Goal: Task Accomplishment & Management: Use online tool/utility

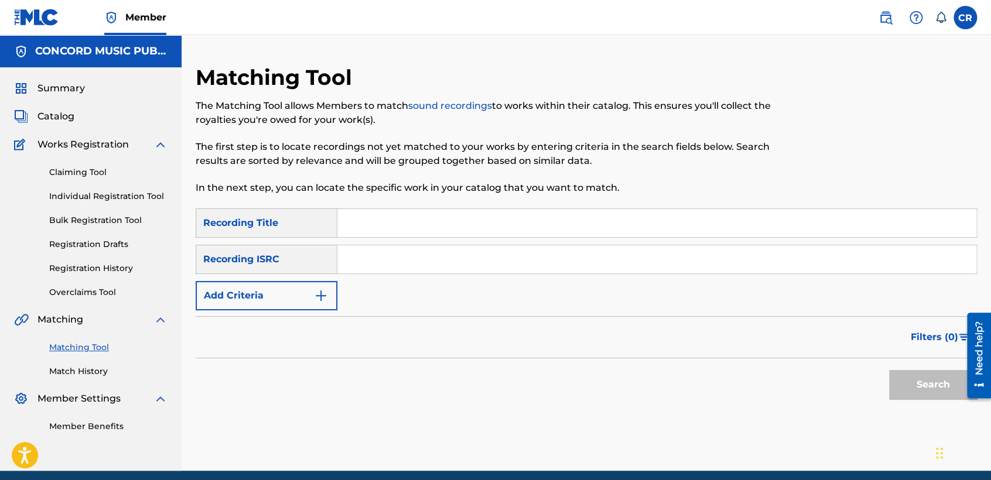
click at [648, 261] on input "Search Form" at bounding box center [656, 259] width 639 height 28
paste input "QMDA61573172"
type input "QMDA61573172"
click at [539, 213] on input "Search Form" at bounding box center [656, 223] width 639 height 28
paste input "LA MORENITA"
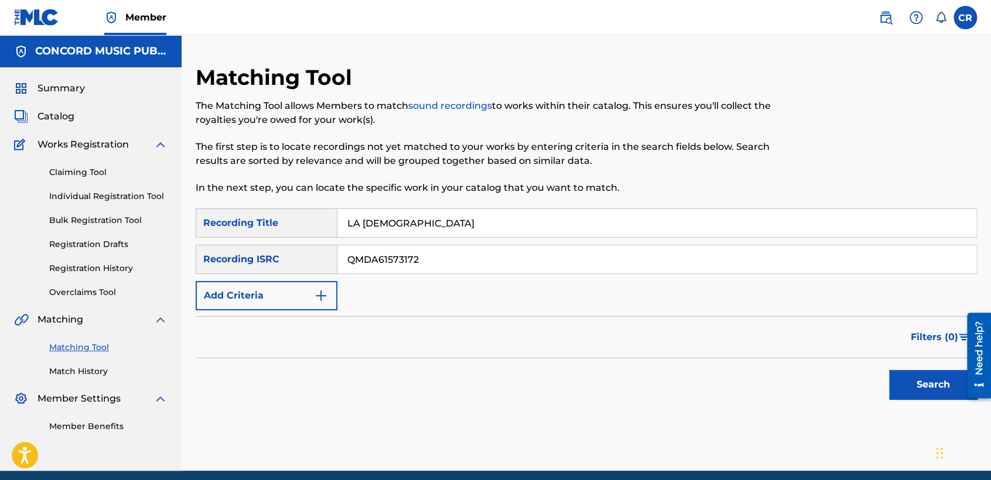
type input "LA MORENITA"
click at [932, 381] on button "Search" at bounding box center [933, 384] width 88 height 29
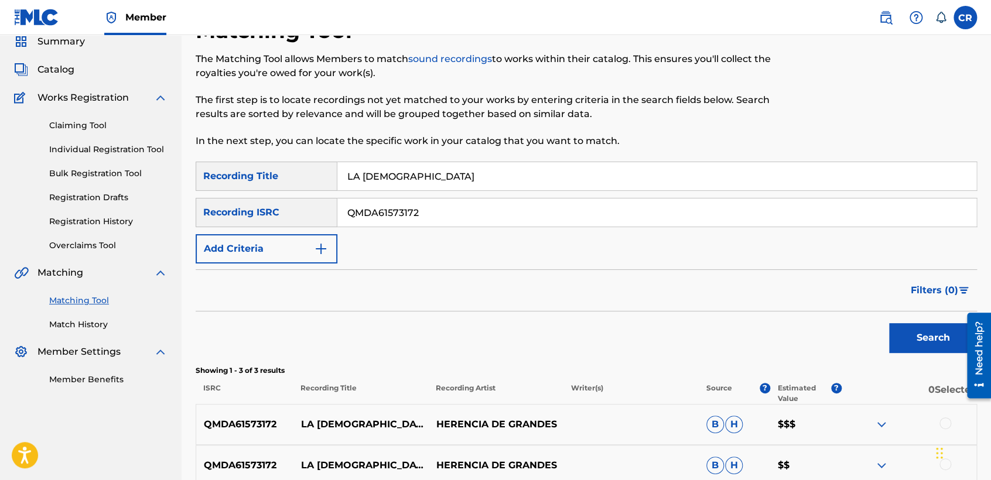
scroll to position [195, 0]
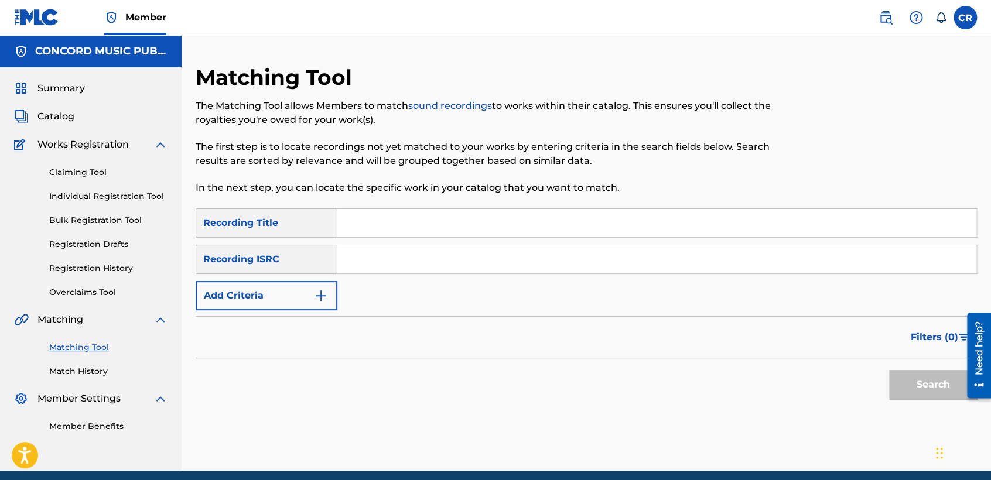
click at [501, 266] on input "Search Form" at bounding box center [656, 259] width 639 height 28
paste input "USA370582528"
type input "USA370582528"
click at [576, 228] on input "Search Form" at bounding box center [656, 223] width 639 height 28
paste input "FALSE ALARM"
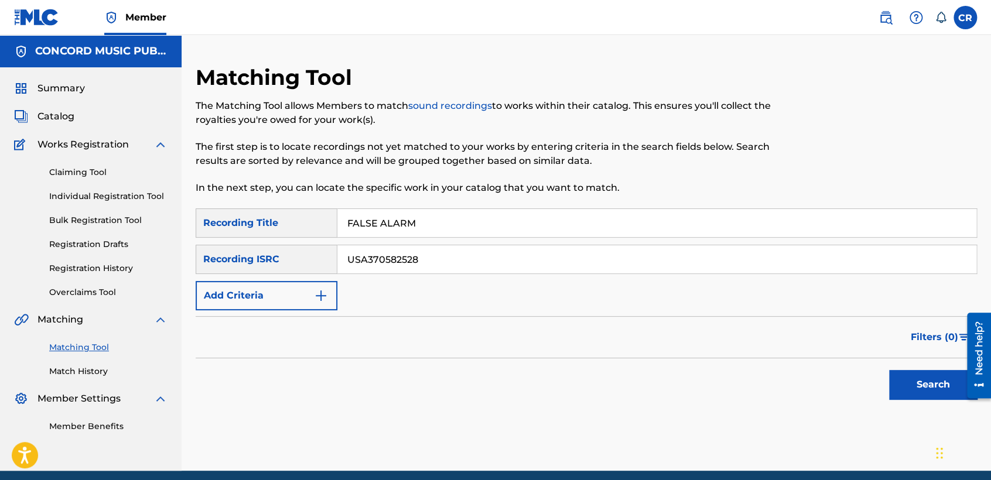
type input "FALSE ALARM"
click at [915, 390] on button "Search" at bounding box center [933, 384] width 88 height 29
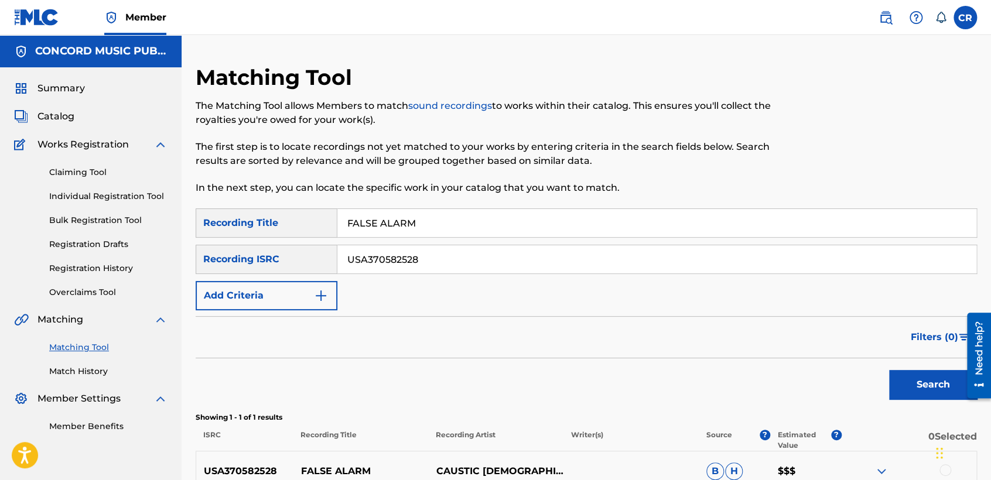
scroll to position [126, 0]
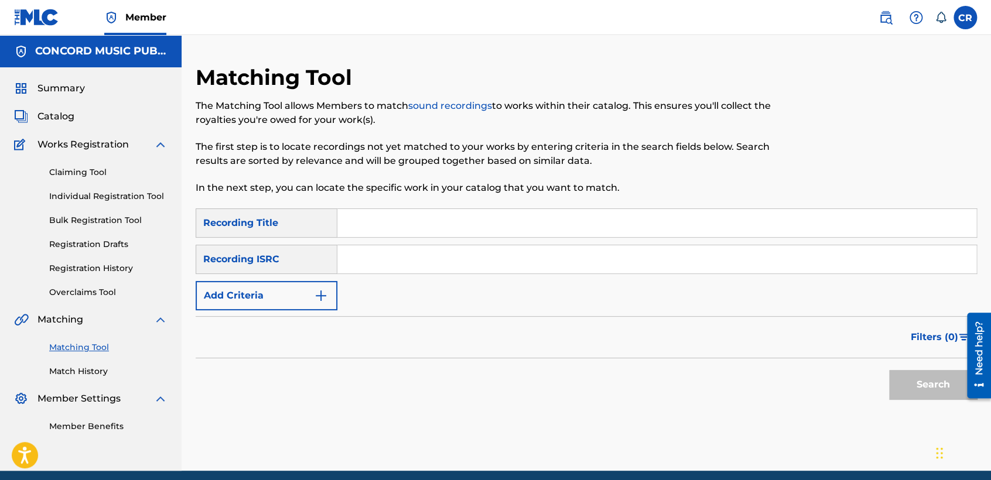
click at [456, 262] on input "Search Form" at bounding box center [656, 259] width 639 height 28
paste input "TCADH1796371"
type input "TCADH1796371"
drag, startPoint x: 547, startPoint y: 228, endPoint x: 593, endPoint y: 244, distance: 49.1
click at [547, 228] on input "Search Form" at bounding box center [656, 223] width 639 height 28
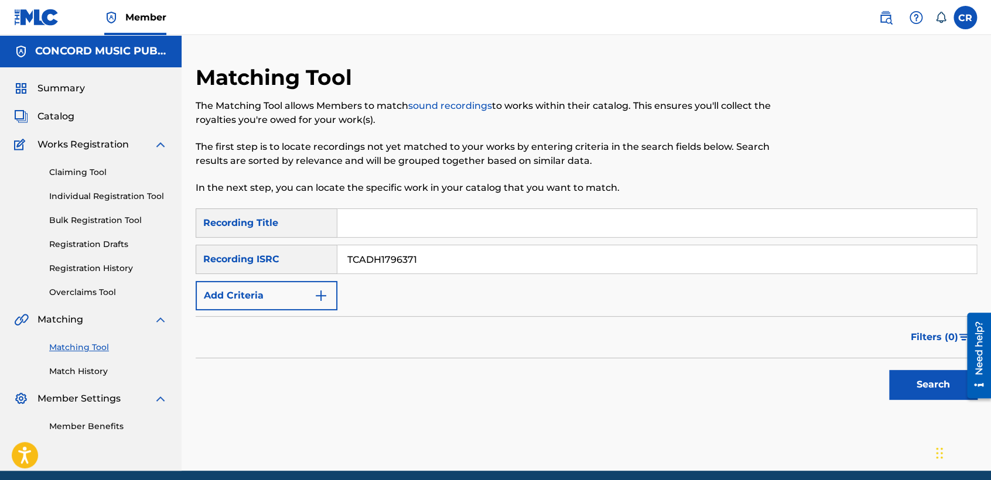
paste input "CRYSTAL CREEK"
type input "CRYSTAL CREEK"
click at [904, 377] on button "Search" at bounding box center [933, 384] width 88 height 29
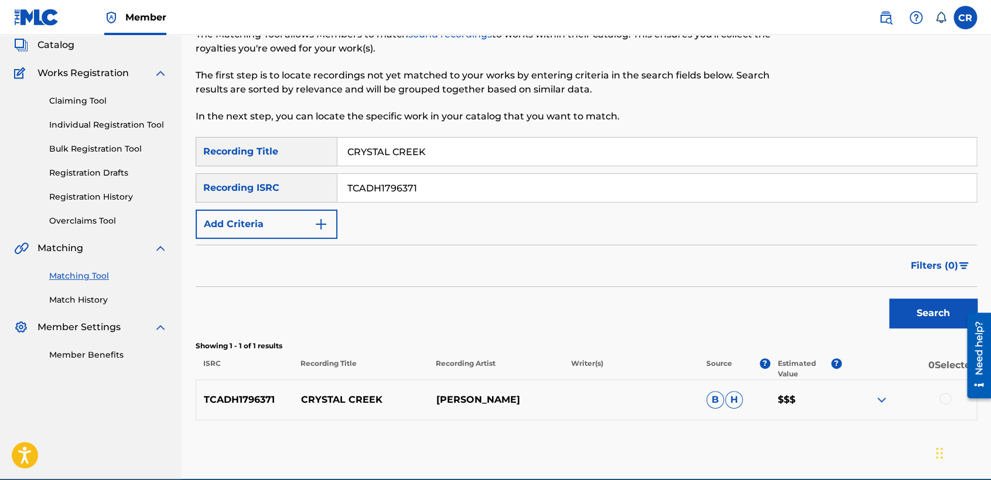
scroll to position [126, 0]
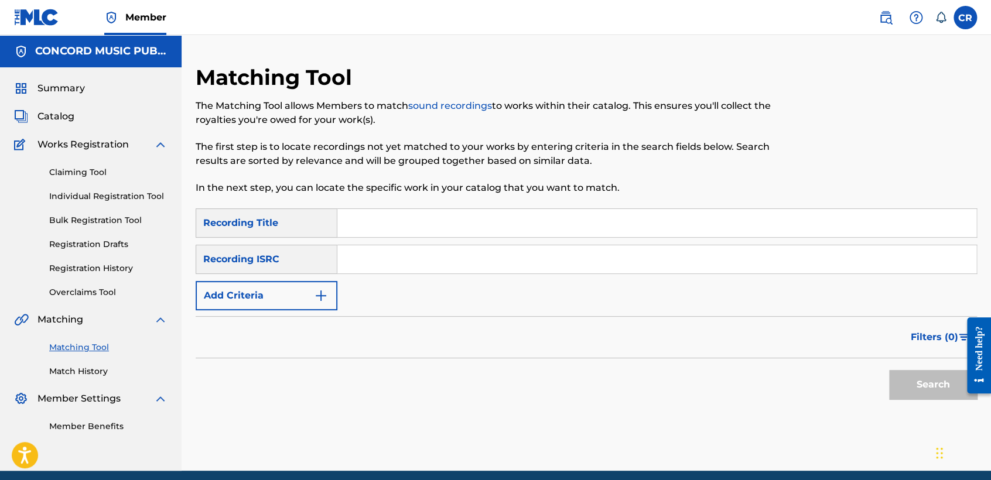
click at [498, 275] on div "SearchWithCriteria60dc2bbe-4879-4fc4-b2e8-738892366060 Recording Title SearchWi…" at bounding box center [586, 259] width 781 height 102
click at [500, 265] on input "Search Form" at bounding box center [656, 259] width 639 height 28
paste input "TCAEN1918762"
type input "TCAEN1918762"
click at [626, 223] on input "Search Form" at bounding box center [656, 223] width 639 height 28
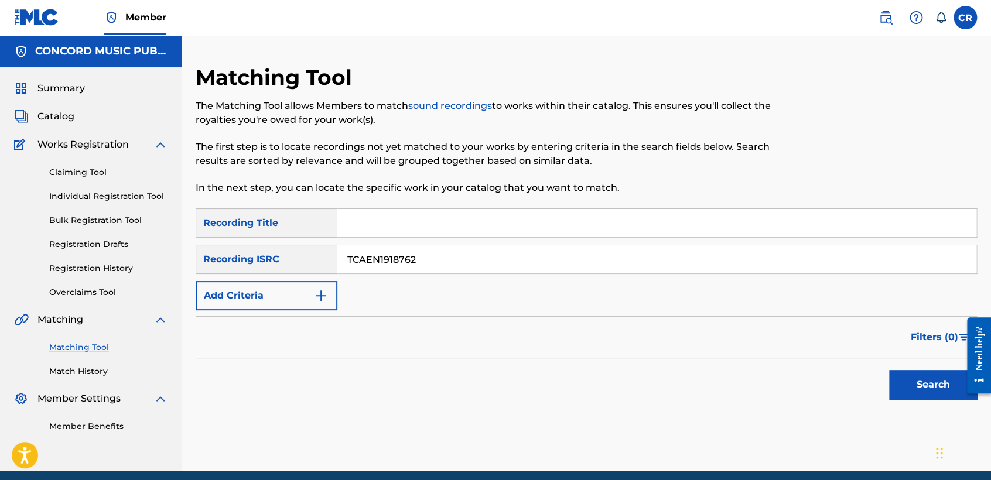
paste input "NONSENSE"
type input "NONSENSE"
click at [900, 376] on button "Search" at bounding box center [933, 384] width 88 height 29
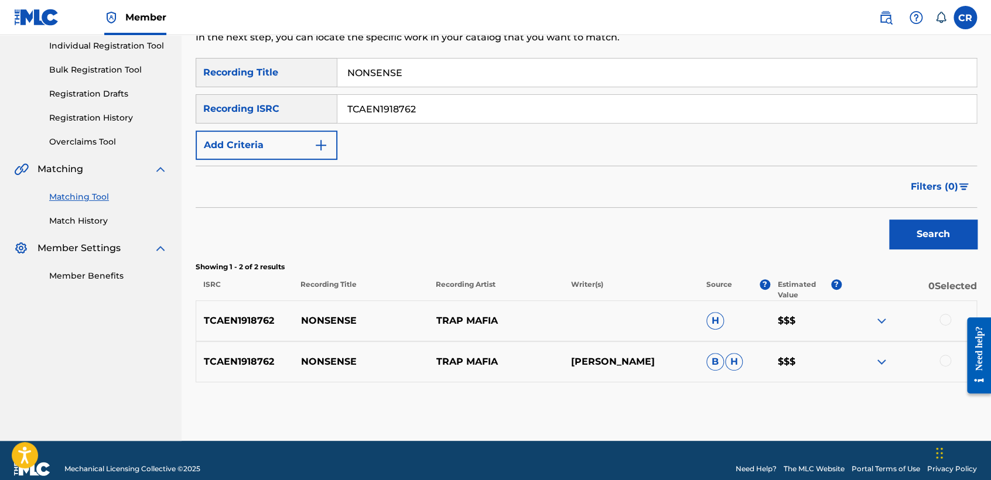
scroll to position [167, 0]
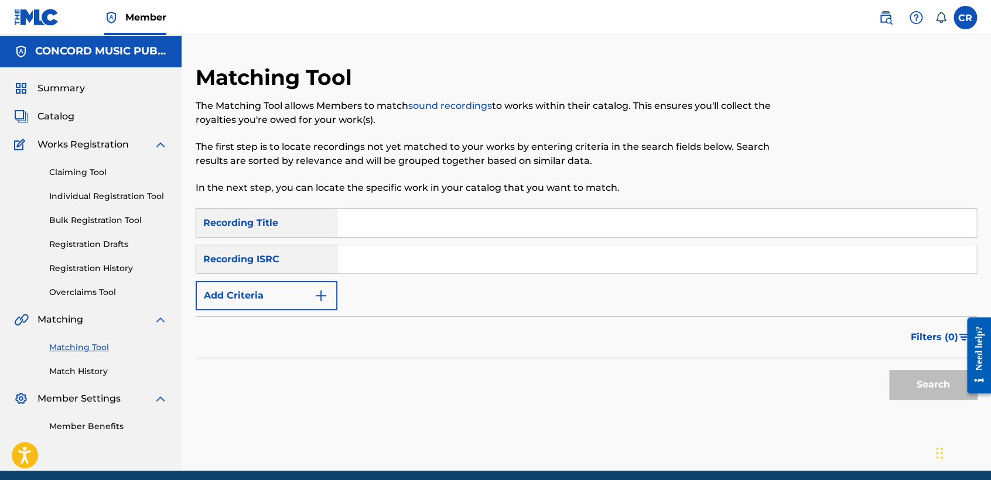
click at [514, 271] on input "Search Form" at bounding box center [656, 259] width 639 height 28
paste input "USJE61701045"
type input "USJE61701045"
click at [543, 232] on input "Search Form" at bounding box center [656, 223] width 639 height 28
paste input "POR UN MINUTO DE SILENCIO"
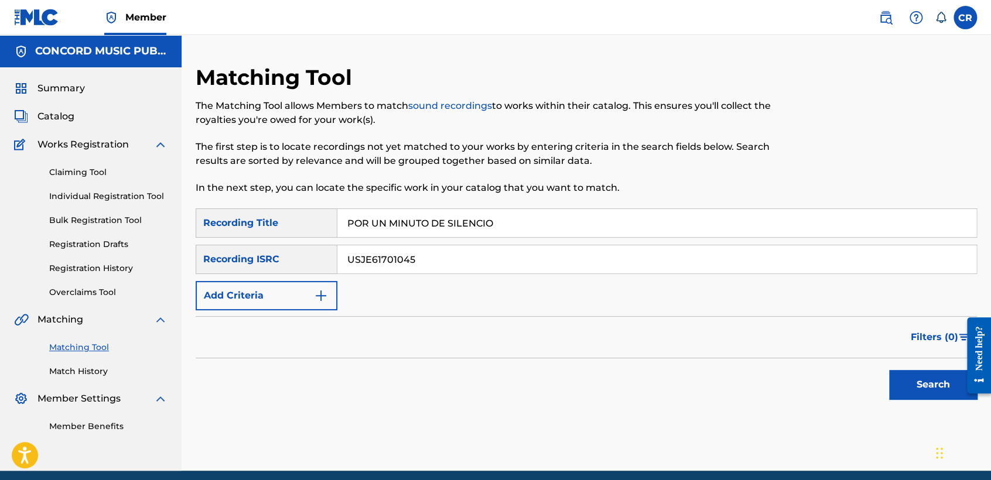
type input "POR UN MINUTO DE SILENCIO"
click at [898, 379] on button "Search" at bounding box center [933, 384] width 88 height 29
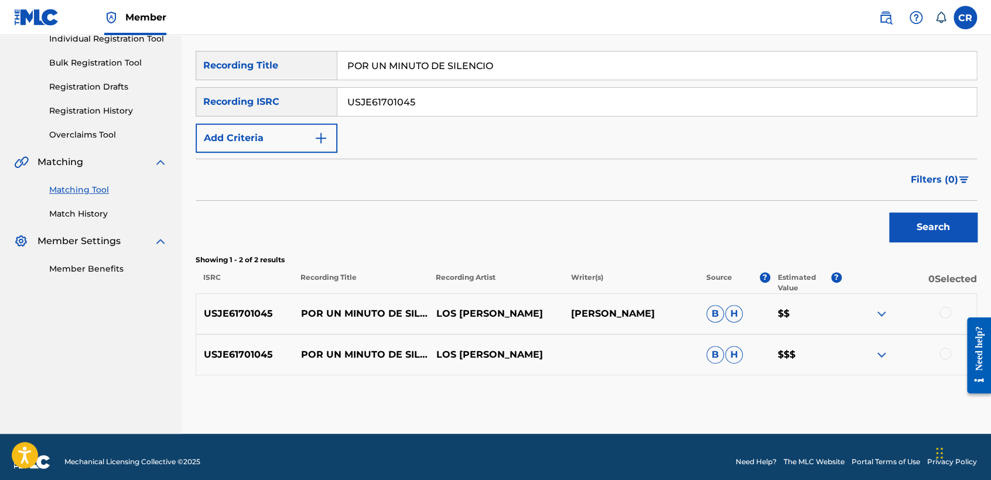
scroll to position [167, 0]
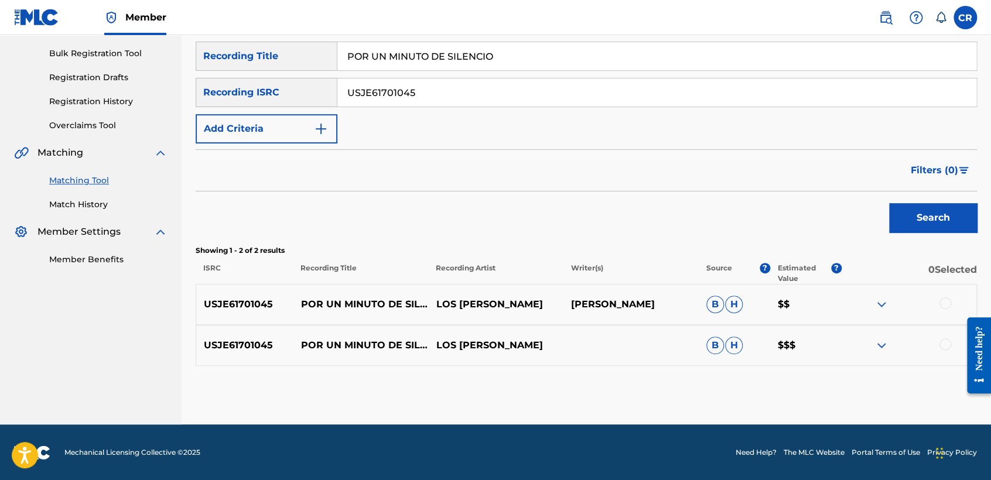
click at [601, 310] on p "MANUEL EDUARDO CASTRO" at bounding box center [630, 304] width 135 height 14
copy p "CASTRO"
click at [946, 308] on div at bounding box center [908, 304] width 135 height 14
click at [946, 306] on div at bounding box center [945, 303] width 12 height 12
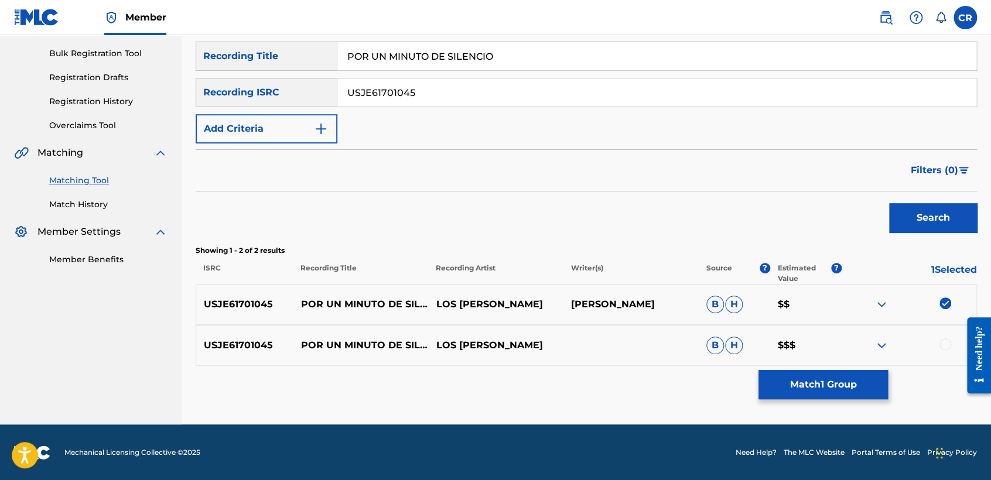
click at [945, 341] on div at bounding box center [945, 344] width 12 height 12
click at [826, 372] on button "Match 2 Groups" at bounding box center [822, 384] width 129 height 29
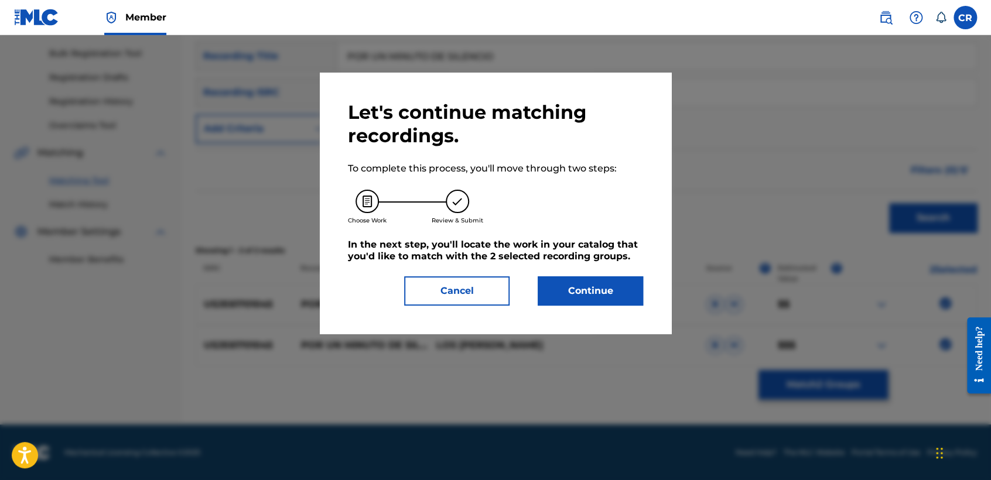
click at [610, 289] on button "Continue" at bounding box center [590, 290] width 105 height 29
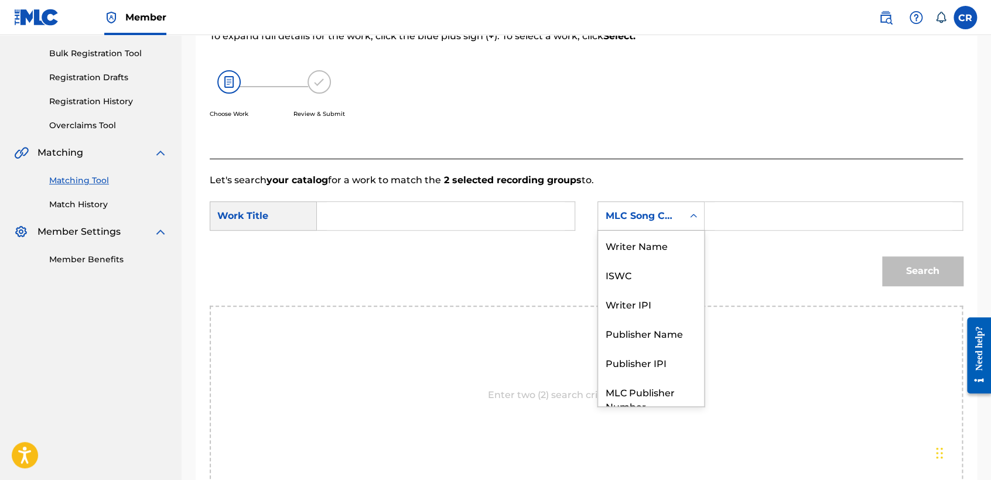
click at [621, 214] on div "MLC Song Code" at bounding box center [640, 216] width 71 height 14
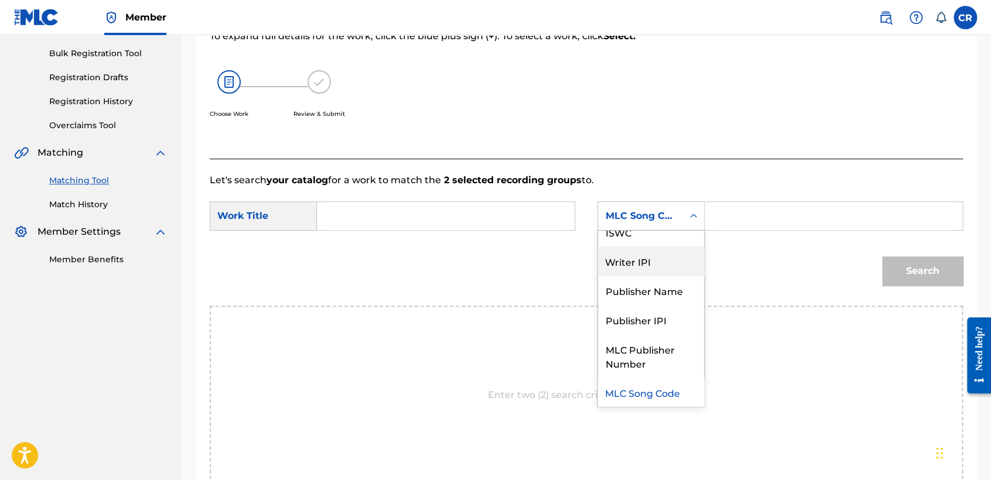
scroll to position [0, 0]
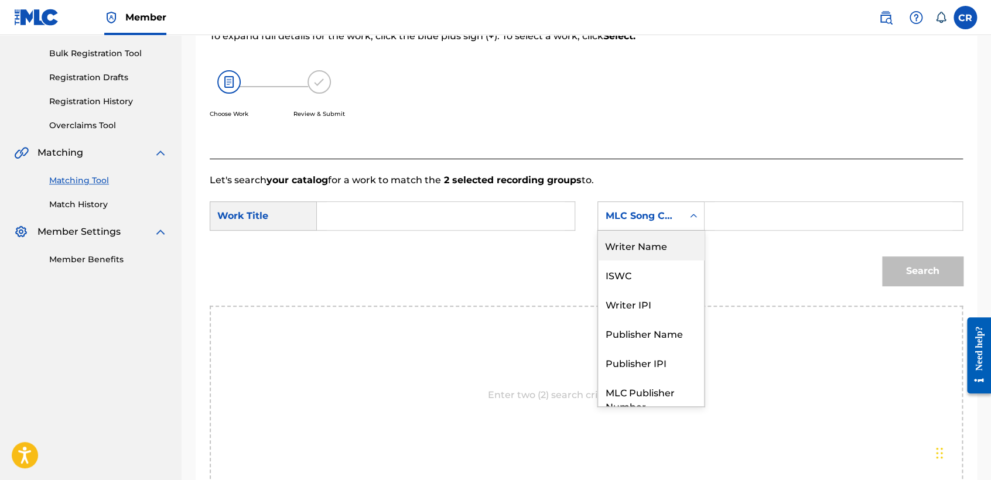
click at [659, 242] on div "Writer Name" at bounding box center [651, 245] width 106 height 29
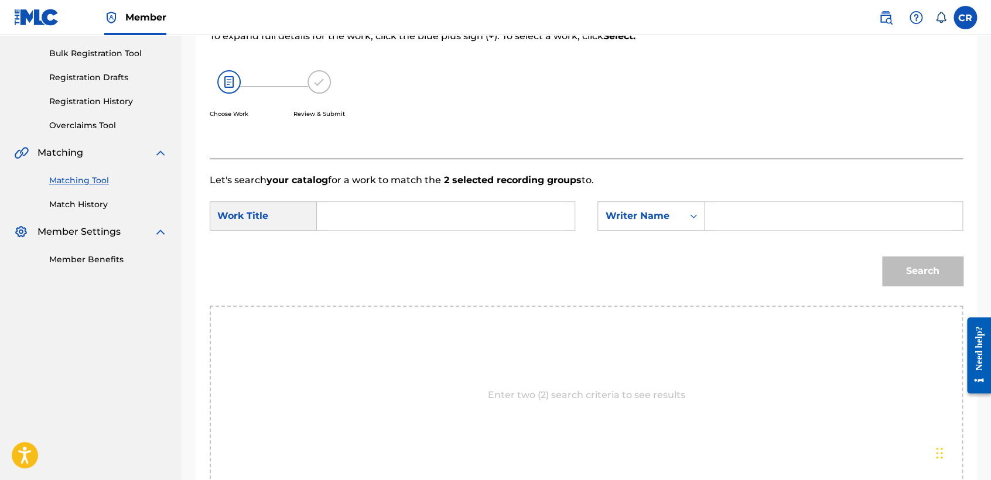
click at [745, 228] on input "Search Form" at bounding box center [833, 216] width 238 height 28
paste input "CASTRO"
type input "CASTRO"
click at [530, 230] on input "Search Form" at bounding box center [446, 216] width 238 height 28
paste input "POR UN MINUTO DE SILENCIO"
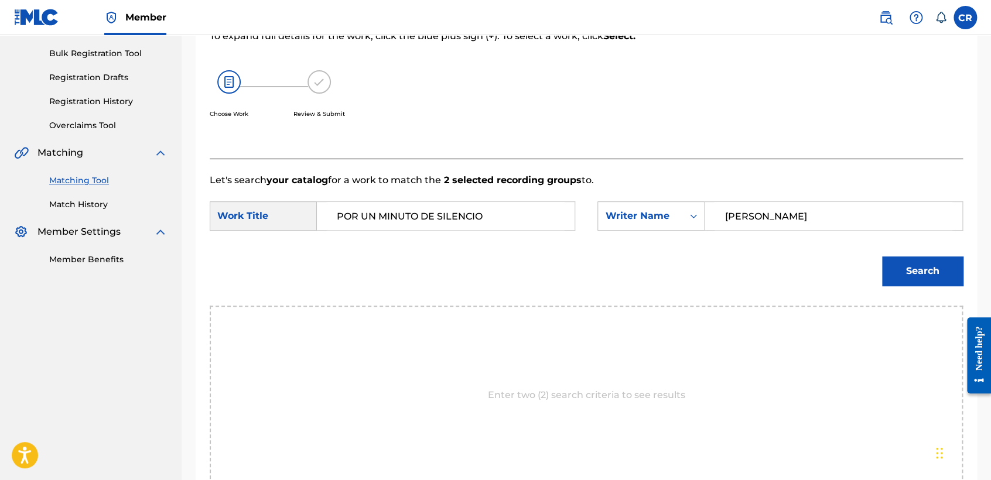
type input "POR UN MINUTO DE SILENCIO"
click at [928, 278] on button "Search" at bounding box center [922, 270] width 81 height 29
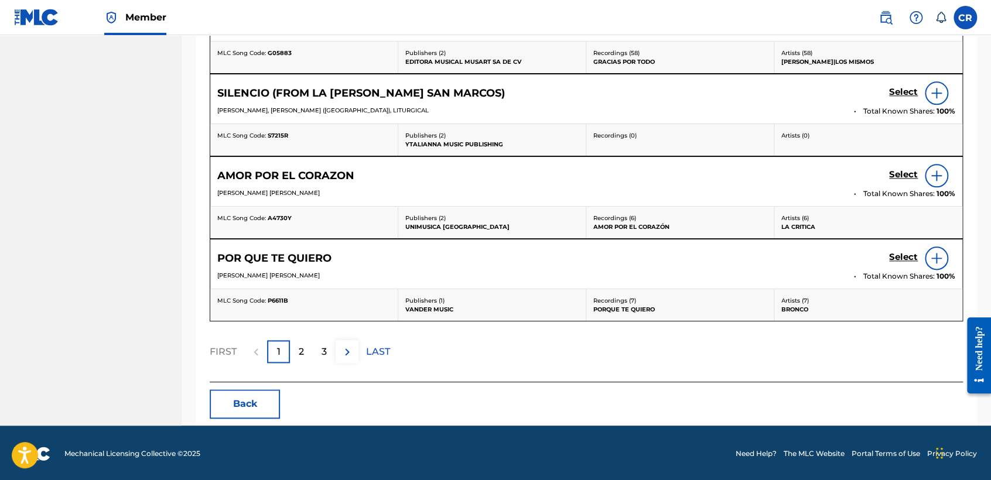
drag, startPoint x: 251, startPoint y: 404, endPoint x: 182, endPoint y: 126, distance: 286.6
click at [251, 396] on button "Back" at bounding box center [245, 403] width 70 height 29
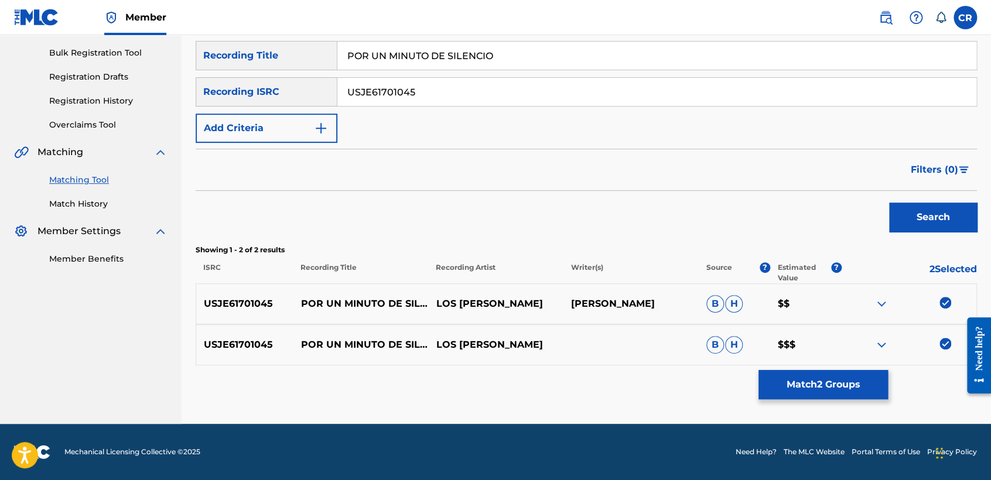
scroll to position [167, 0]
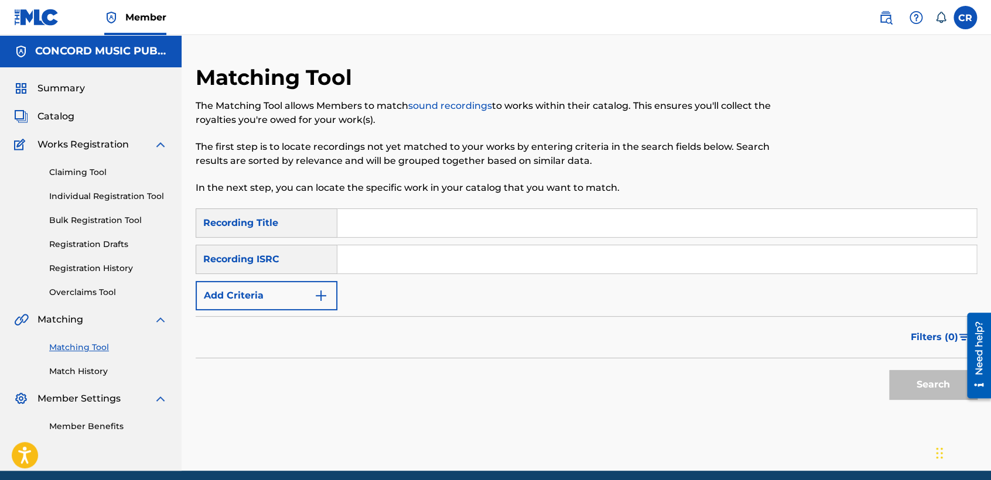
click at [525, 271] on input "Search Form" at bounding box center [656, 259] width 639 height 28
paste input "USDY41933290"
type input "USDY41933290"
click at [563, 216] on input "Search Form" at bounding box center [656, 223] width 639 height 28
paste input "QUE TE FALTÃ“"
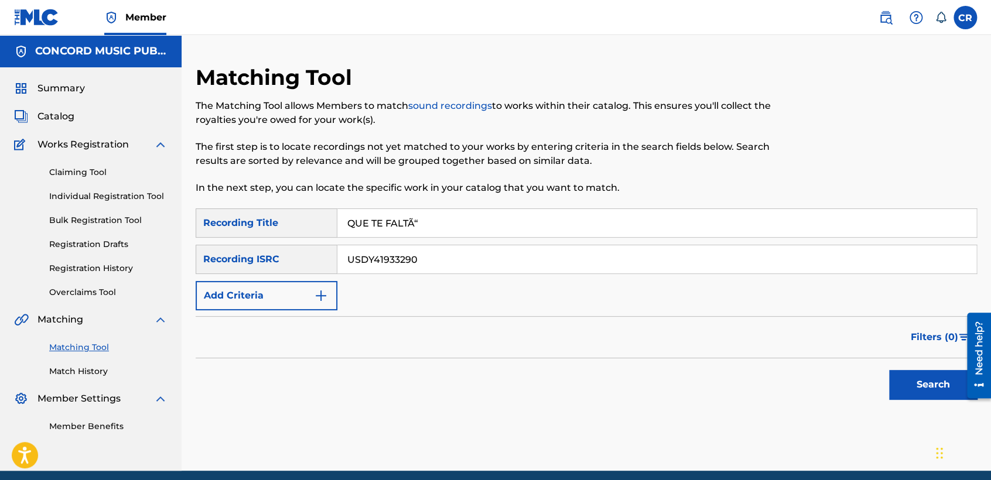
type input "QUE TE FALTÃ“"
click at [921, 392] on button "Search" at bounding box center [933, 384] width 88 height 29
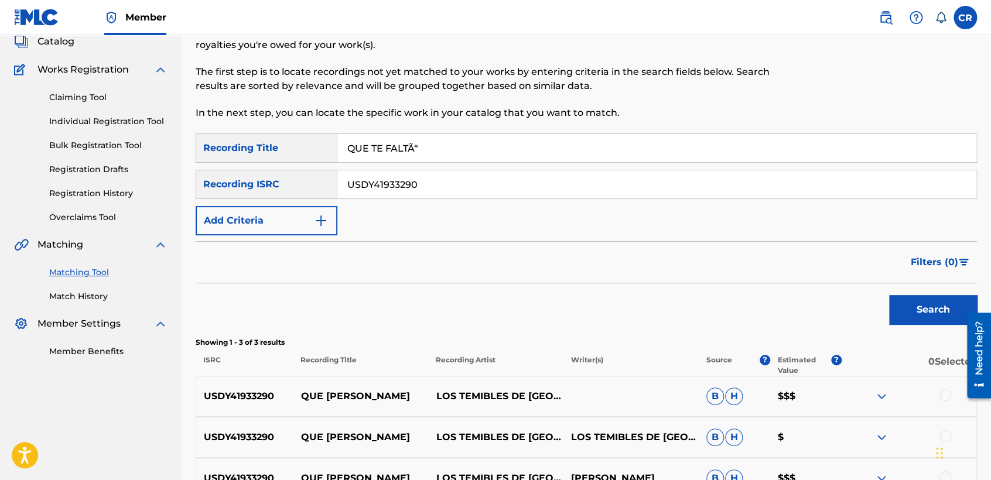
scroll to position [130, 0]
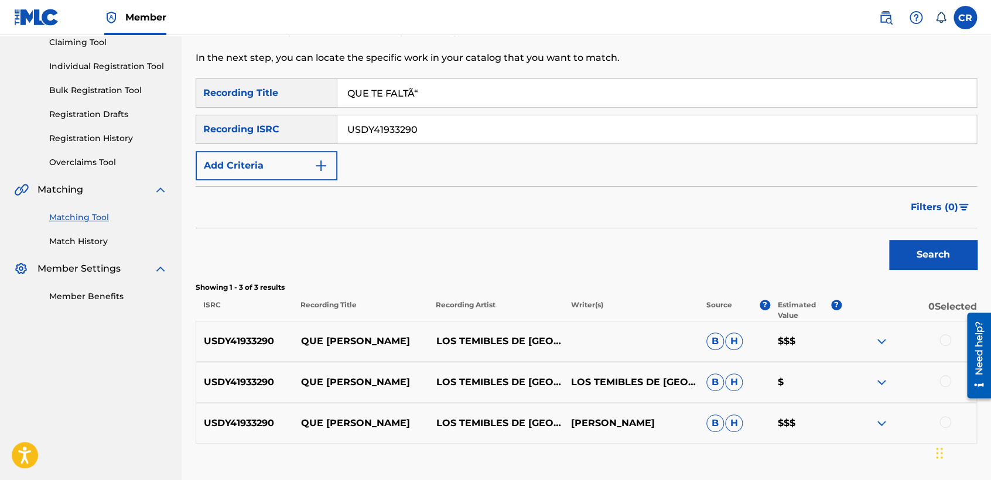
click at [645, 416] on p "PANCHO VALDEZ" at bounding box center [630, 423] width 135 height 14
copy p "VALDEZ"
click at [939, 337] on div at bounding box center [945, 340] width 12 height 12
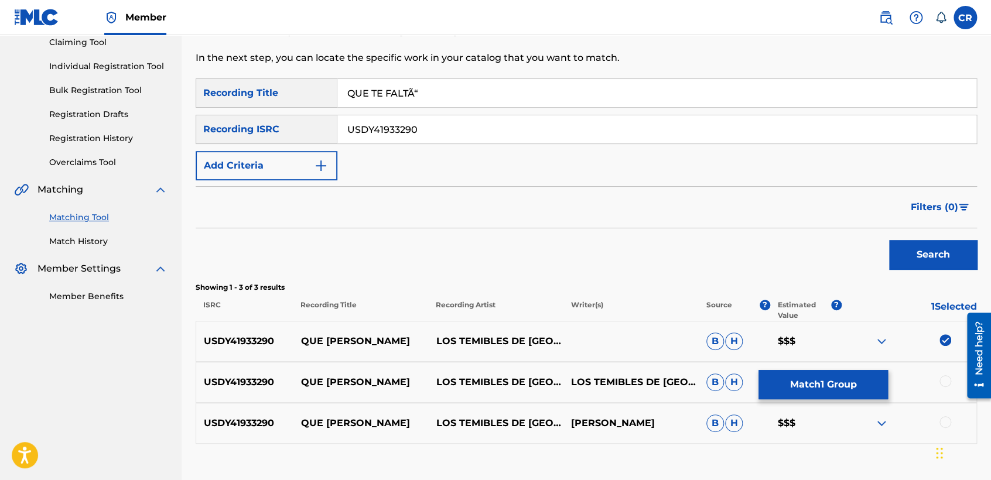
click at [942, 374] on div "USDY41933290 QUE TE FALTÓ LOS TEMIBLES DE CHIHUAHUA LOS TEMIBLES DE CHIHUAHUA B…" at bounding box center [586, 382] width 781 height 41
click at [942, 379] on div at bounding box center [945, 381] width 12 height 12
click at [944, 423] on div at bounding box center [945, 422] width 12 height 12
click at [867, 400] on div "USDY41933290 QUE TE FALTÓ LOS TEMIBLES DE CHIHUAHUA LOS TEMIBLES DE CHIHUAHUA B…" at bounding box center [586, 382] width 781 height 41
click at [782, 371] on button "Match 3 Groups" at bounding box center [822, 384] width 129 height 29
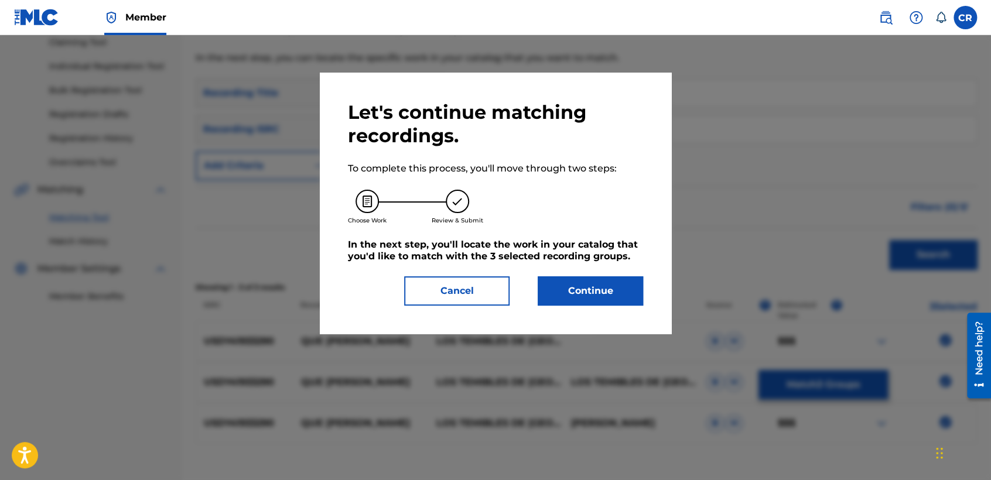
click at [621, 287] on button "Continue" at bounding box center [590, 290] width 105 height 29
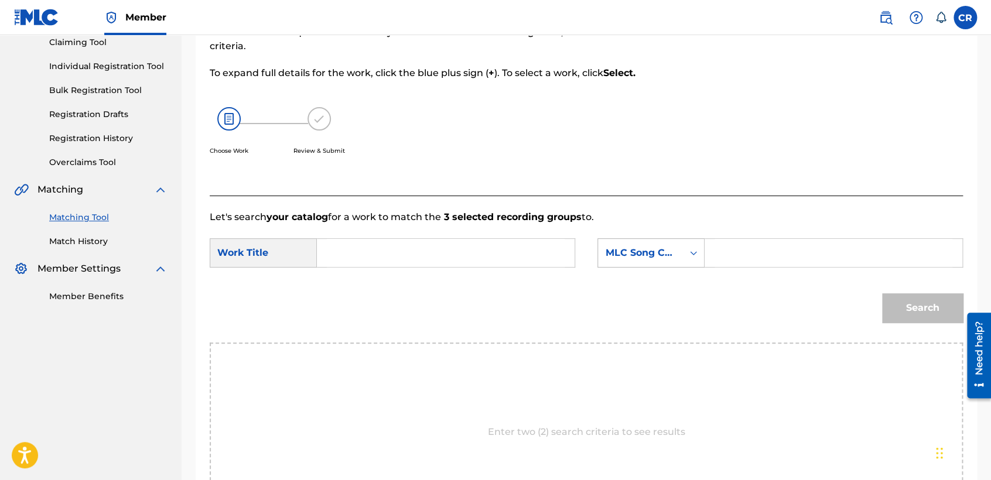
click at [651, 242] on div "MLC Song Code" at bounding box center [640, 253] width 85 height 22
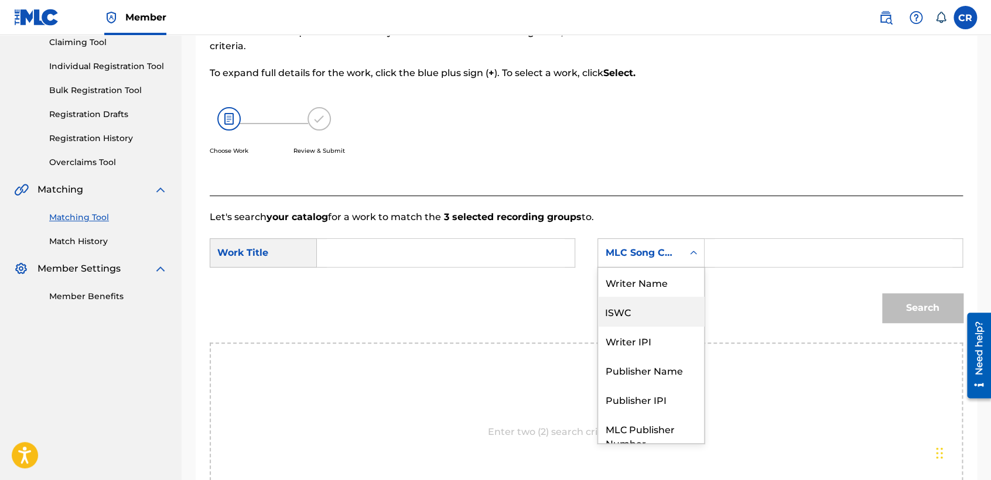
scroll to position [0, 0]
drag, startPoint x: 653, startPoint y: 277, endPoint x: 687, endPoint y: 271, distance: 34.5
click at [653, 278] on div "Writer Name" at bounding box center [651, 282] width 106 height 29
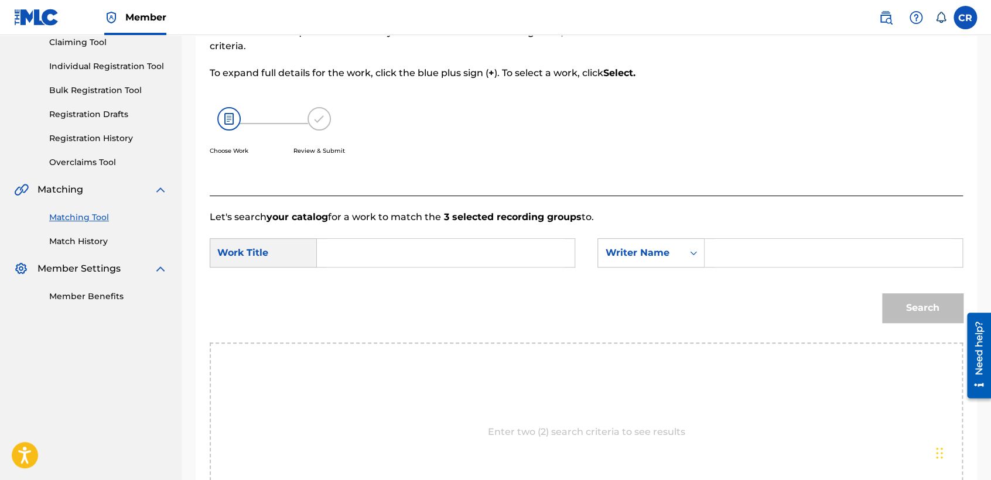
click at [739, 255] on input "Search Form" at bounding box center [833, 253] width 238 height 28
paste input "VALDEZ"
type input "VALDEZ"
click at [535, 241] on input "Search Form" at bounding box center [446, 253] width 238 height 28
paste input "QUE TE FALTÃ“"
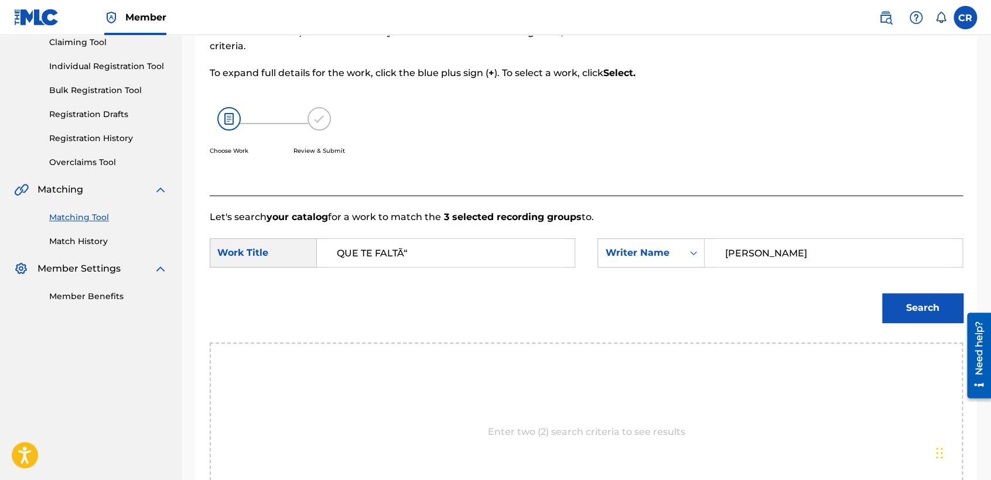
type input "QUE TE FALTÃ“"
click at [922, 314] on button "Search" at bounding box center [922, 307] width 81 height 29
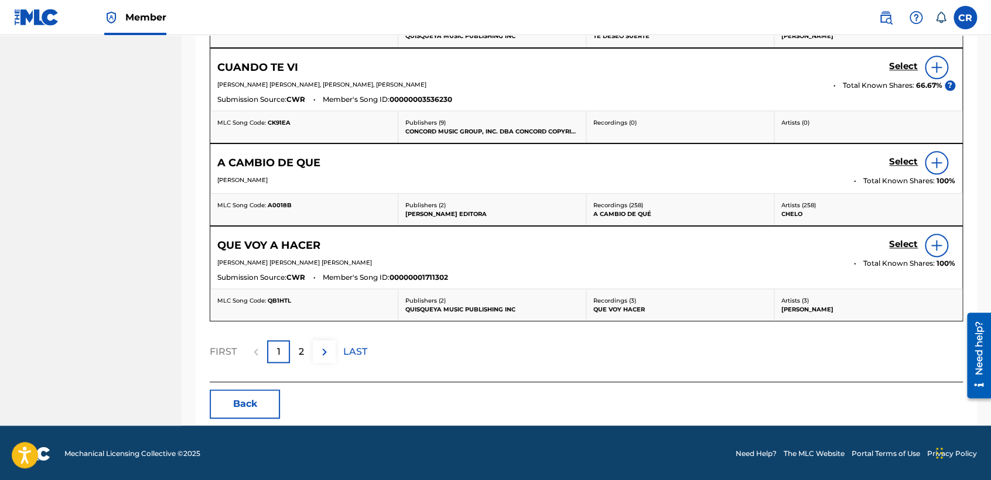
click at [258, 394] on button "Back" at bounding box center [245, 403] width 70 height 29
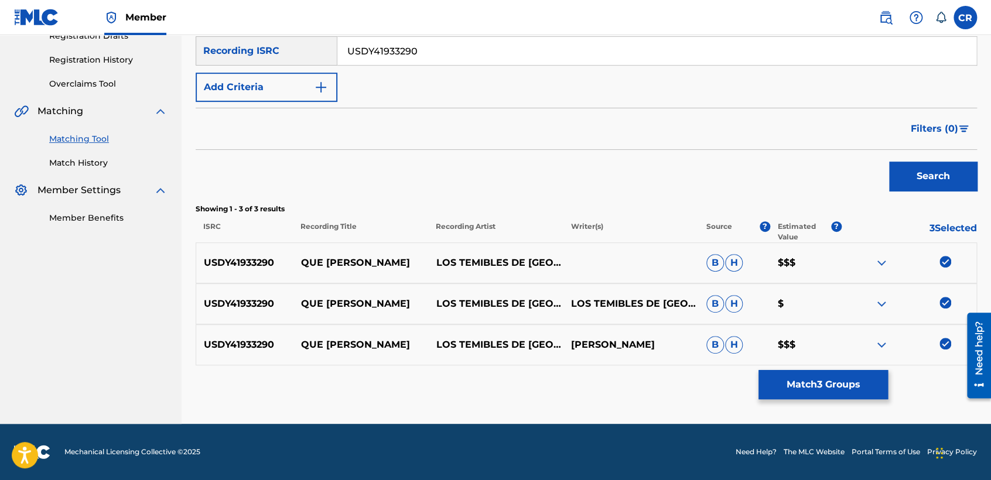
scroll to position [208, 0]
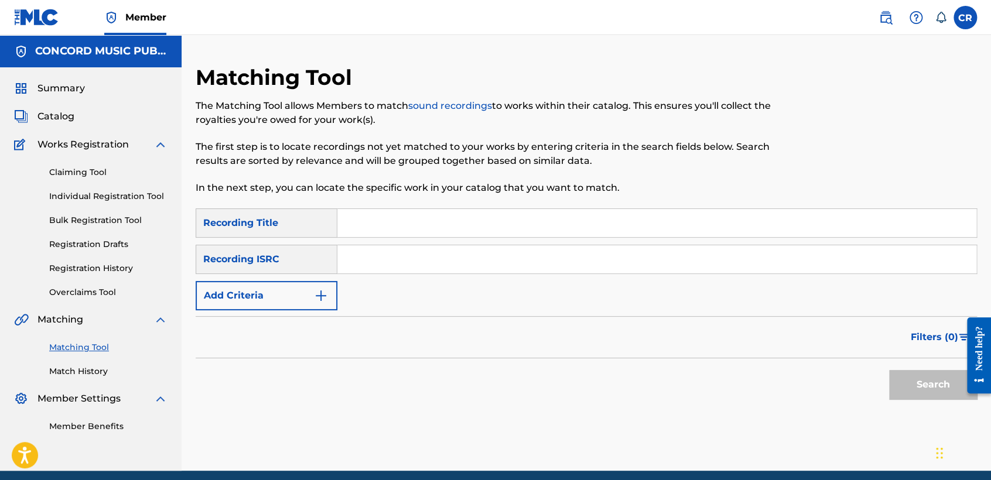
click at [515, 265] on input "Search Form" at bounding box center [656, 259] width 639 height 28
paste input "NLMB42400035"
type input "NLMB42400035"
click at [583, 227] on input "Search Form" at bounding box center [656, 223] width 639 height 28
paste input "GLITTER & GOLD"
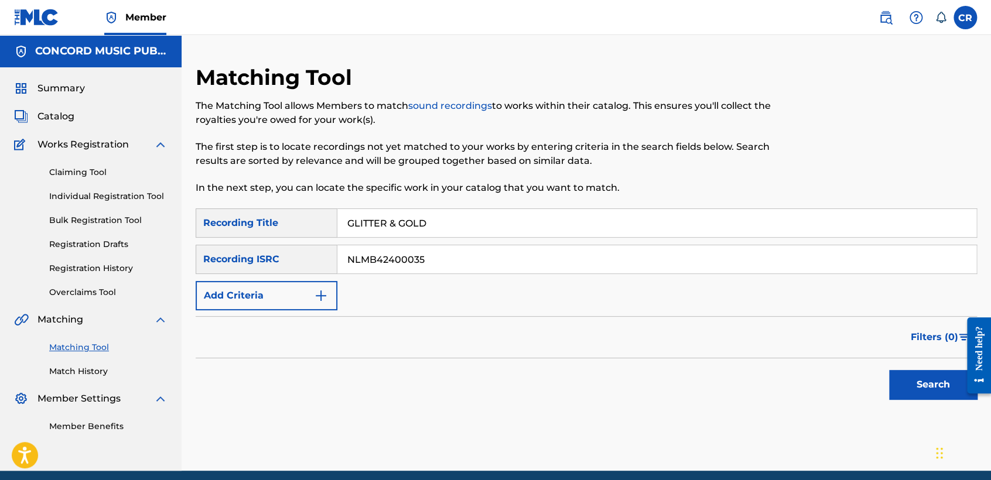
type input "GLITTER & GOLD"
click at [923, 376] on button "Search" at bounding box center [933, 384] width 88 height 29
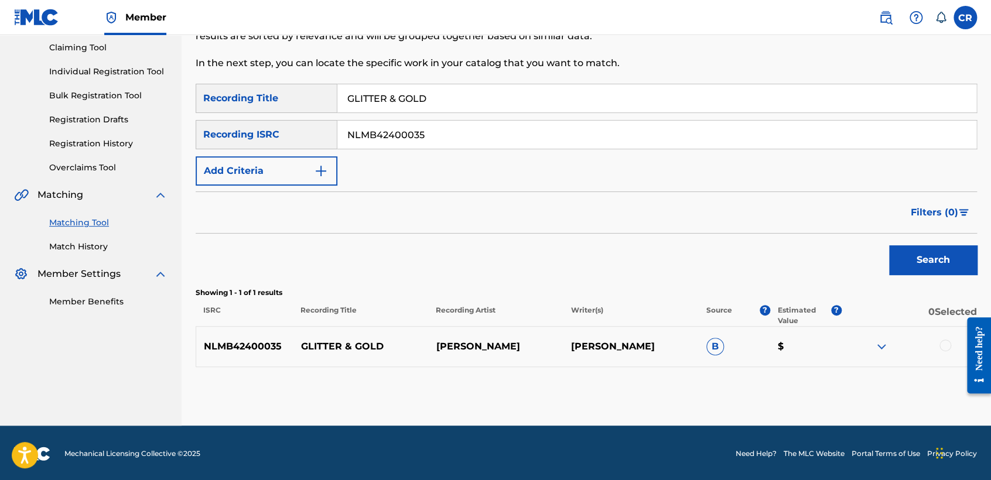
scroll to position [126, 0]
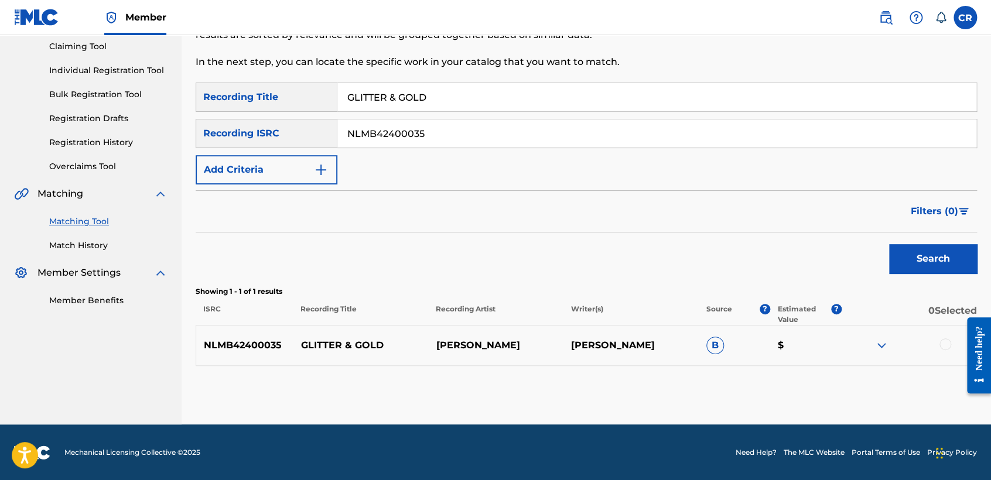
click at [628, 353] on div "NLMB42400035 GLITTER & GOLD WOLFFMAN [PERSON_NAME] B $" at bounding box center [586, 345] width 781 height 41
copy p "[PERSON_NAME]"
click at [937, 343] on div at bounding box center [908, 345] width 135 height 14
click at [943, 343] on div at bounding box center [945, 344] width 12 height 12
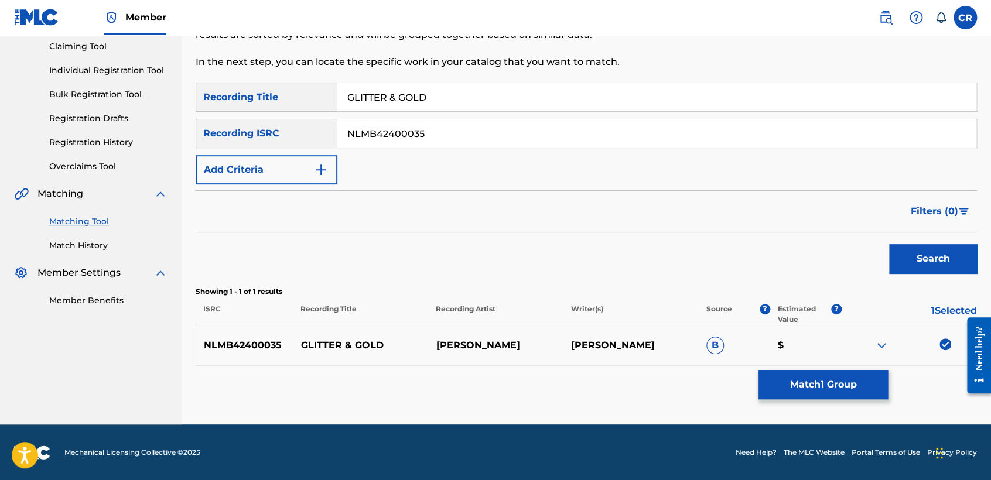
click at [867, 375] on button "Match 1 Group" at bounding box center [822, 384] width 129 height 29
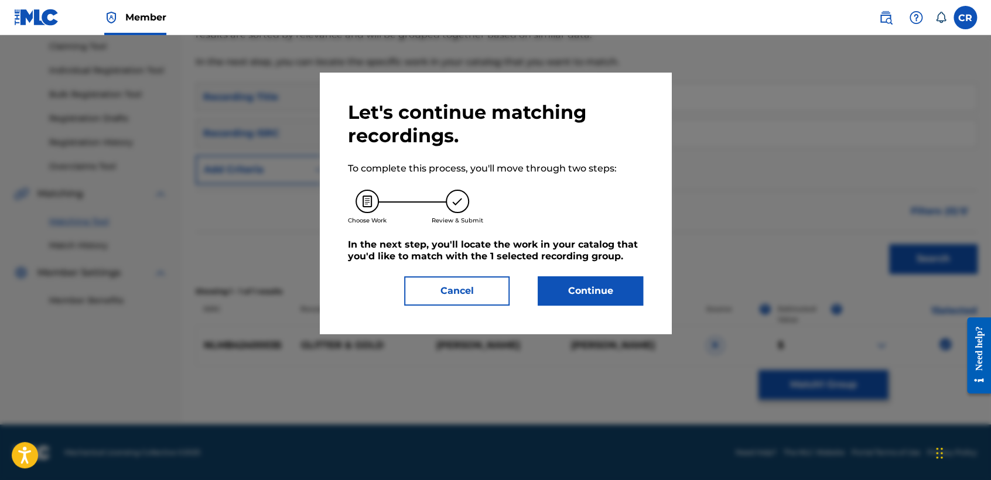
click at [626, 295] on button "Continue" at bounding box center [590, 290] width 105 height 29
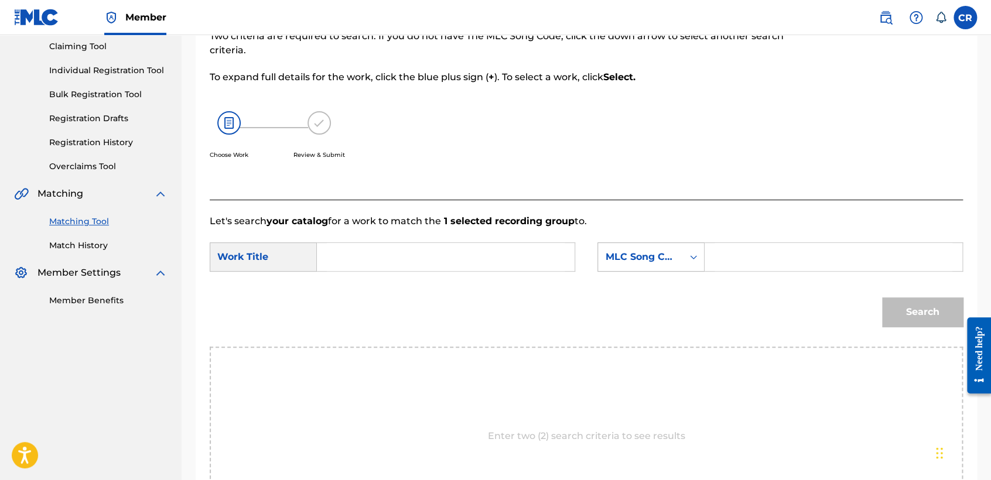
click at [638, 253] on div "MLC Song Code" at bounding box center [640, 257] width 71 height 14
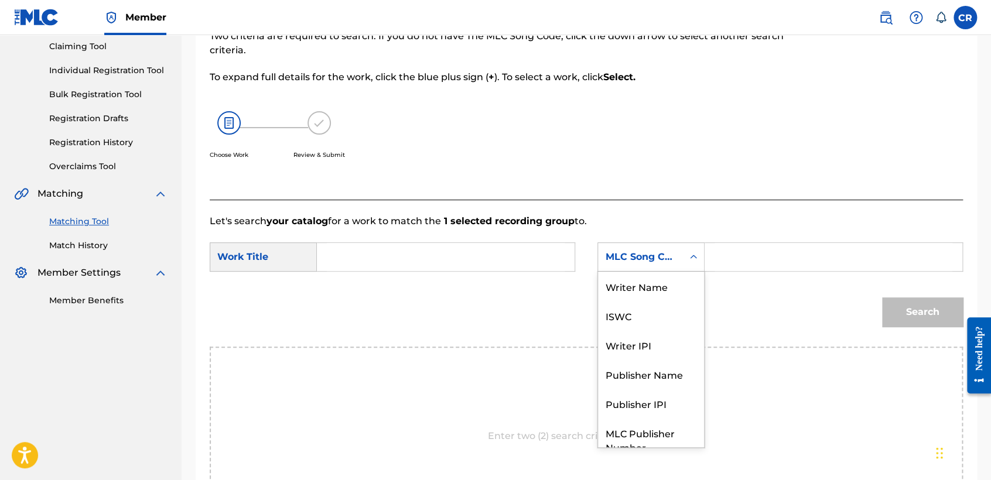
scroll to position [0, 0]
click at [639, 285] on div "Writer Name" at bounding box center [651, 286] width 106 height 29
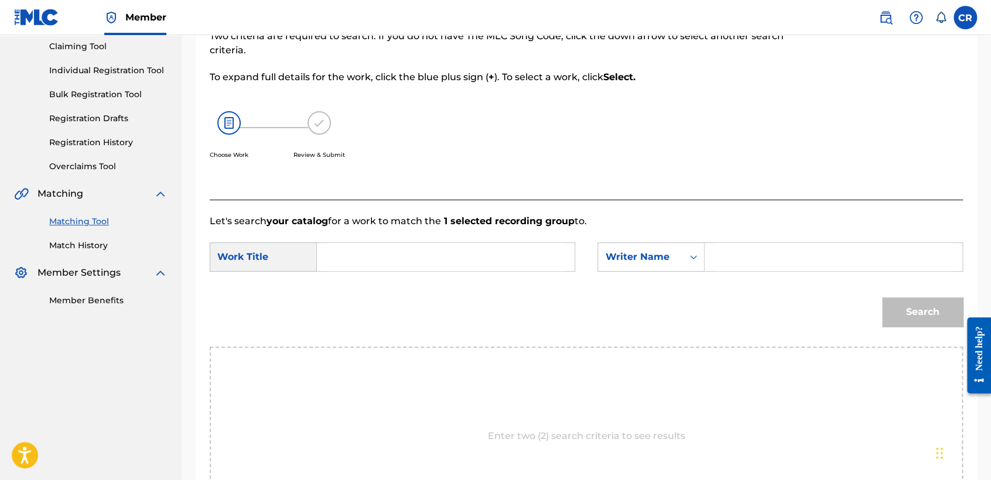
click at [739, 258] on input "Search Form" at bounding box center [833, 257] width 238 height 28
paste input "[PERSON_NAME]"
type input "[PERSON_NAME]"
click at [468, 258] on input "Search Form" at bounding box center [446, 257] width 238 height 28
paste input "GLITTER & GOLD"
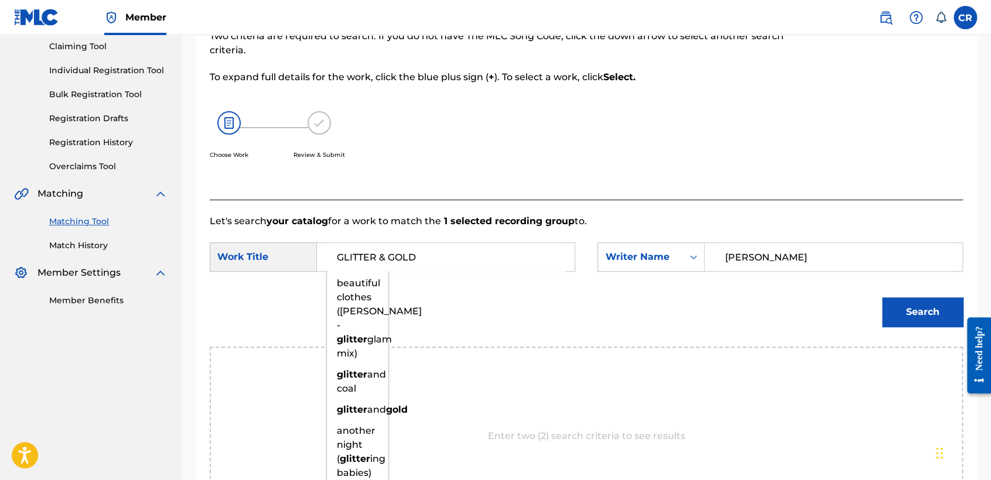
type input "GLITTER & GOLD"
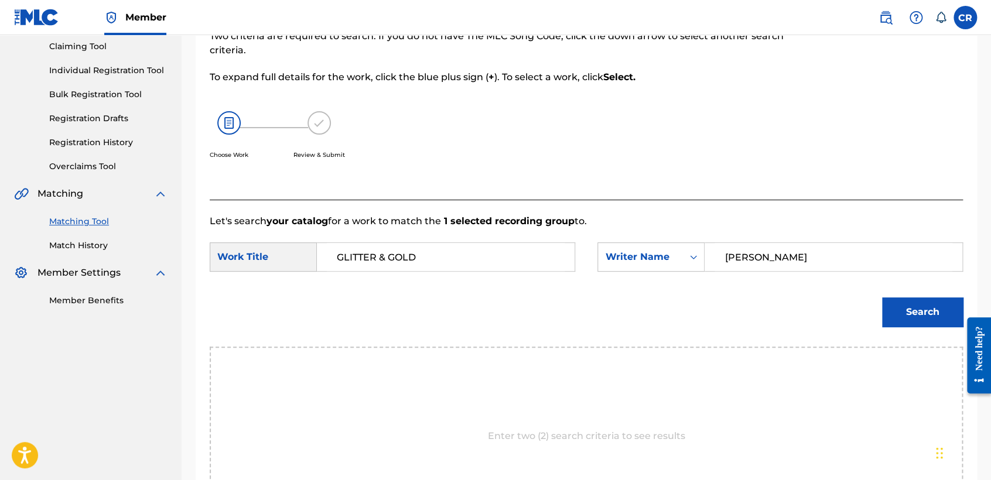
click at [906, 308] on button "Search" at bounding box center [922, 311] width 81 height 29
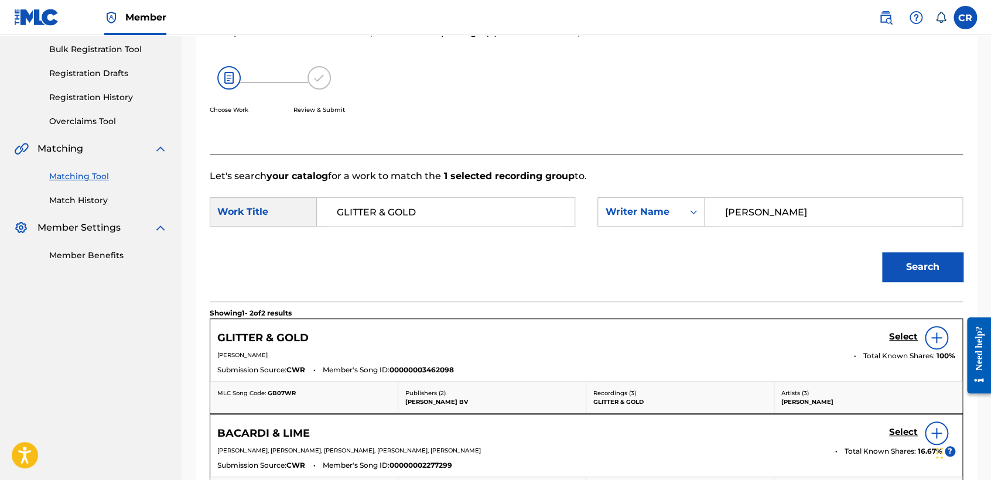
scroll to position [256, 0]
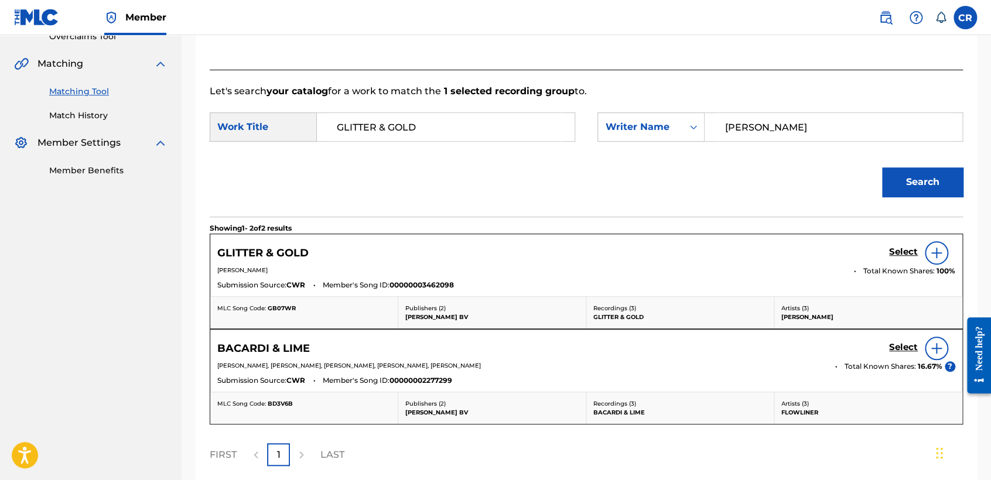
click at [899, 254] on h5 "Select" at bounding box center [903, 252] width 29 height 11
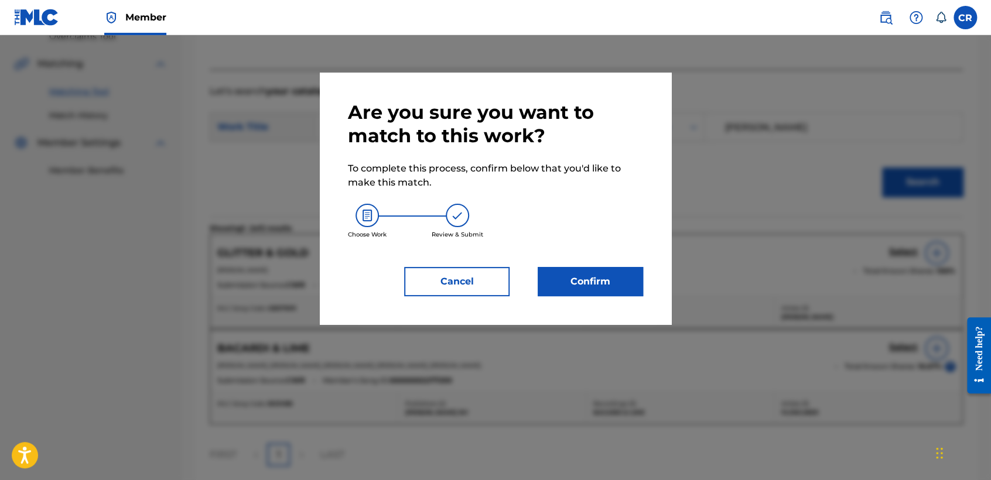
click at [632, 280] on button "Confirm" at bounding box center [590, 281] width 105 height 29
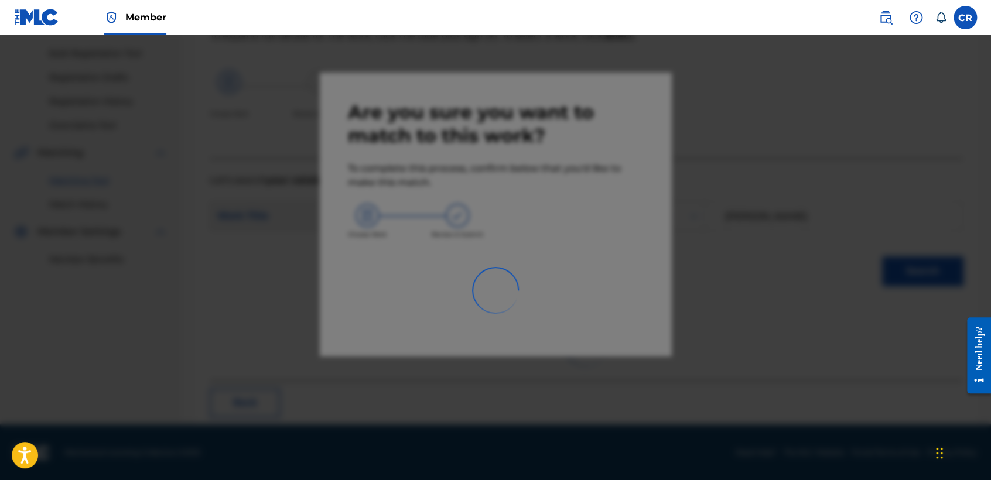
scroll to position [44, 0]
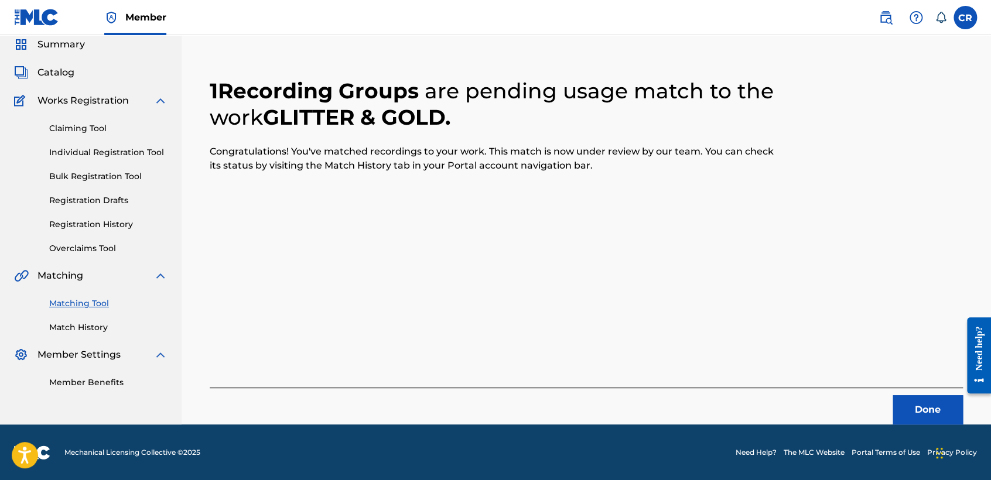
click at [913, 401] on button "Done" at bounding box center [927, 409] width 70 height 29
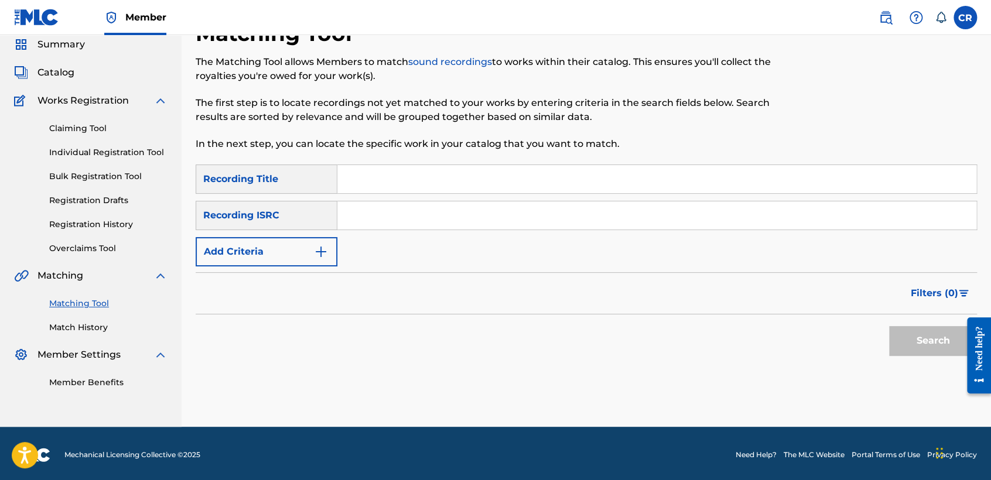
click at [538, 218] on input "Search Form" at bounding box center [656, 215] width 639 height 28
paste input "USBAE1002027"
type input "USBAE1002027"
drag, startPoint x: 585, startPoint y: 183, endPoint x: 720, endPoint y: 235, distance: 144.4
click at [585, 183] on input "Search Form" at bounding box center [656, 179] width 639 height 28
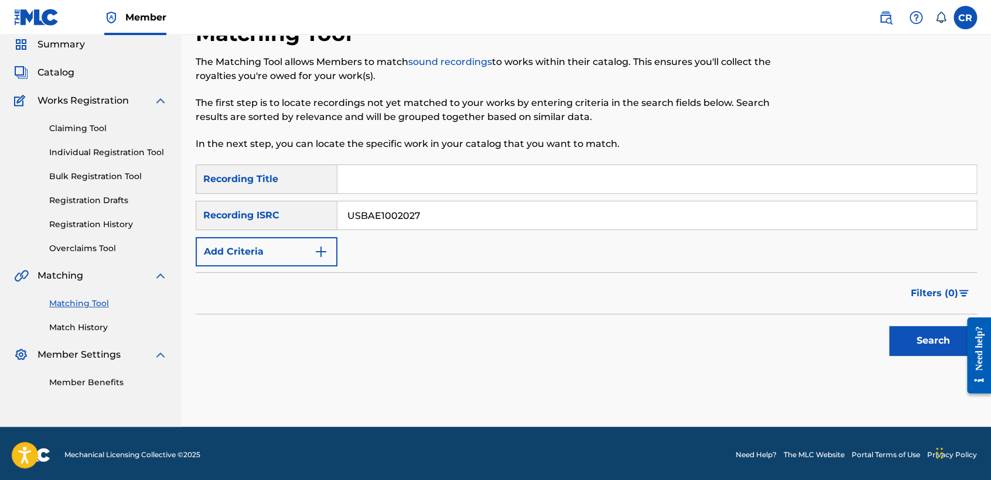
paste input "DON'T HATE ME"
type input "DON'T HATE ME"
click at [892, 337] on button "Search" at bounding box center [933, 340] width 88 height 29
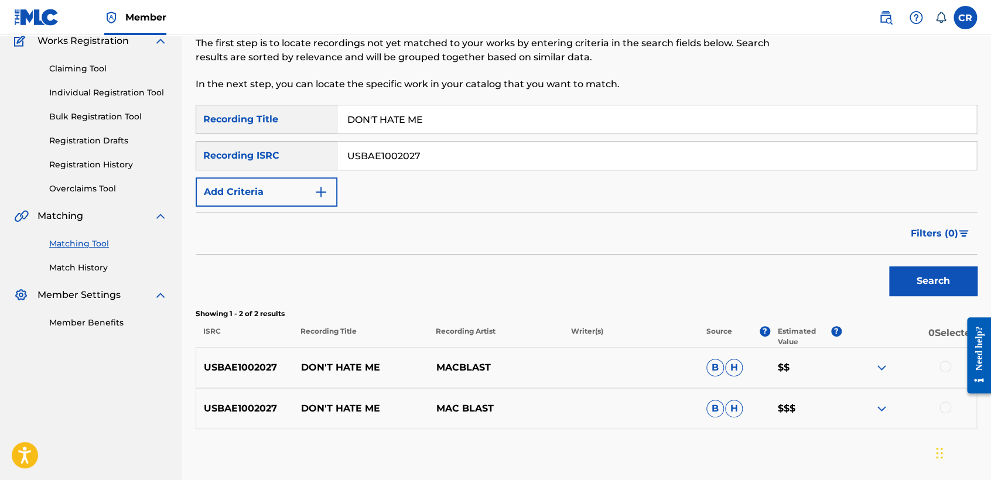
scroll to position [167, 0]
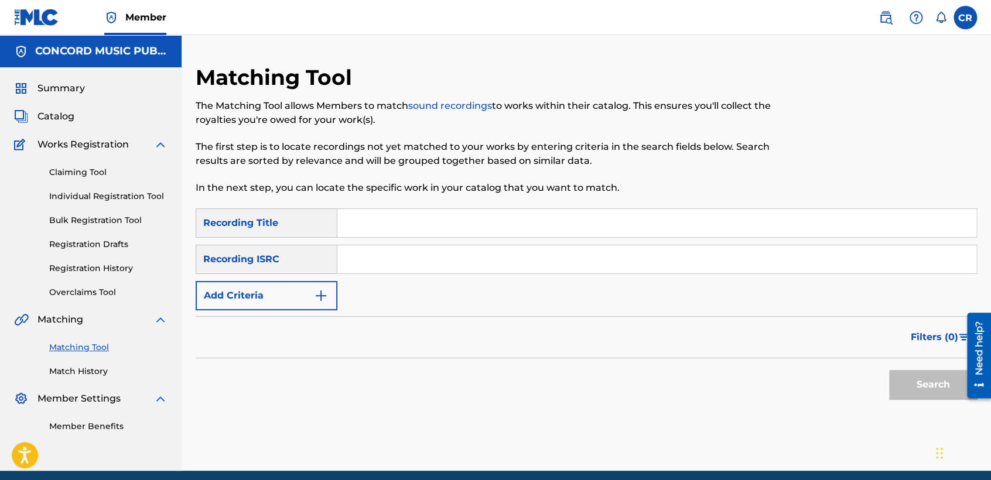
click at [485, 267] on input "Search Form" at bounding box center [656, 259] width 639 height 28
paste input "GBSMU9561508"
type input "GBSMU9561508"
click at [564, 224] on input "Search Form" at bounding box center [656, 223] width 639 height 28
paste input "JUNTO A TI"
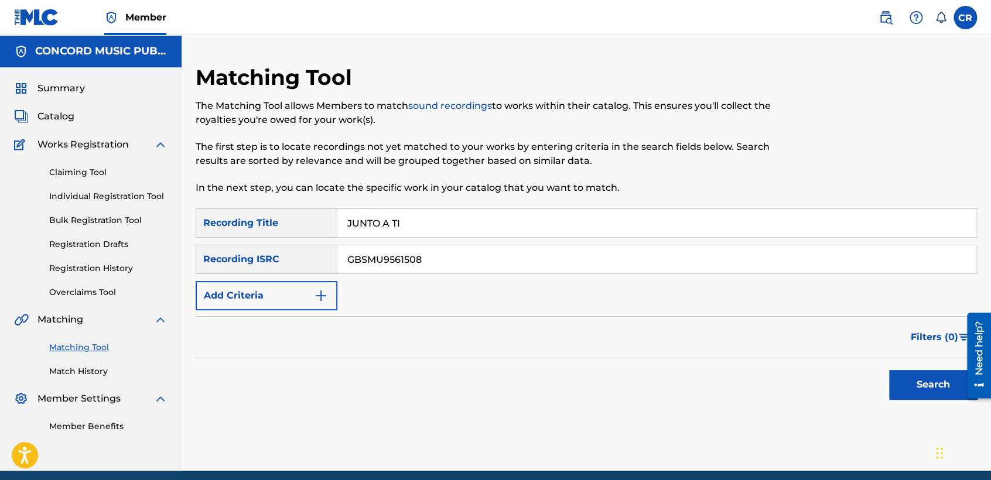
type input "JUNTO A TI"
click at [929, 395] on button "Search" at bounding box center [933, 384] width 88 height 29
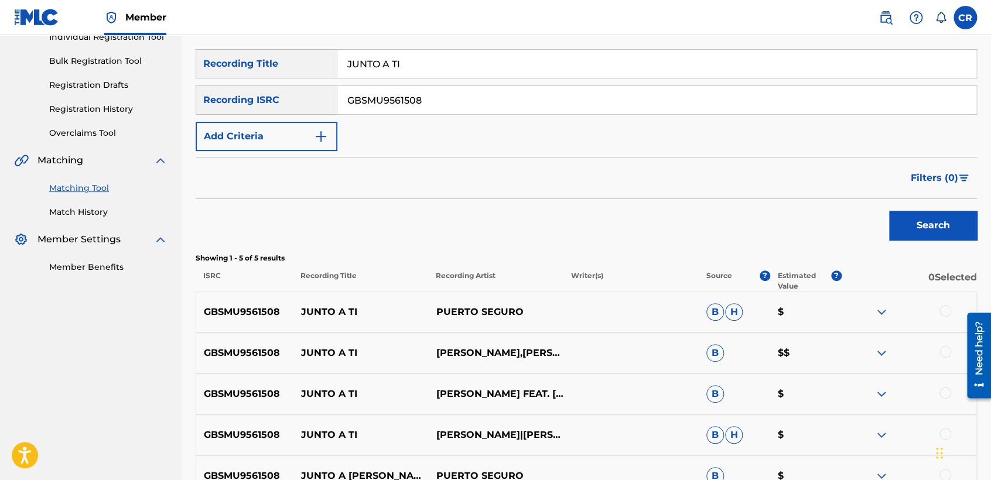
scroll to position [260, 0]
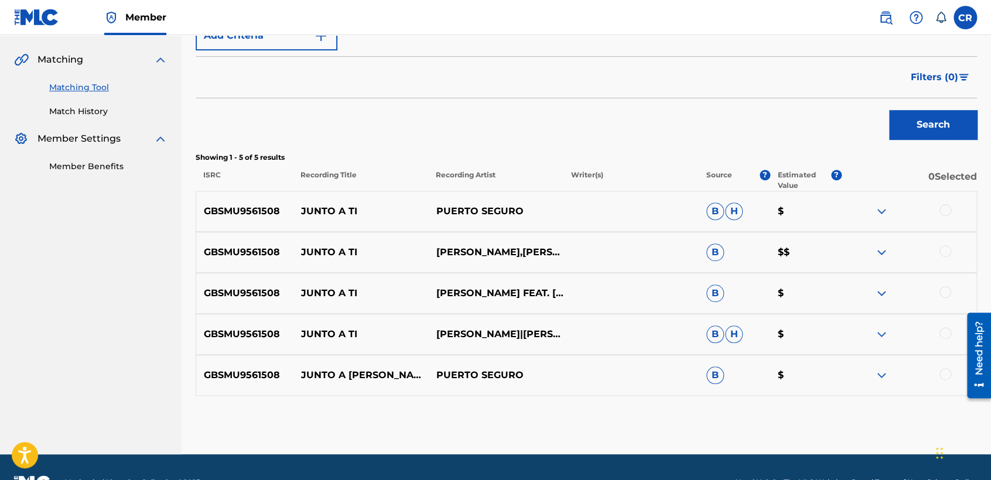
click at [503, 218] on div "GBSMU9561508 JUNTO A TI PUERTO SEGURO B H $" at bounding box center [586, 211] width 781 height 41
click at [471, 259] on p "PUERTO SEGURO,ANNETTE MORENO" at bounding box center [495, 252] width 135 height 14
copy p "MORENO"
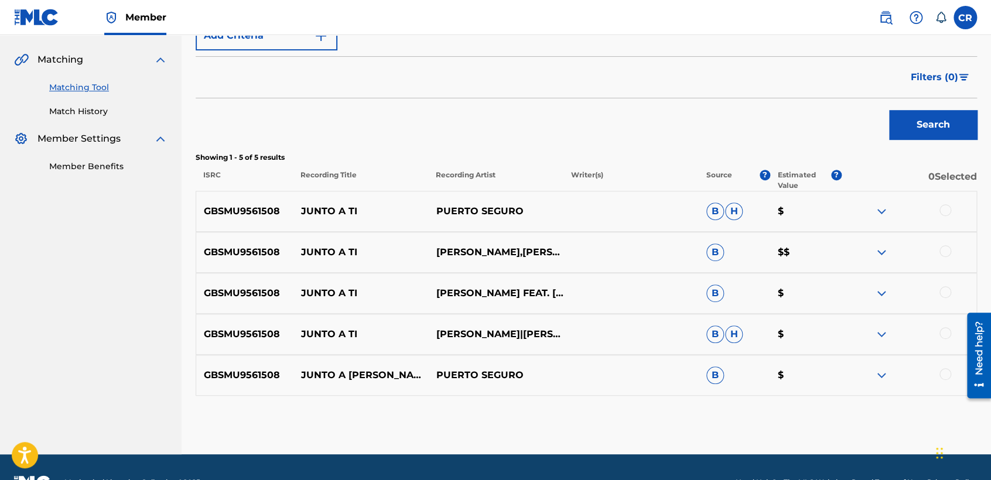
click at [950, 209] on div at bounding box center [945, 210] width 12 height 12
click at [942, 246] on div at bounding box center [945, 251] width 12 height 12
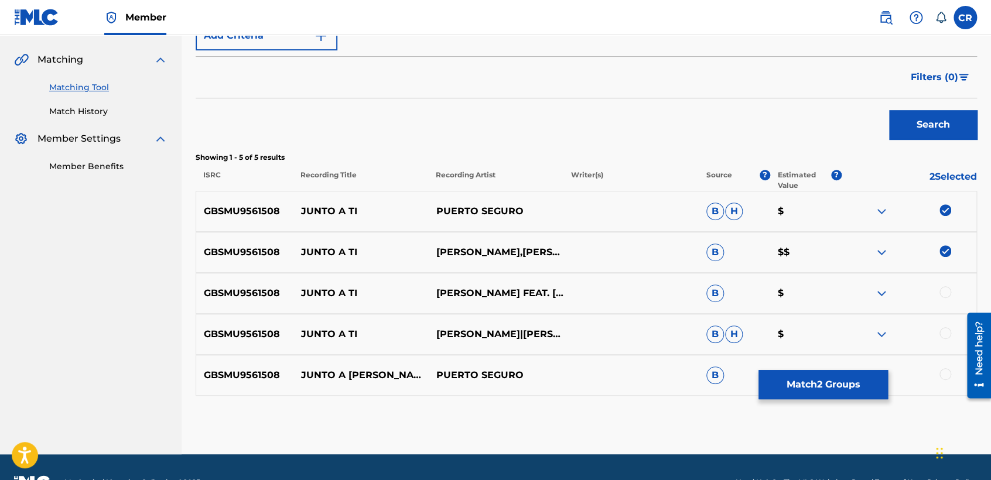
click at [942, 287] on div at bounding box center [945, 292] width 12 height 12
click at [943, 328] on div at bounding box center [945, 333] width 12 height 12
click at [945, 371] on div at bounding box center [945, 374] width 12 height 12
click at [843, 402] on div "Matching Tool The Matching Tool allows Members to match sound recordings to wor…" at bounding box center [586, 129] width 781 height 650
click at [821, 389] on button "Match 5 Groups" at bounding box center [822, 384] width 129 height 29
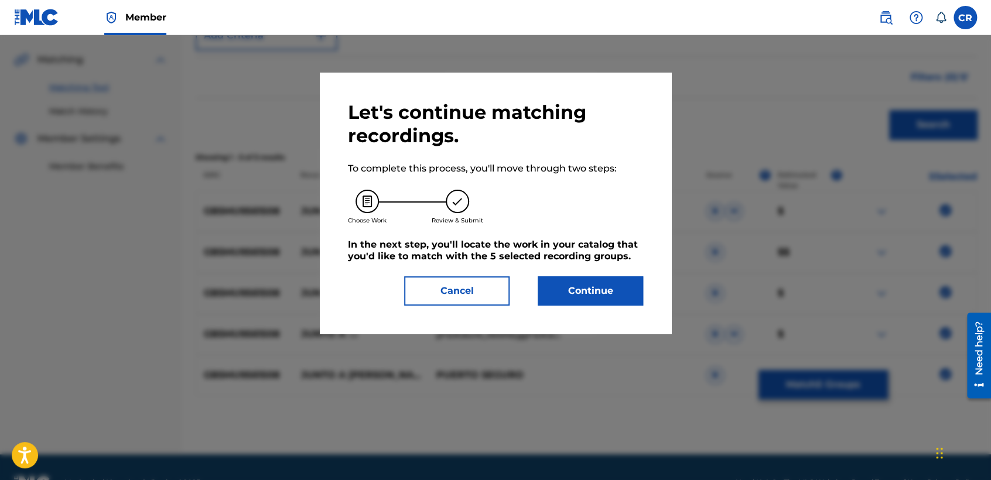
click at [601, 279] on button "Continue" at bounding box center [590, 290] width 105 height 29
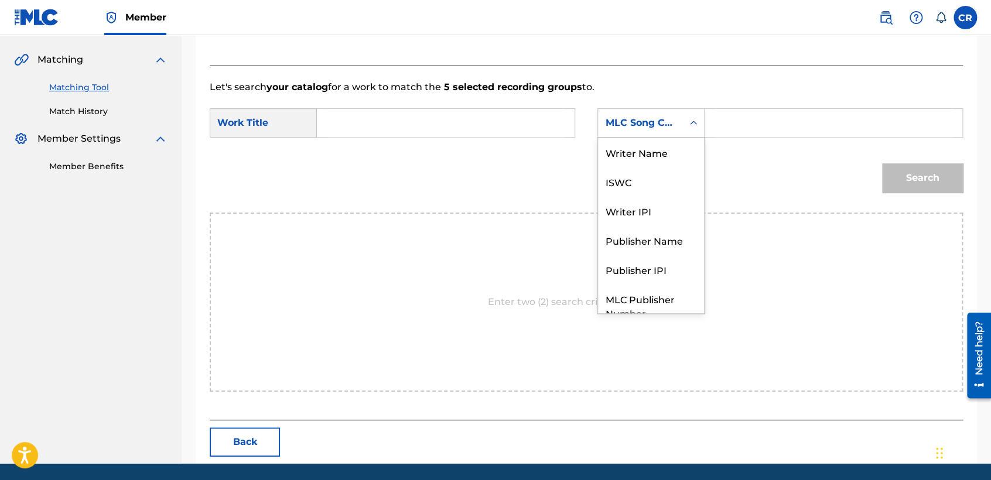
click at [647, 112] on div "MLC Song Code" at bounding box center [640, 123] width 85 height 22
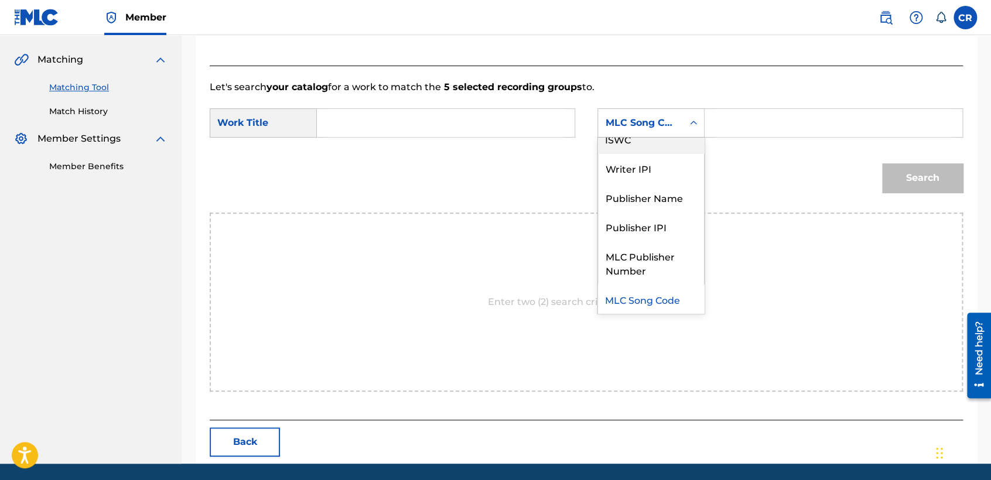
scroll to position [0, 0]
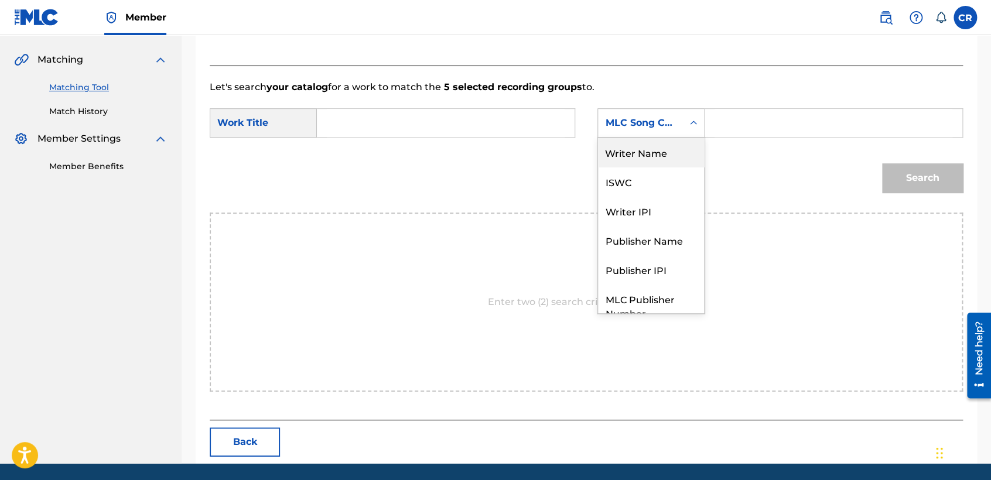
click at [650, 148] on div "Writer Name" at bounding box center [651, 152] width 106 height 29
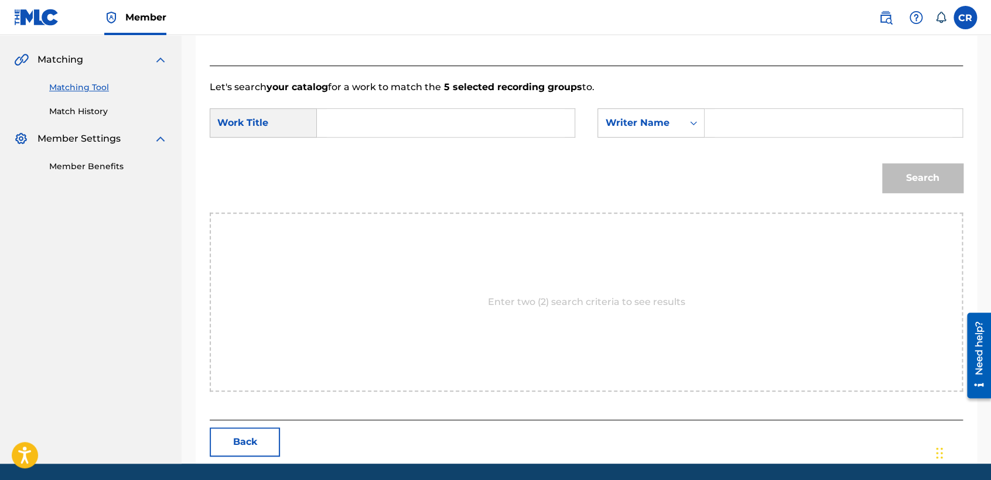
click at [745, 119] on input "Search Form" at bounding box center [833, 123] width 238 height 28
type input "MORENO"
click at [494, 119] on input "Search Form" at bounding box center [446, 123] width 238 height 28
paste input "JUNTO A TI"
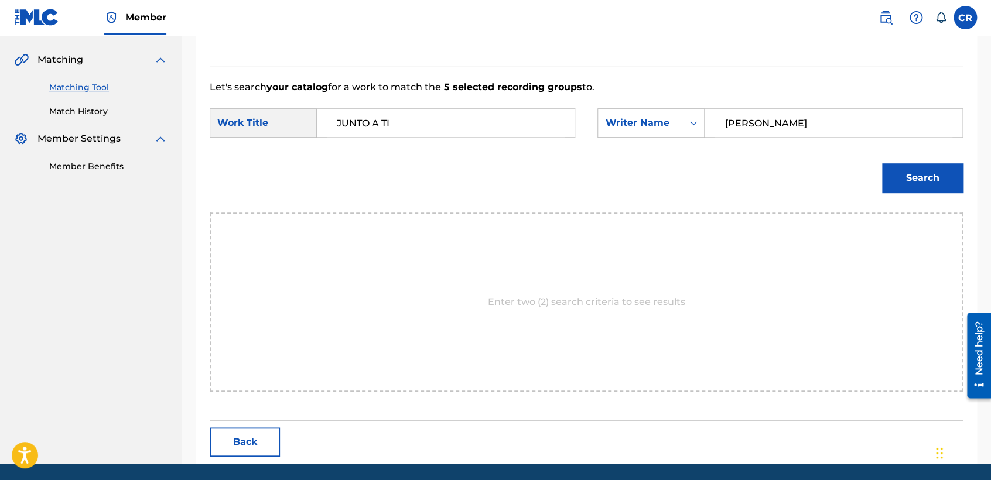
type input "JUNTO A TI"
click at [915, 170] on button "Search" at bounding box center [922, 177] width 81 height 29
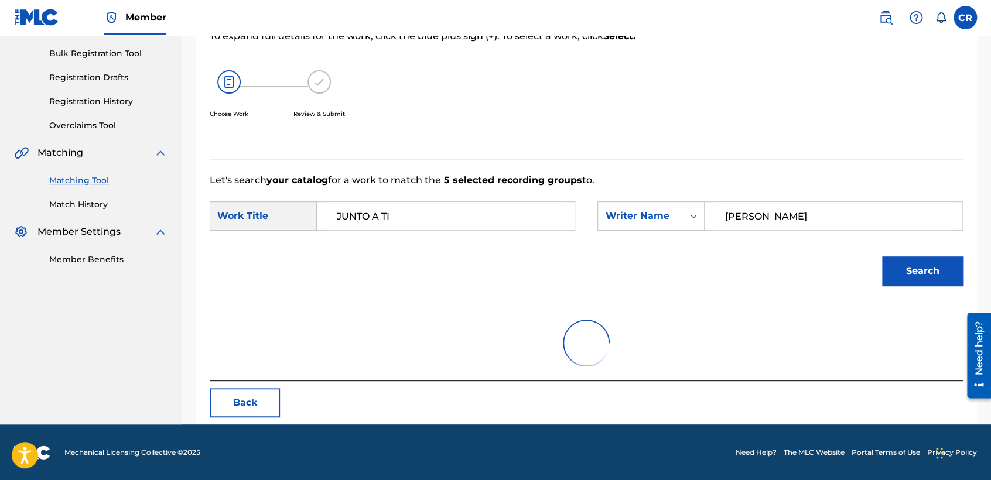
scroll to position [260, 0]
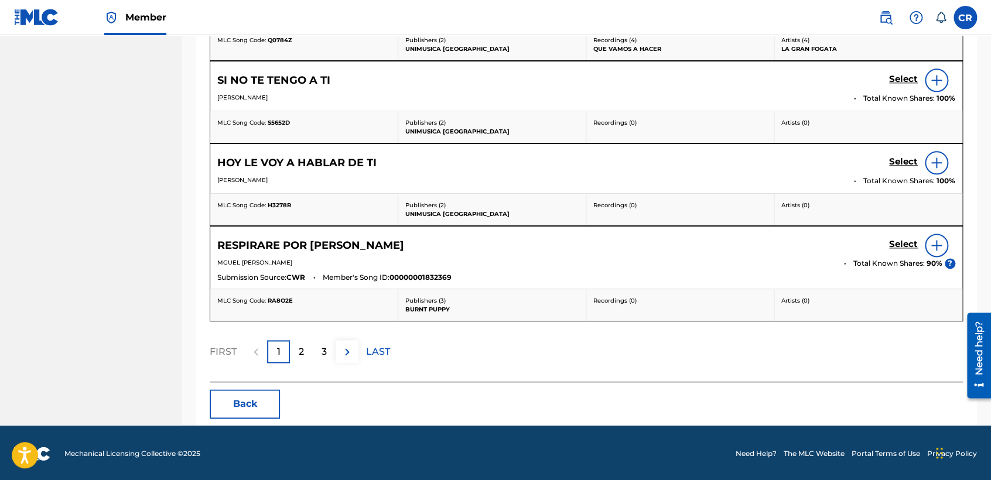
click at [268, 399] on button "Back" at bounding box center [245, 403] width 70 height 29
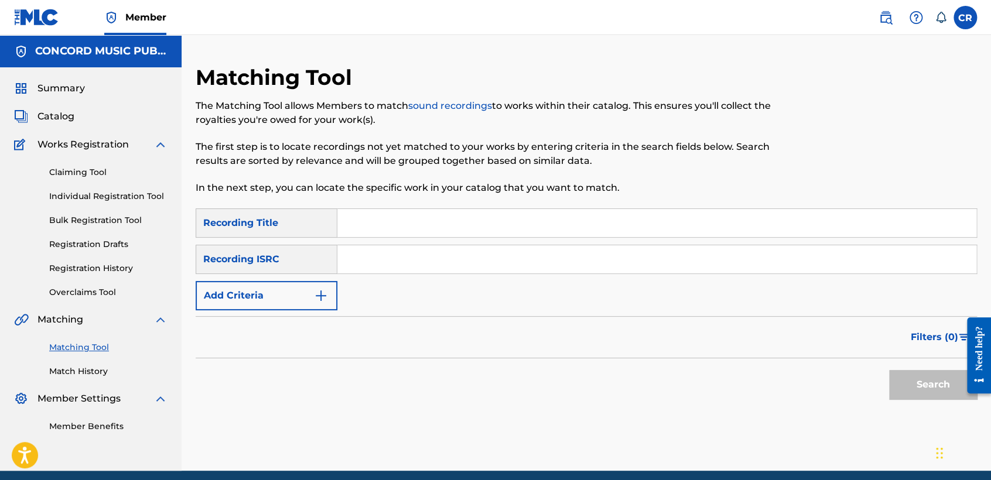
click at [496, 264] on input "Search Form" at bounding box center [656, 259] width 639 height 28
paste input "QM3DF2247158"
type input "QM3DF2247158"
click at [545, 231] on input "Search Form" at bounding box center [656, 223] width 639 height 28
paste input "LA VIDA PRESTADA"
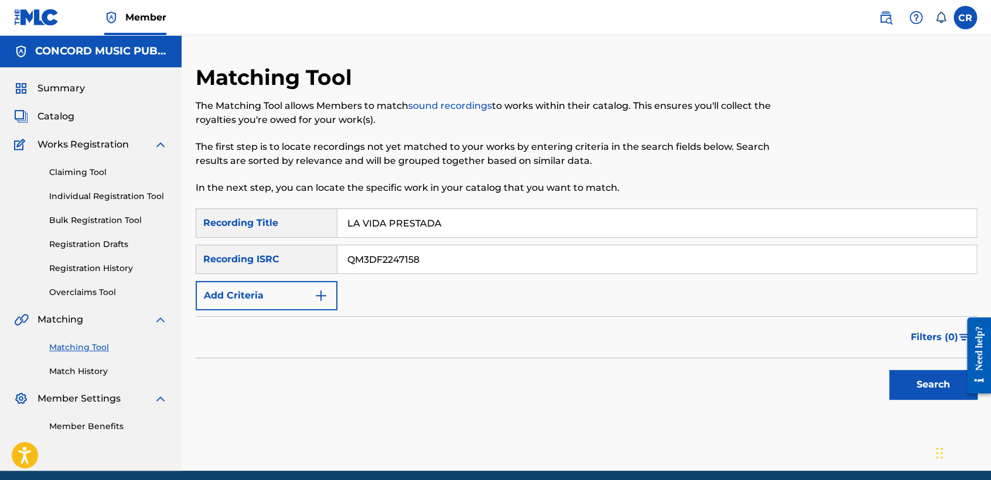
type input "LA VIDA PRESTADA"
click at [936, 392] on button "Search" at bounding box center [933, 384] width 88 height 29
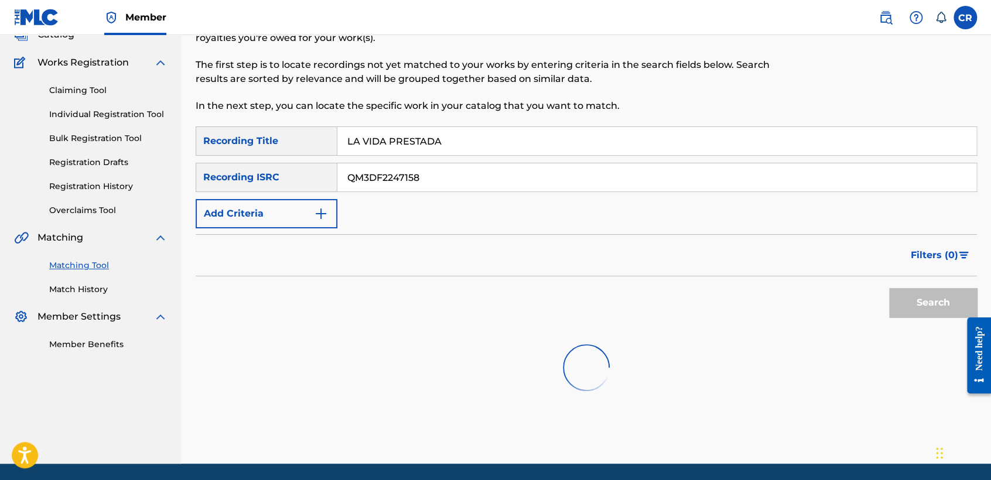
scroll to position [121, 0]
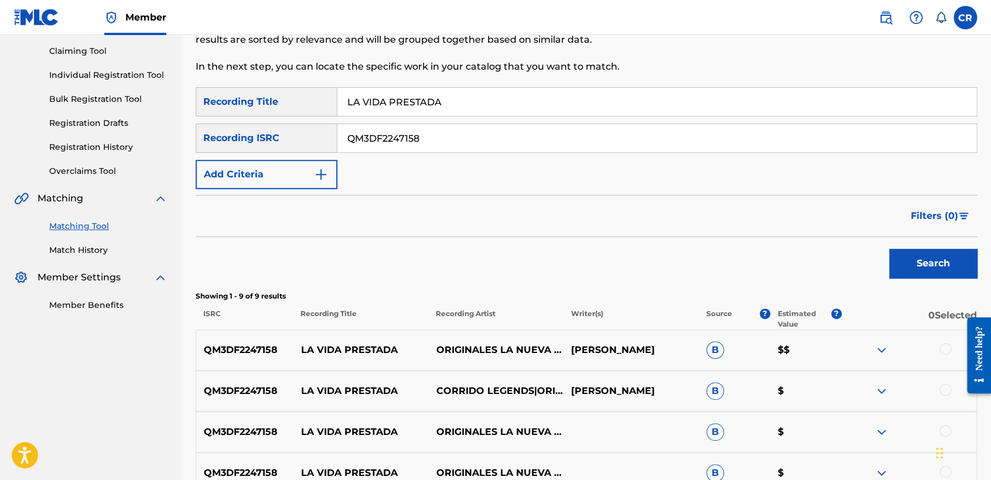
click at [609, 350] on p "NACHO HERNANDEZ" at bounding box center [630, 350] width 135 height 14
copy p "HERNANDEZ"
click at [943, 347] on div at bounding box center [945, 349] width 12 height 12
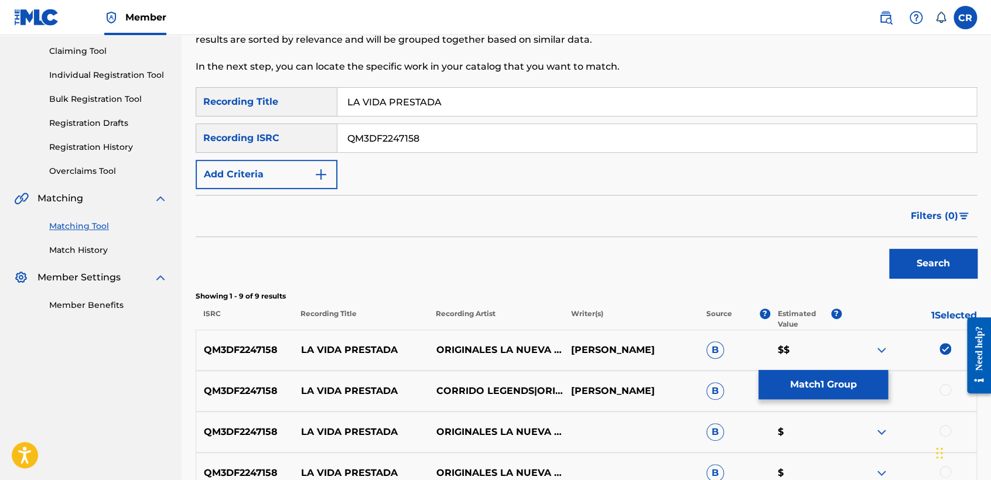
click at [939, 389] on div at bounding box center [945, 390] width 12 height 12
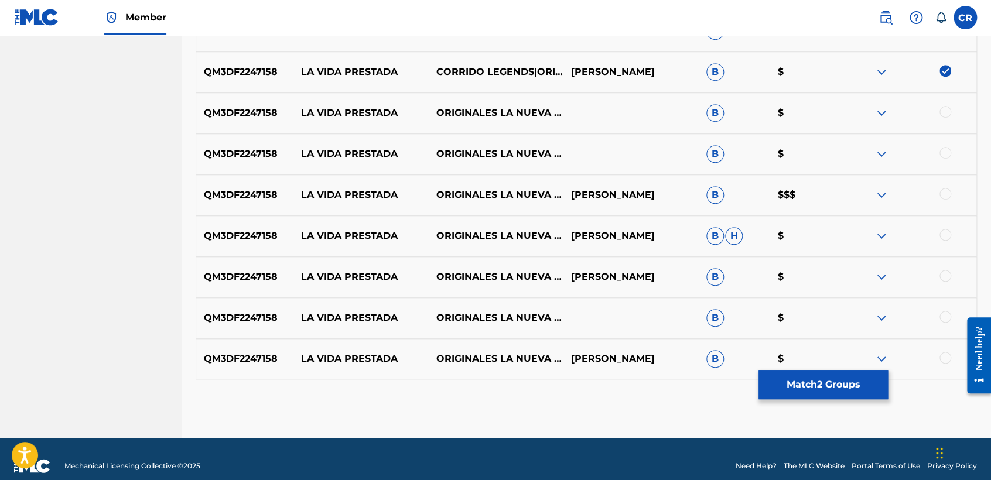
scroll to position [446, 0]
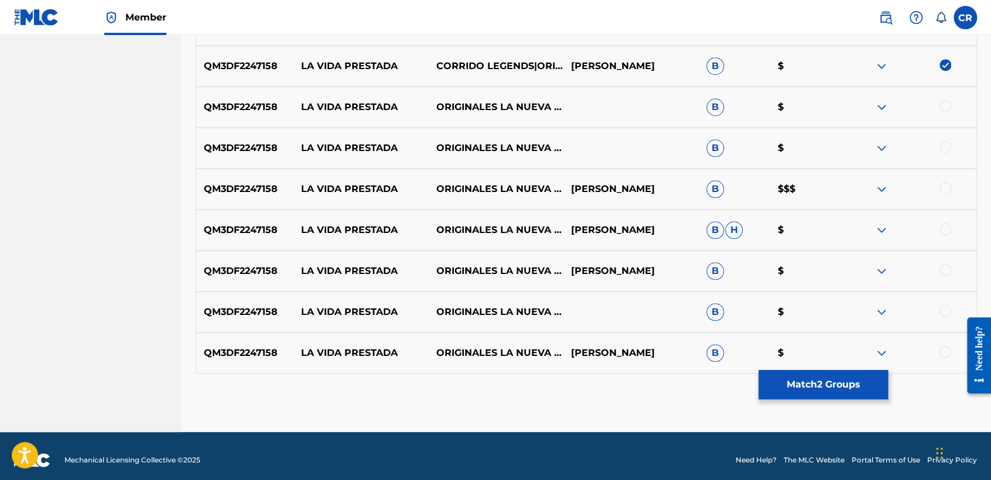
click at [944, 107] on div at bounding box center [945, 106] width 12 height 12
click at [946, 146] on div at bounding box center [945, 147] width 12 height 12
click at [947, 186] on div at bounding box center [945, 188] width 12 height 12
click at [947, 222] on div "QM3DF2247158 LA VIDA PRESTADA ORIGINALES LA NUEVA LEY DEL CORRIDO|CORRIDO LEGEN…" at bounding box center [586, 230] width 781 height 41
click at [944, 230] on div at bounding box center [945, 229] width 12 height 12
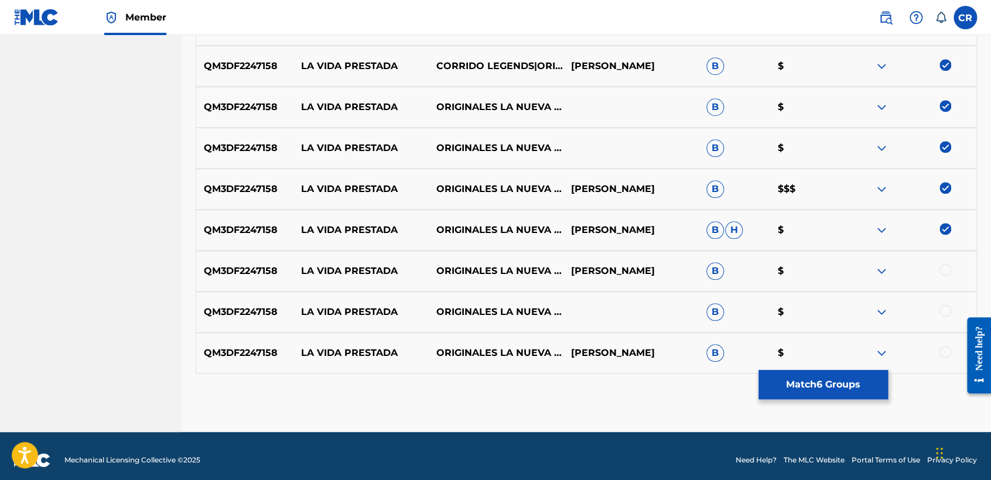
click at [942, 265] on div at bounding box center [945, 270] width 12 height 12
click at [946, 309] on div at bounding box center [945, 311] width 12 height 12
click at [949, 358] on div at bounding box center [908, 353] width 135 height 14
click at [944, 352] on div at bounding box center [945, 352] width 12 height 12
drag, startPoint x: 853, startPoint y: 383, endPoint x: 841, endPoint y: 383, distance: 12.3
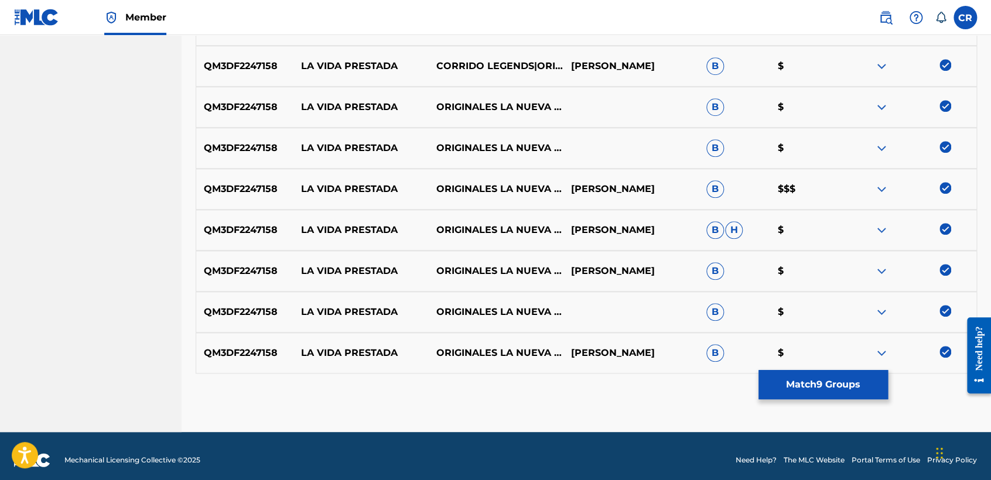
click at [841, 383] on button "Match 9 Groups" at bounding box center [822, 384] width 129 height 29
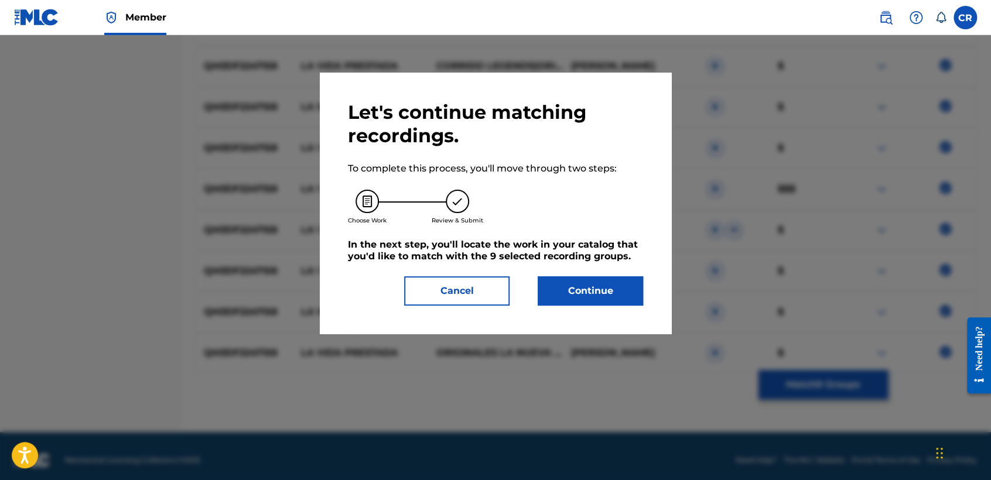
click at [594, 303] on button "Continue" at bounding box center [590, 290] width 105 height 29
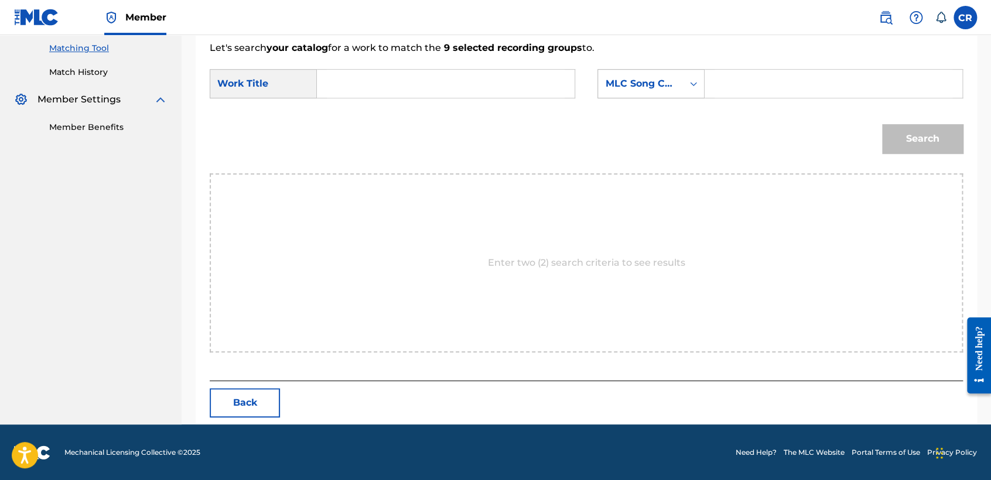
click at [649, 86] on div "MLC Song Code" at bounding box center [640, 84] width 71 height 14
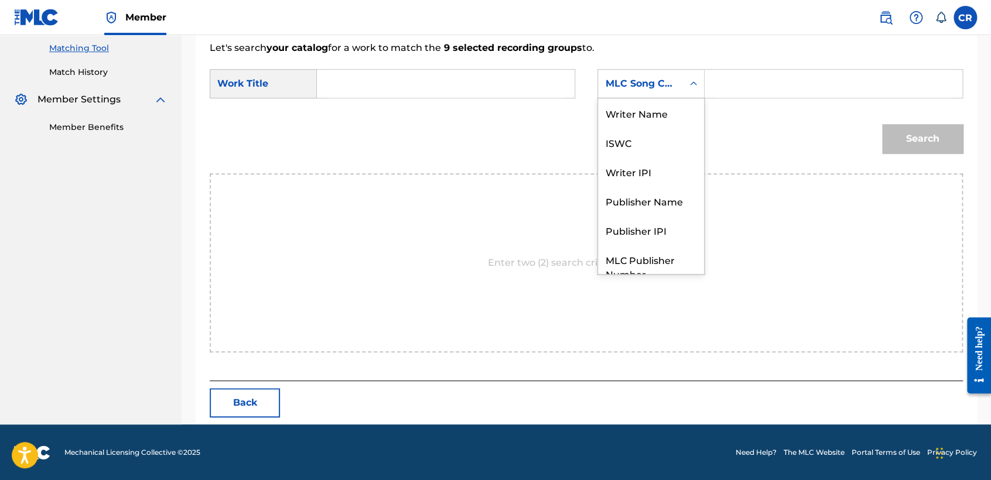
scroll to position [0, 0]
click at [677, 119] on div "Writer Name" at bounding box center [651, 112] width 106 height 29
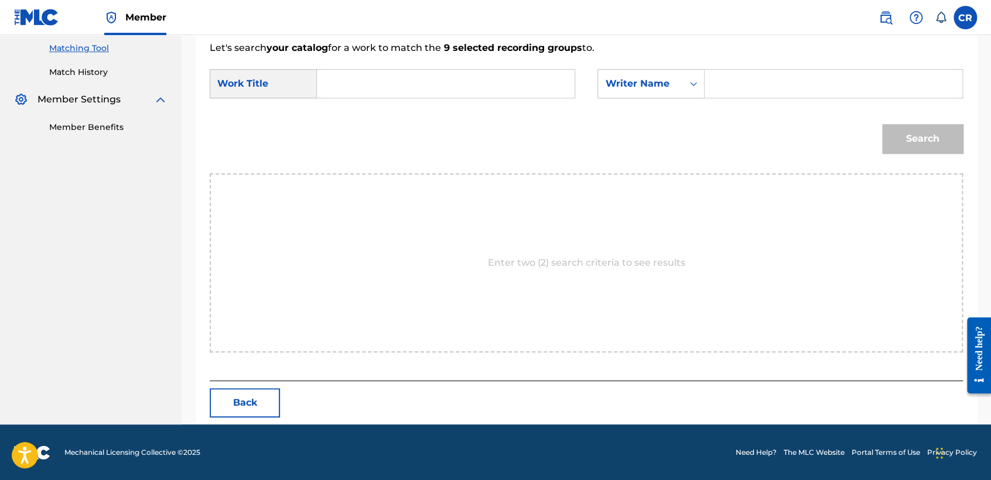
click at [782, 87] on input "Search Form" at bounding box center [833, 84] width 238 height 28
paste input "HERNANDEZ"
type input "HERNANDEZ"
click at [530, 96] on input "Search Form" at bounding box center [446, 84] width 238 height 28
paste input "LA VIDA PRESTADA"
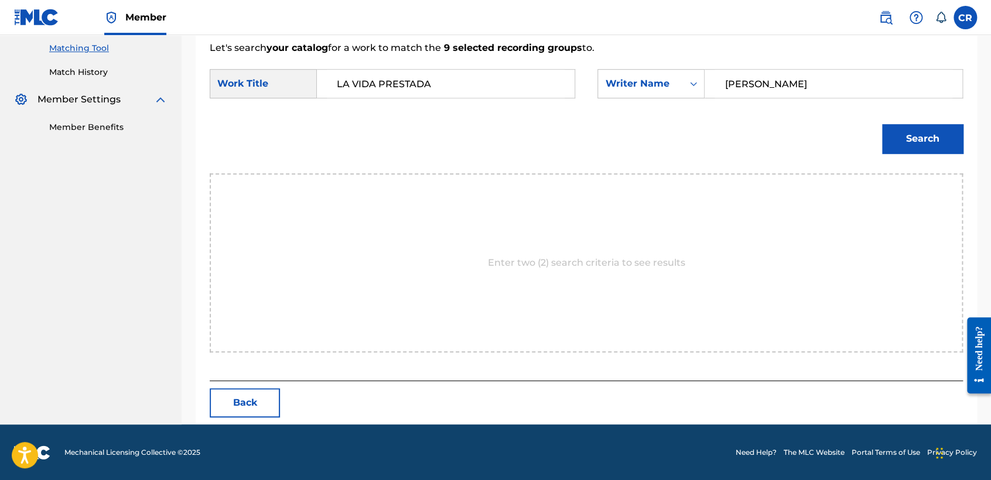
type input "LA VIDA PRESTADA"
drag, startPoint x: 940, startPoint y: 129, endPoint x: 931, endPoint y: 129, distance: 8.8
click at [937, 129] on button "Search" at bounding box center [922, 138] width 81 height 29
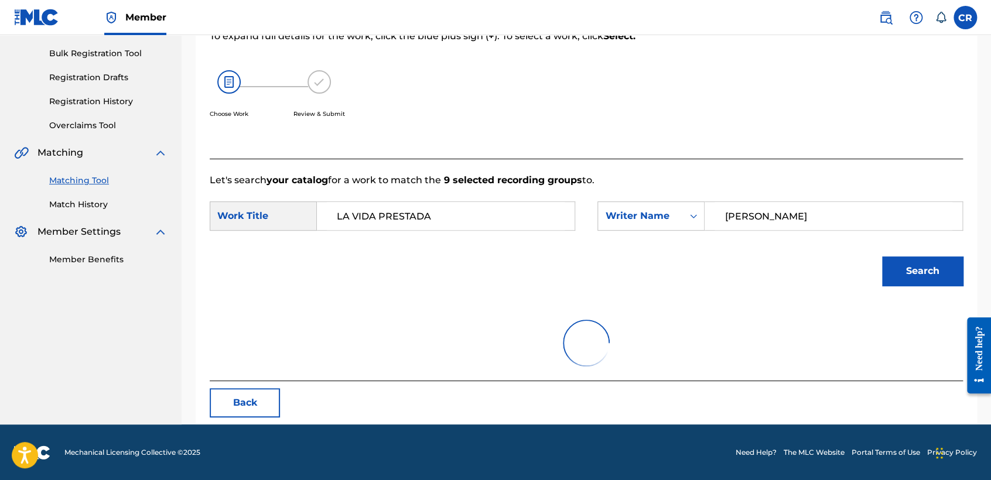
scroll to position [299, 0]
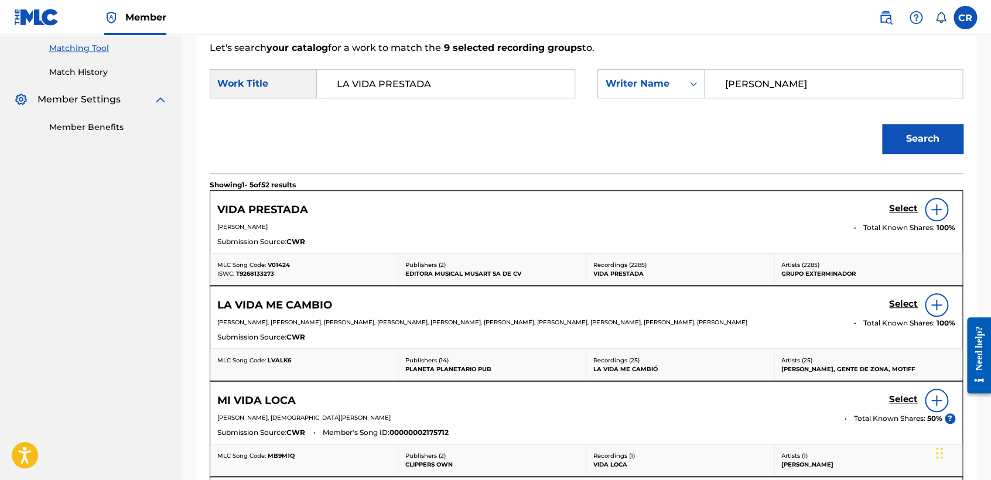
click at [905, 213] on h5 "Select" at bounding box center [903, 208] width 29 height 11
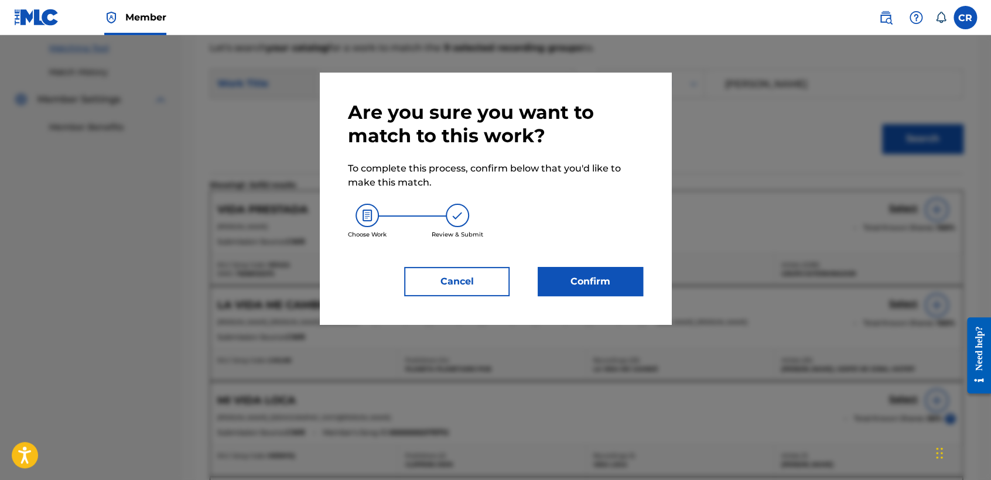
click at [611, 276] on button "Confirm" at bounding box center [590, 281] width 105 height 29
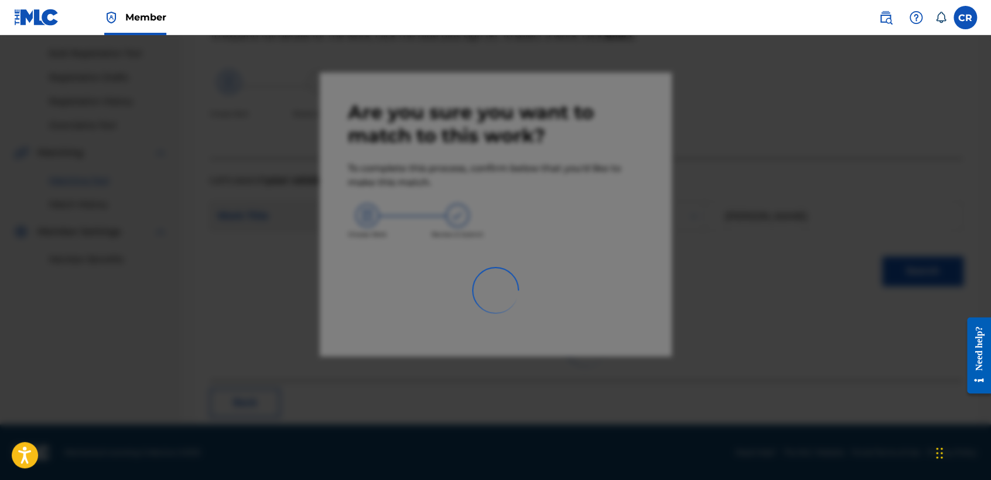
scroll to position [44, 0]
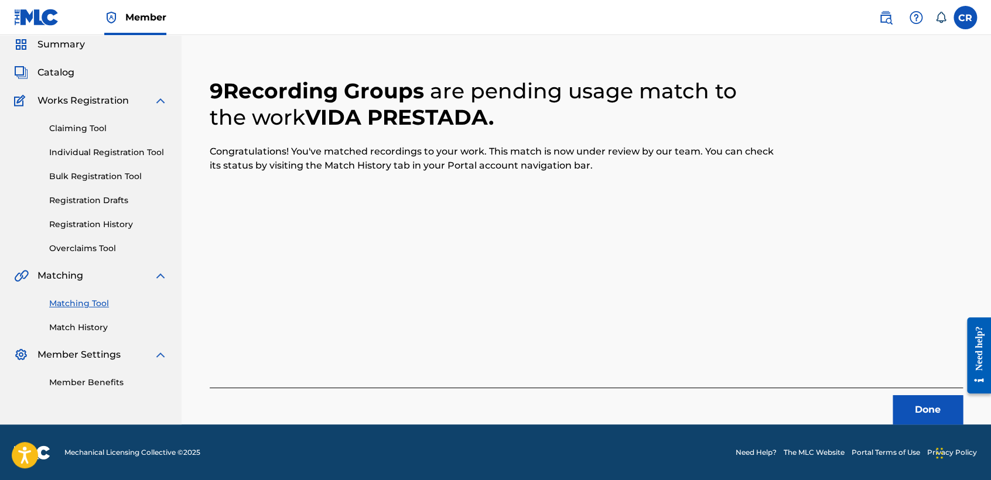
click at [908, 410] on button "Done" at bounding box center [927, 409] width 70 height 29
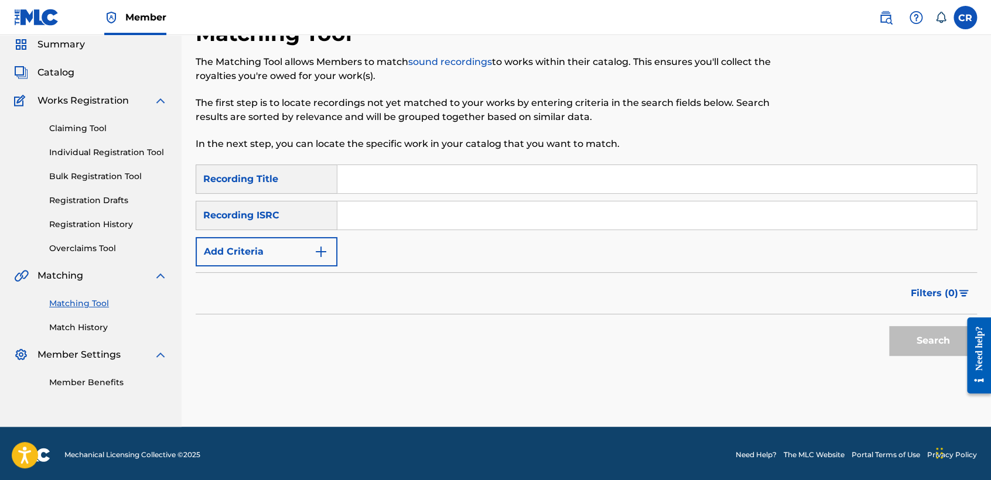
click at [481, 223] on input "Search Form" at bounding box center [656, 215] width 639 height 28
paste input "USX9P0702344"
type input "USX9P0702344"
drag, startPoint x: 591, startPoint y: 174, endPoint x: 625, endPoint y: 180, distance: 35.0
click at [591, 174] on input "Search Form" at bounding box center [656, 179] width 639 height 28
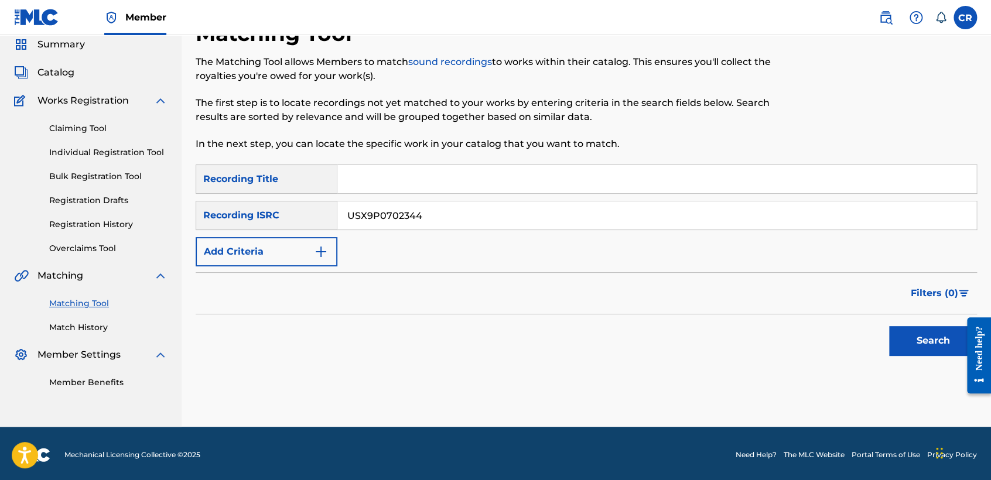
paste input "FROSTY MORNING"
type input "FROSTY MORNING"
click at [904, 321] on div "Search" at bounding box center [930, 337] width 94 height 47
click at [904, 331] on button "Search" at bounding box center [933, 340] width 88 height 29
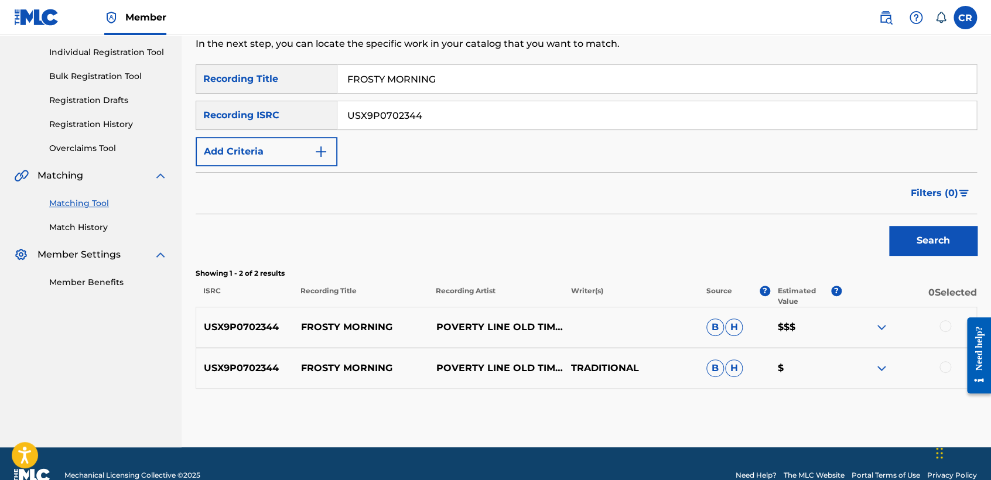
scroll to position [167, 0]
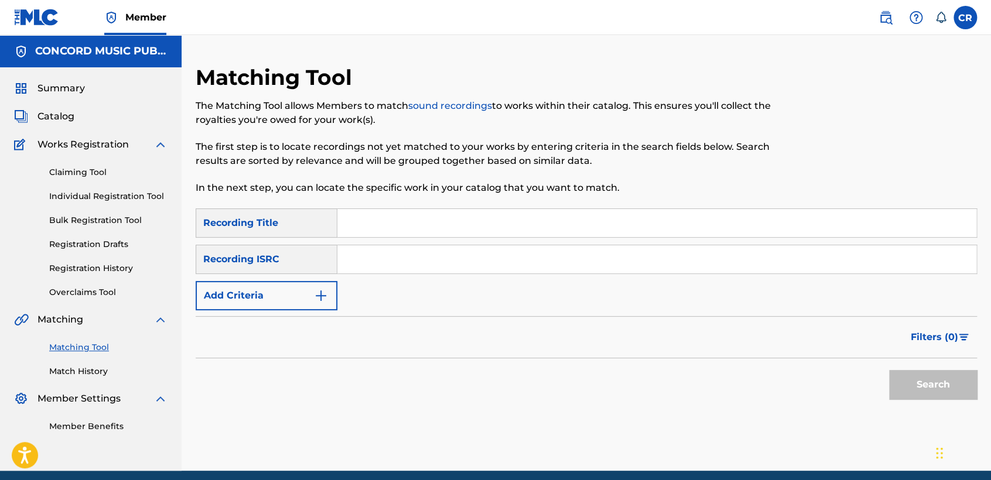
click at [434, 256] on input "Search Form" at bounding box center [656, 259] width 639 height 28
paste input "TCADR1867827"
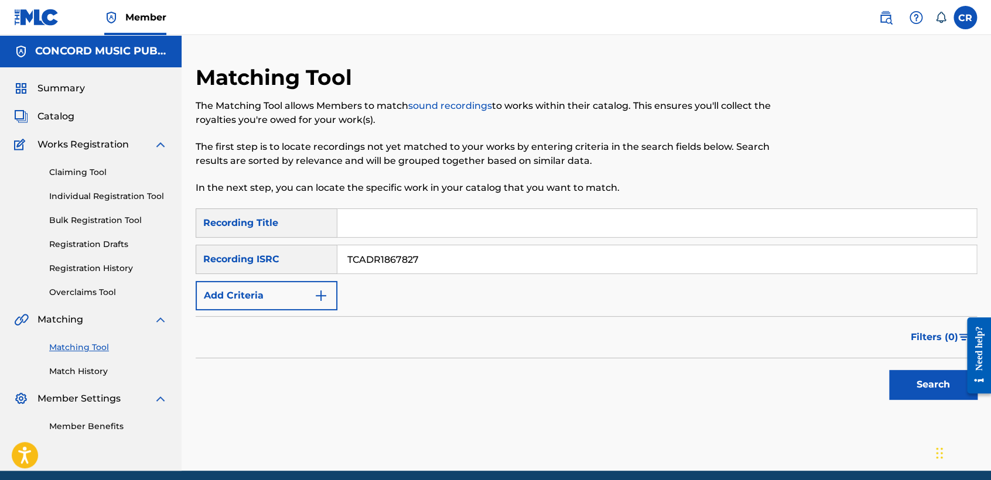
type input "TCADR1867827"
drag, startPoint x: 566, startPoint y: 231, endPoint x: 571, endPoint y: 232, distance: 6.0
click at [566, 231] on input "Search Form" at bounding box center [656, 223] width 639 height 28
paste input "GOODFELLAS"
type input "GOODFELLAS"
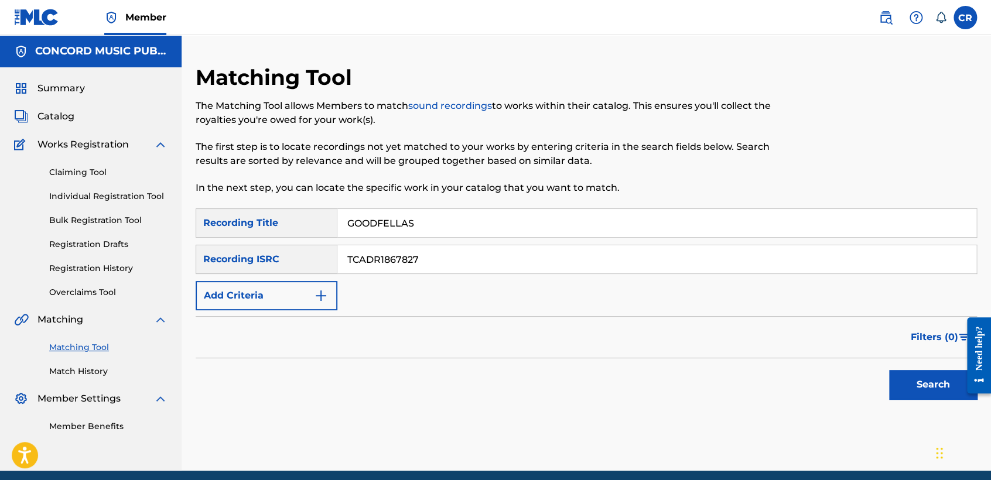
click at [913, 379] on button "Search" at bounding box center [933, 384] width 88 height 29
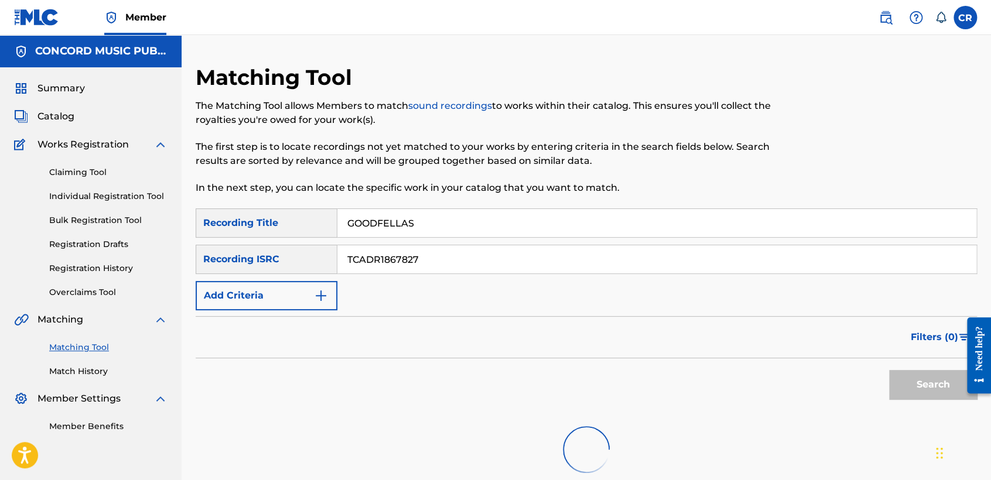
scroll to position [121, 0]
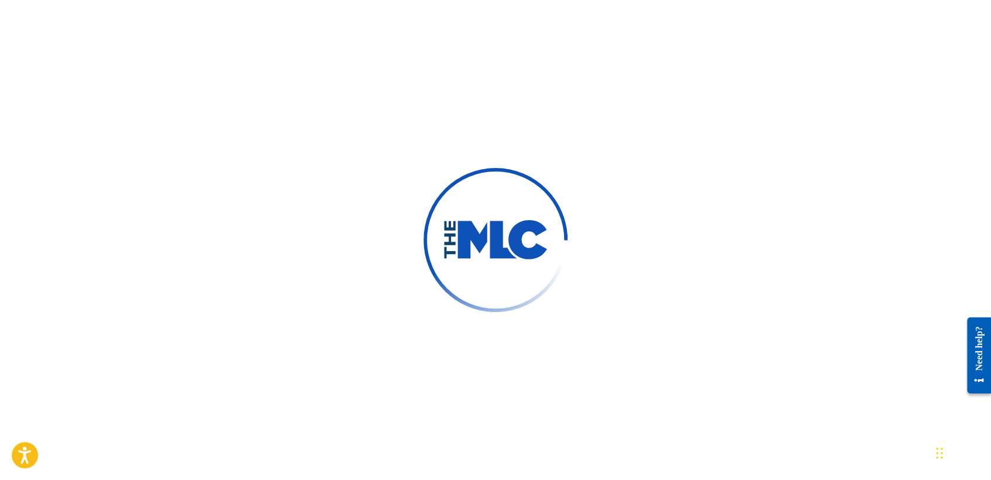
click at [93, 64] on div at bounding box center [495, 240] width 991 height 480
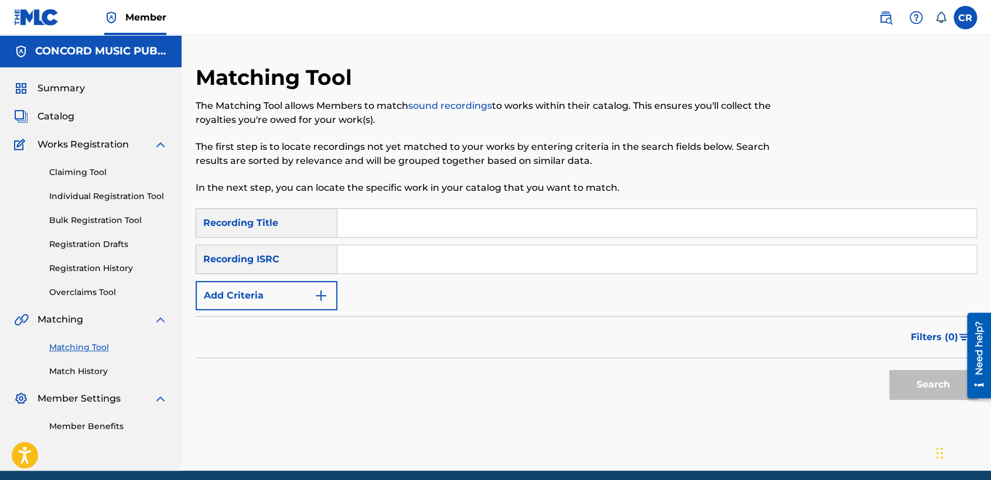
click at [419, 258] on input "Search Form" at bounding box center [656, 259] width 639 height 28
paste input "TCADG1742226"
type input "TCADG1742226"
click at [528, 218] on input "Search Form" at bounding box center [656, 223] width 639 height 28
paste input "FEELING YOU"
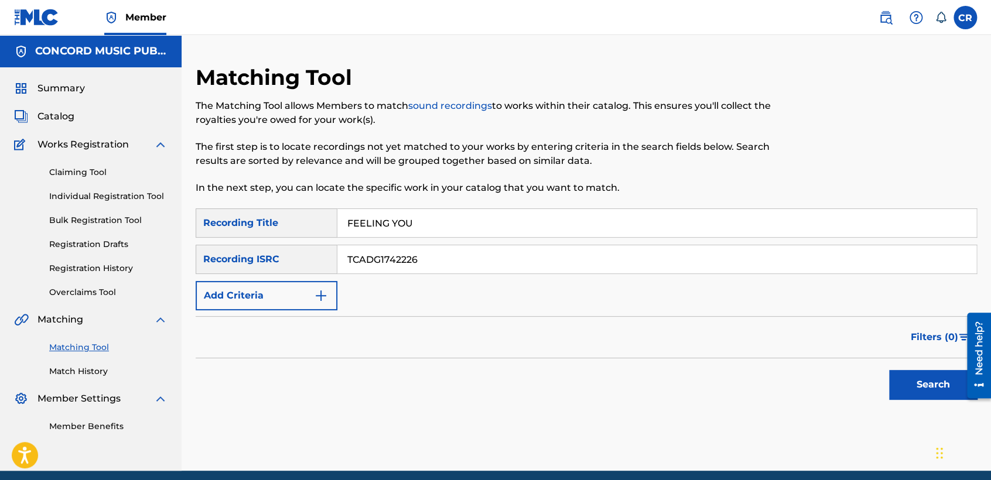
type input "FEELING YOU"
drag, startPoint x: 924, startPoint y: 374, endPoint x: 912, endPoint y: 375, distance: 12.4
click at [925, 375] on button "Search" at bounding box center [933, 384] width 88 height 29
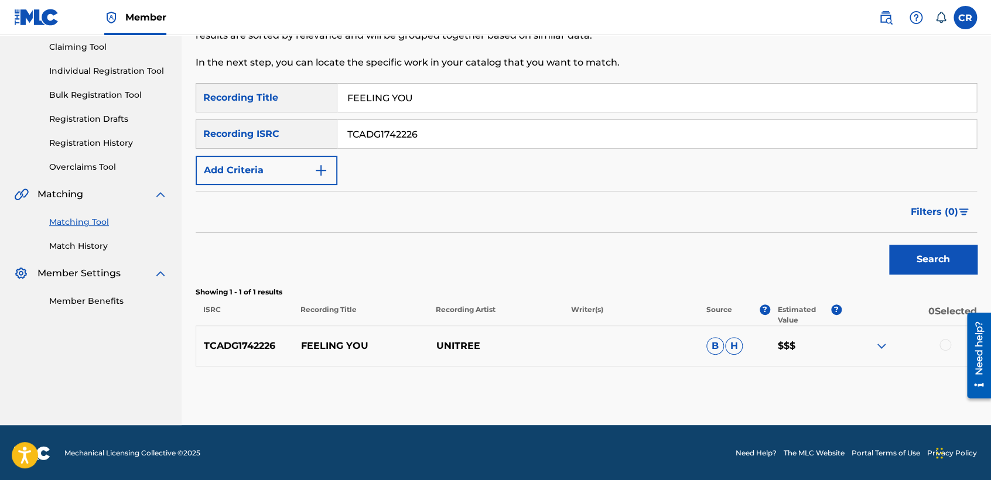
scroll to position [126, 0]
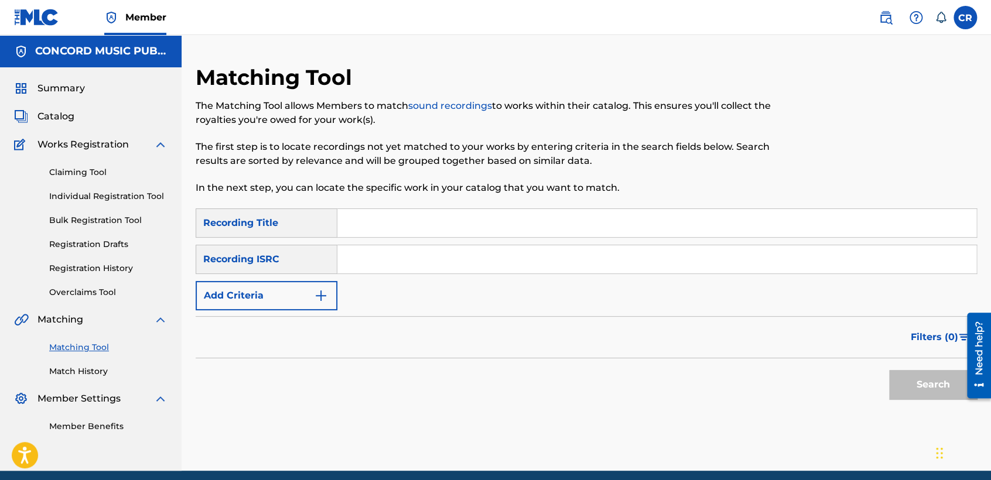
scroll to position [22, 0]
click at [518, 264] on input "Search Form" at bounding box center [656, 259] width 639 height 28
paste input "USHM21045787"
type input "USHM21045787"
click at [525, 235] on input "Search Form" at bounding box center [656, 223] width 639 height 28
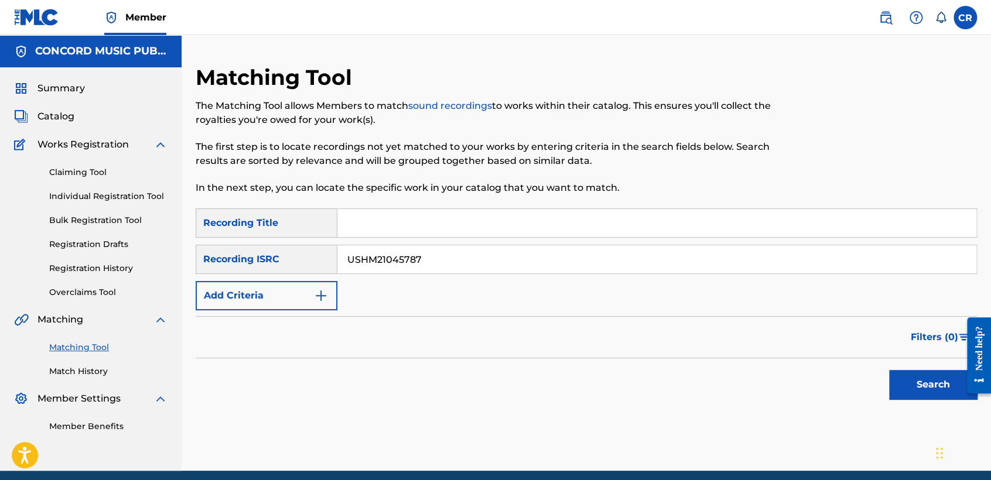
paste input "AFTER THE RAIN"
type input "AFTER THE RAIN"
click at [936, 381] on button "Search" at bounding box center [933, 384] width 88 height 29
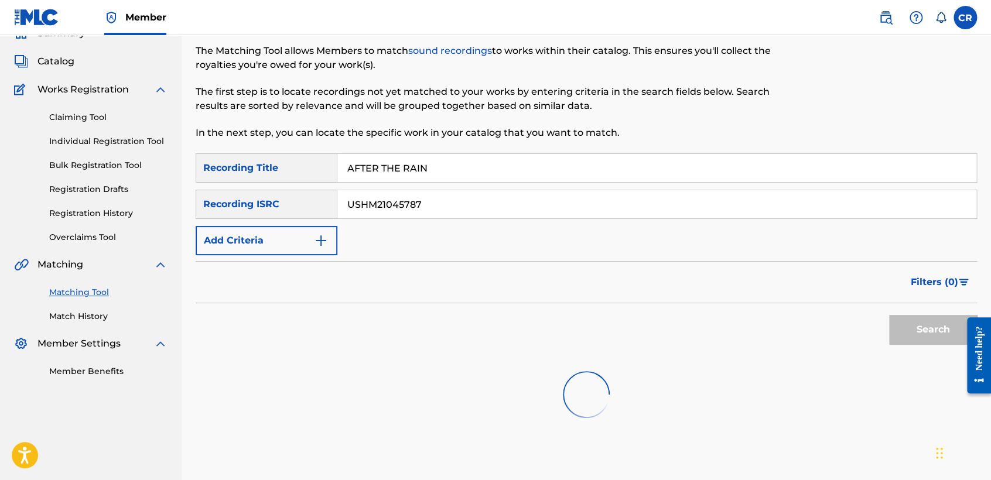
scroll to position [121, 0]
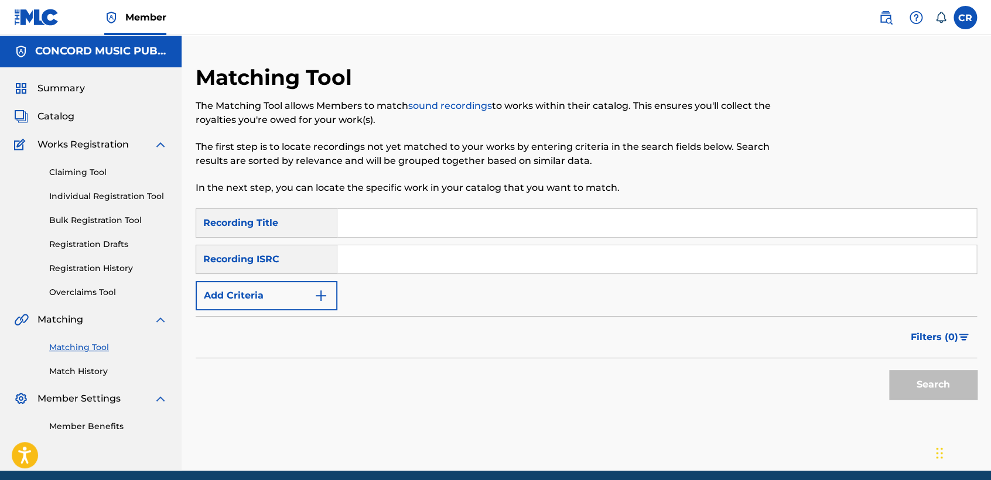
click at [423, 256] on input "Search Form" at bounding box center [656, 259] width 639 height 28
paste input "QZDA41825402"
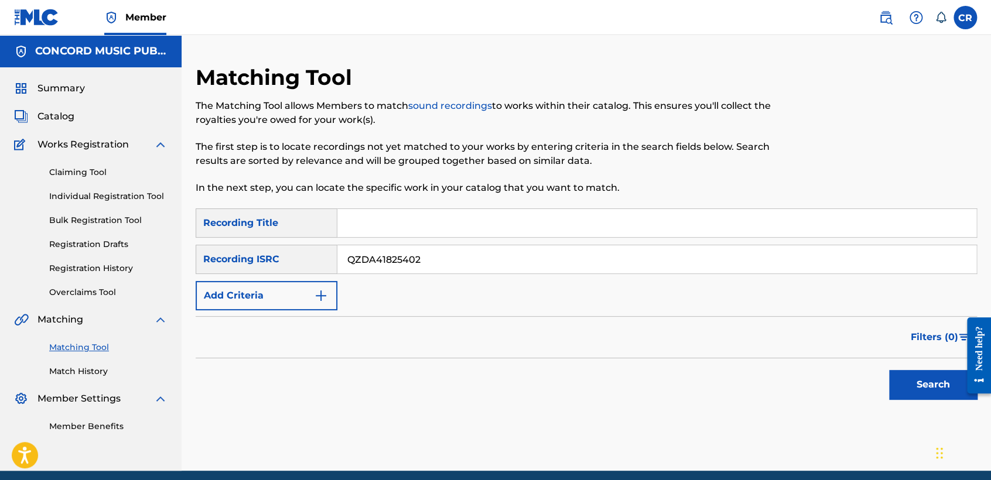
type input "QZDA41825402"
drag, startPoint x: 528, startPoint y: 224, endPoint x: 662, endPoint y: 279, distance: 144.4
click at [529, 224] on input "Search Form" at bounding box center [656, 223] width 639 height 28
paste input "TRUTH BE TOLD"
type input "TRUTH BE TOLD"
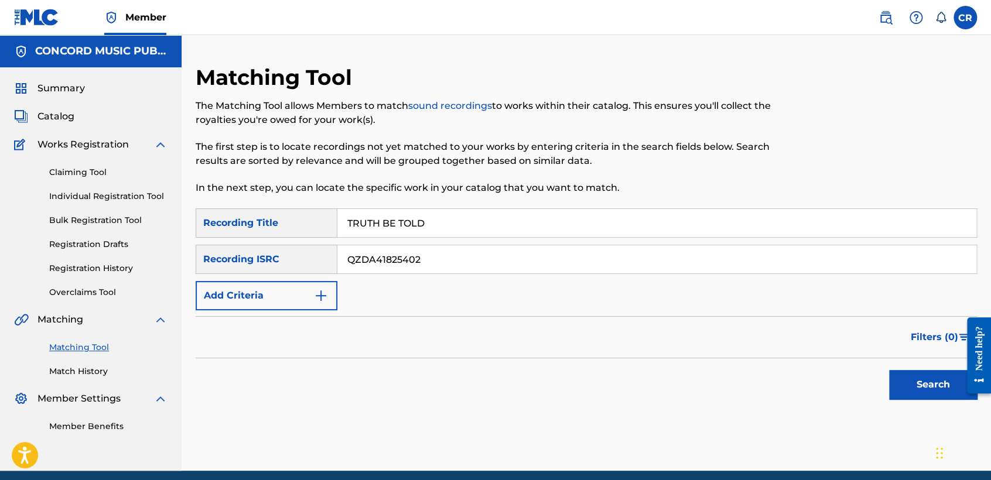
drag, startPoint x: 946, startPoint y: 387, endPoint x: 932, endPoint y: 380, distance: 15.7
click at [944, 387] on button "Search" at bounding box center [933, 384] width 88 height 29
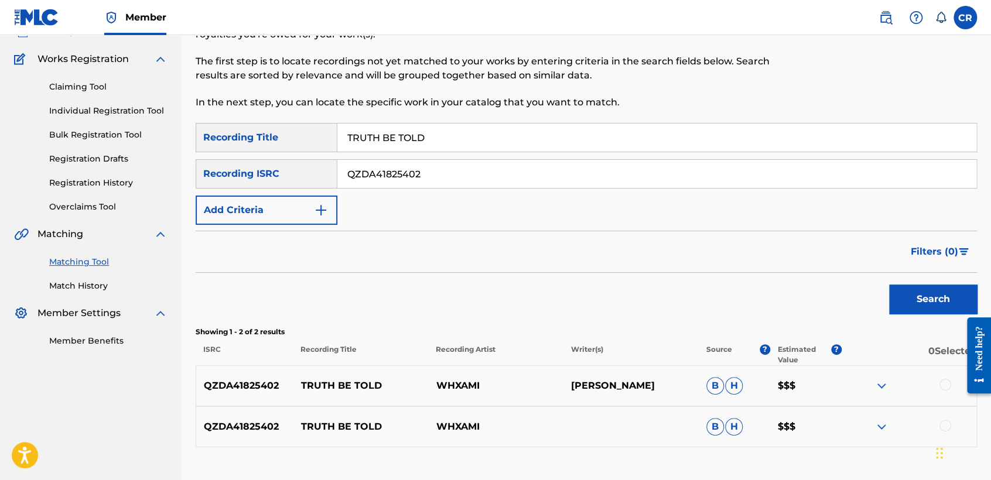
scroll to position [167, 0]
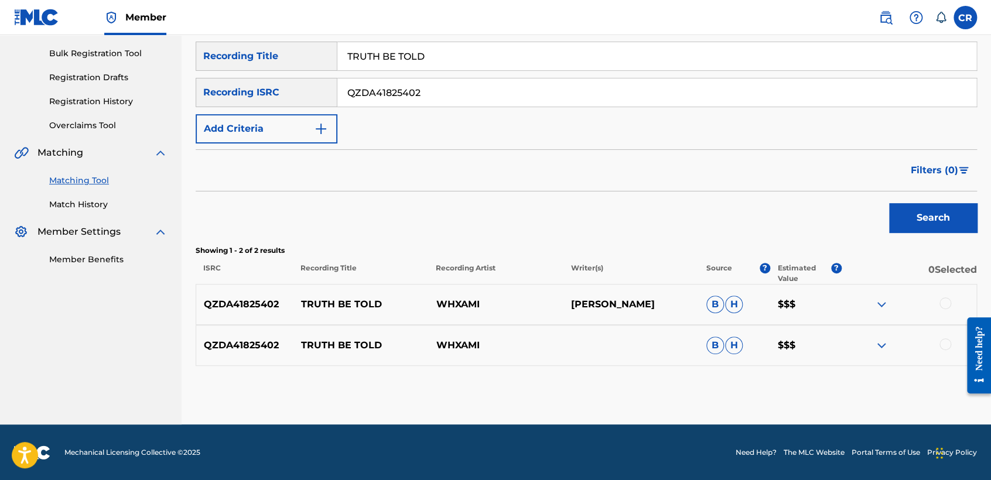
click at [621, 297] on p "[PERSON_NAME]" at bounding box center [630, 304] width 135 height 14
click at [638, 302] on p "[PERSON_NAME]" at bounding box center [630, 304] width 135 height 14
copy p "[PERSON_NAME]"
click at [944, 299] on div at bounding box center [945, 303] width 12 height 12
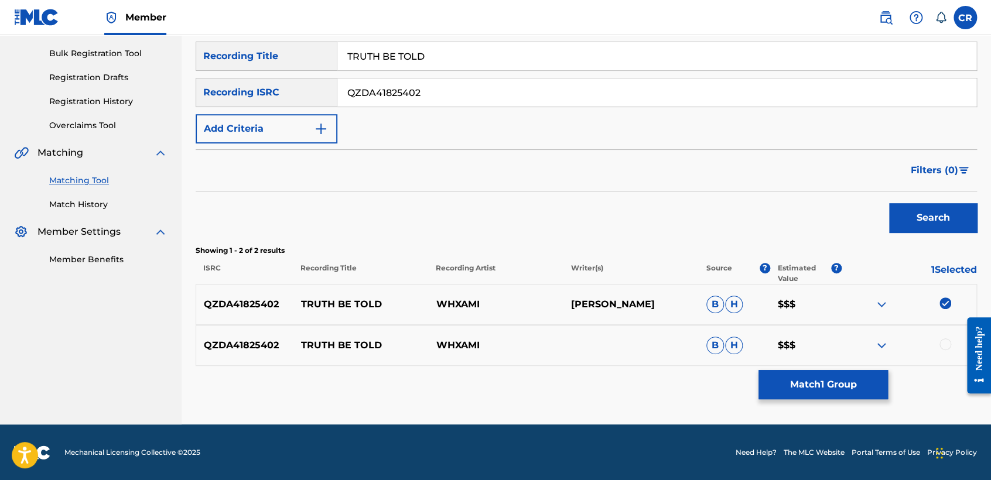
click at [942, 341] on div at bounding box center [945, 344] width 12 height 12
click at [814, 372] on button "Match 2 Groups" at bounding box center [822, 384] width 129 height 29
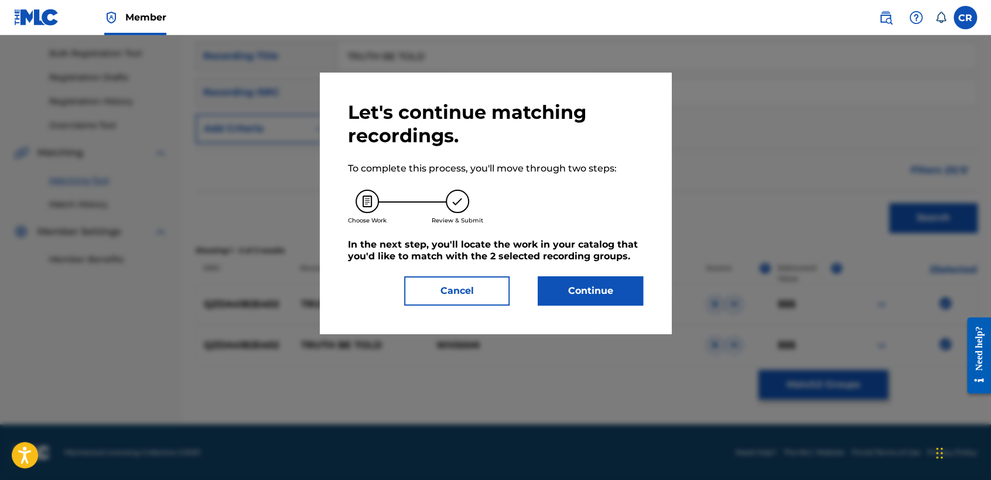
click at [581, 299] on button "Continue" at bounding box center [590, 290] width 105 height 29
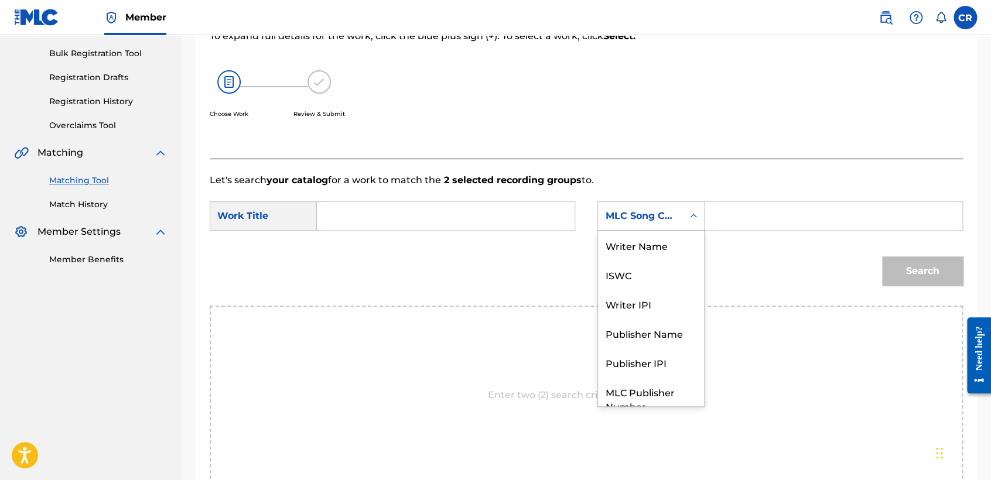
click at [649, 210] on div "MLC Song Code" at bounding box center [640, 216] width 71 height 14
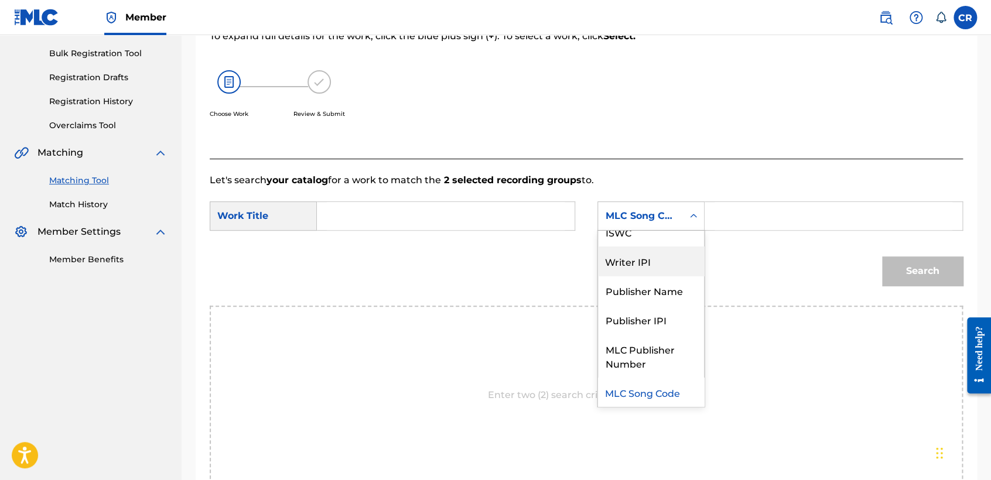
scroll to position [0, 0]
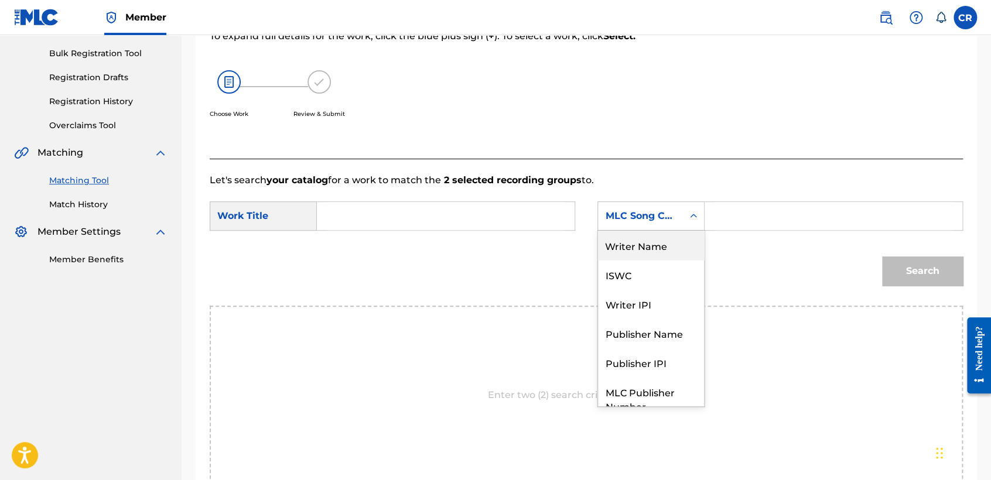
click at [641, 249] on div "Writer Name" at bounding box center [651, 245] width 106 height 29
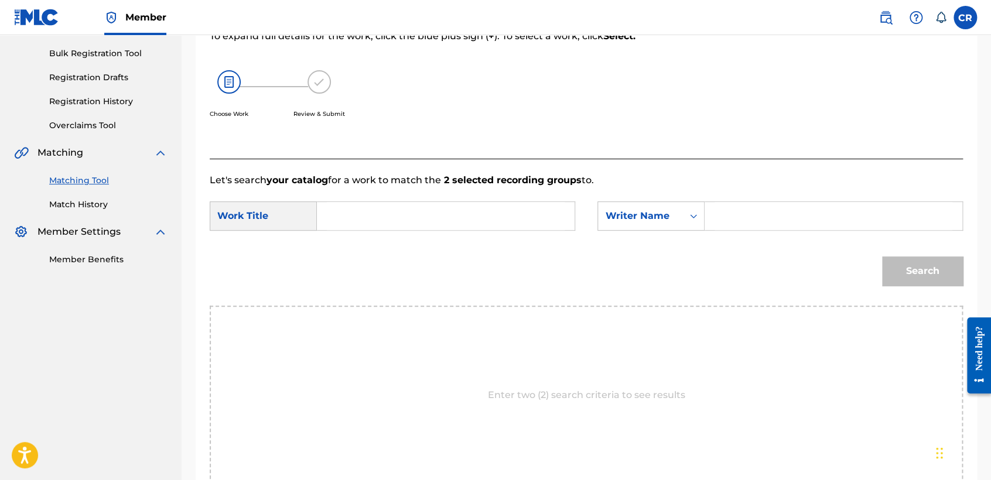
click at [739, 220] on input "Search Form" at bounding box center [833, 216] width 238 height 28
paste input "[PERSON_NAME]"
type input "[PERSON_NAME]"
click at [467, 230] on div "Search Form" at bounding box center [446, 215] width 258 height 29
paste input "TRUTH BE TOLD"
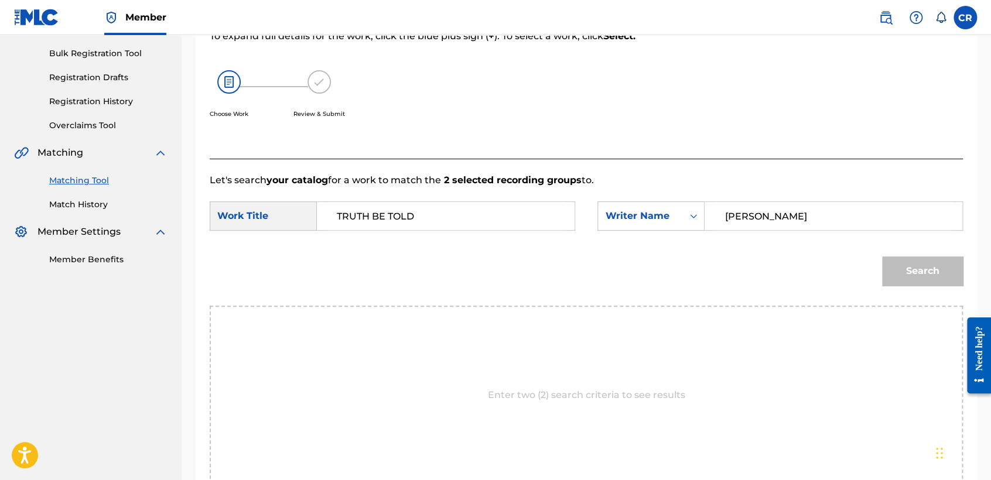
click at [475, 225] on input "TRUTH BE TOLD" at bounding box center [446, 216] width 238 height 28
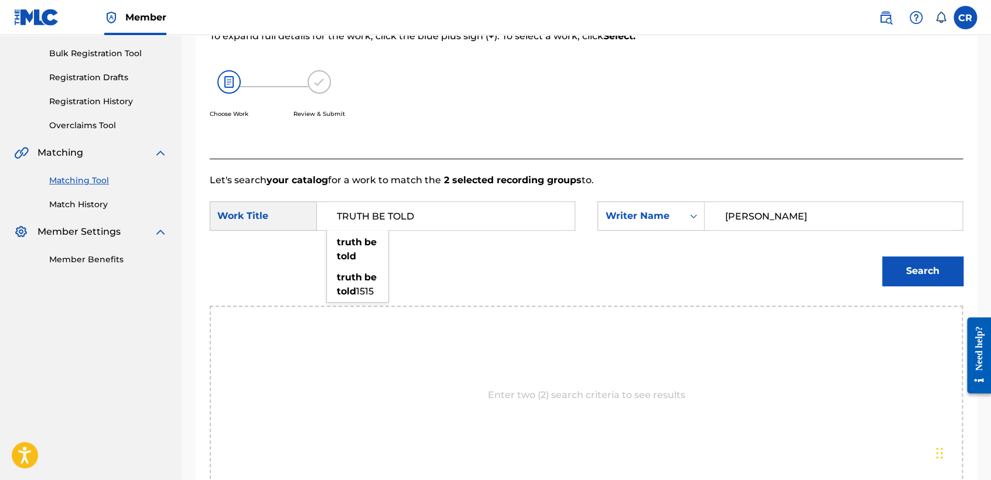
type input "TRUTH BE TOLD"
click at [920, 275] on button "Search" at bounding box center [922, 270] width 81 height 29
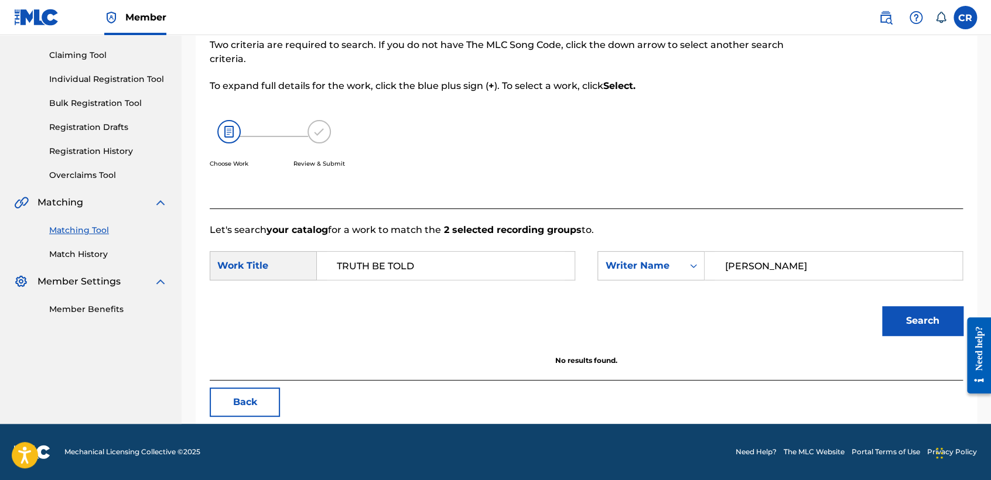
scroll to position [117, 0]
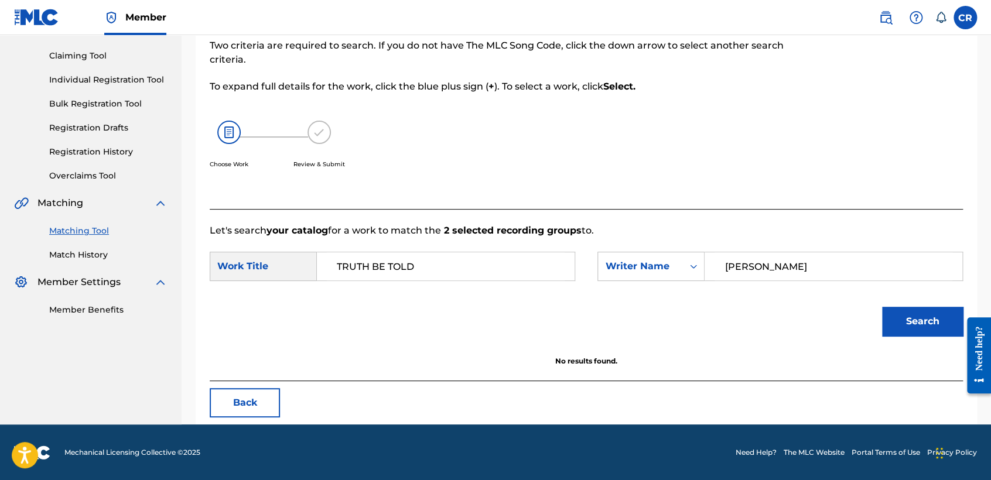
click at [221, 403] on button "Back" at bounding box center [245, 402] width 70 height 29
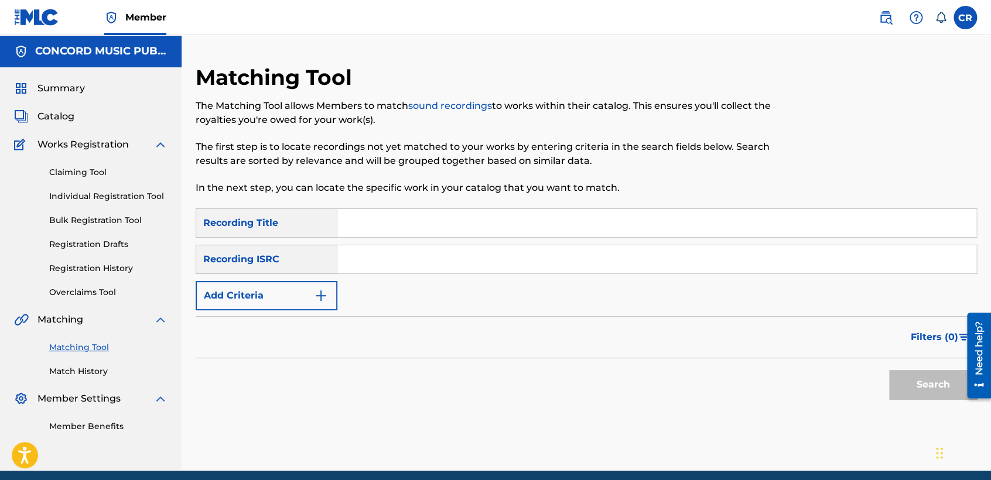
click at [477, 269] on input "Search Form" at bounding box center [656, 259] width 639 height 28
paste input "SE5BU1763210"
type input "SE5BU1763210"
drag, startPoint x: 548, startPoint y: 229, endPoint x: 677, endPoint y: 283, distance: 139.9
click at [548, 229] on input "Search Form" at bounding box center [656, 223] width 639 height 28
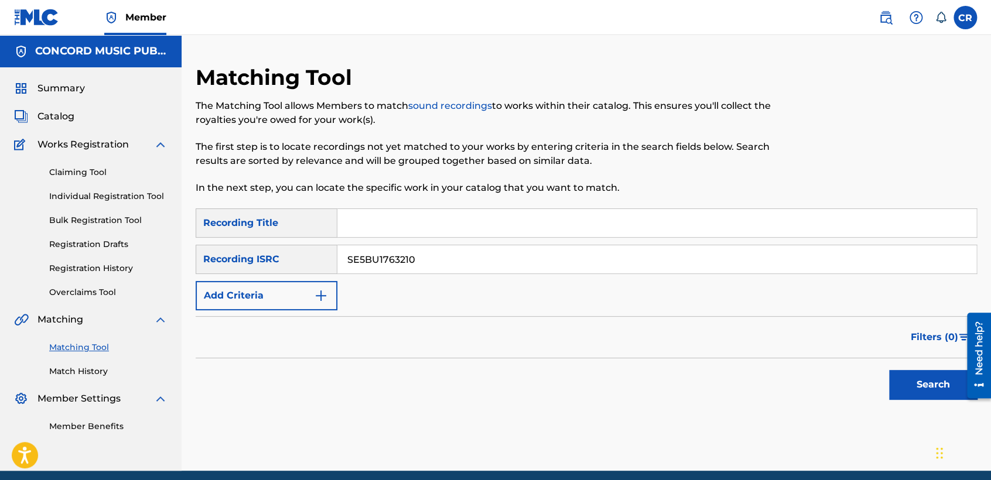
paste input "BIRTHDAY"
type input "BIRTHDAY"
click at [926, 396] on button "Search" at bounding box center [933, 384] width 88 height 29
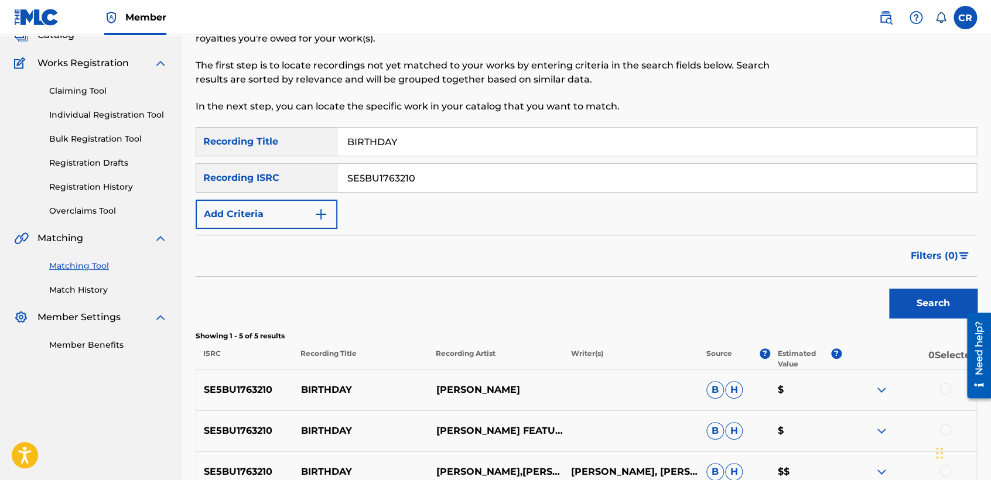
scroll to position [130, 0]
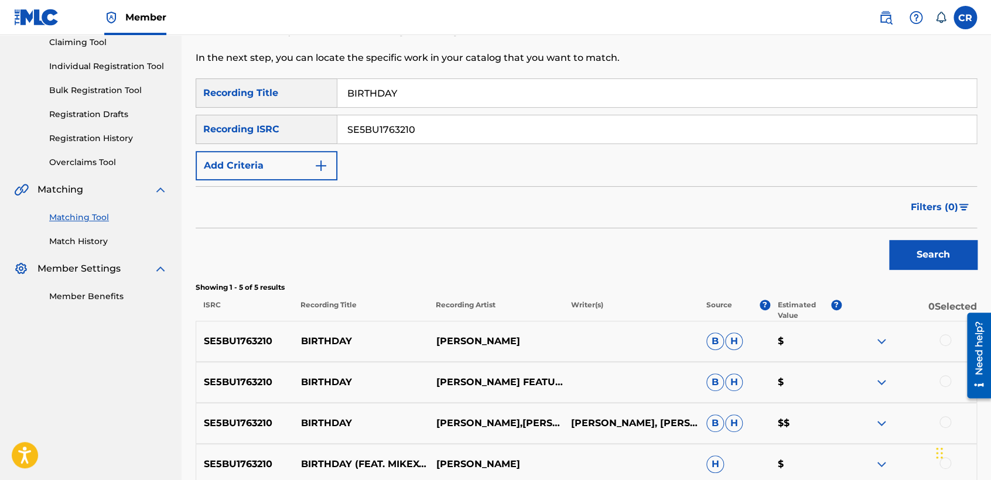
click at [589, 430] on p "MIKEXANGEL, MITCHY IRIS" at bounding box center [630, 423] width 135 height 14
click at [665, 416] on p "MIKEXANGEL, MITCHY IRIS" at bounding box center [630, 423] width 135 height 14
click at [621, 430] on p "MIKEXANGEL, MITCHY IRIS" at bounding box center [630, 423] width 135 height 14
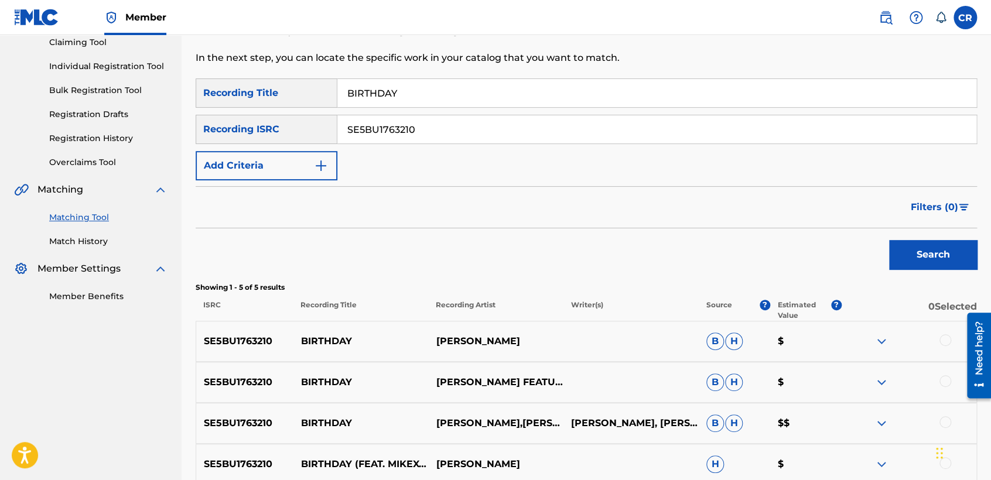
scroll to position [195, 0]
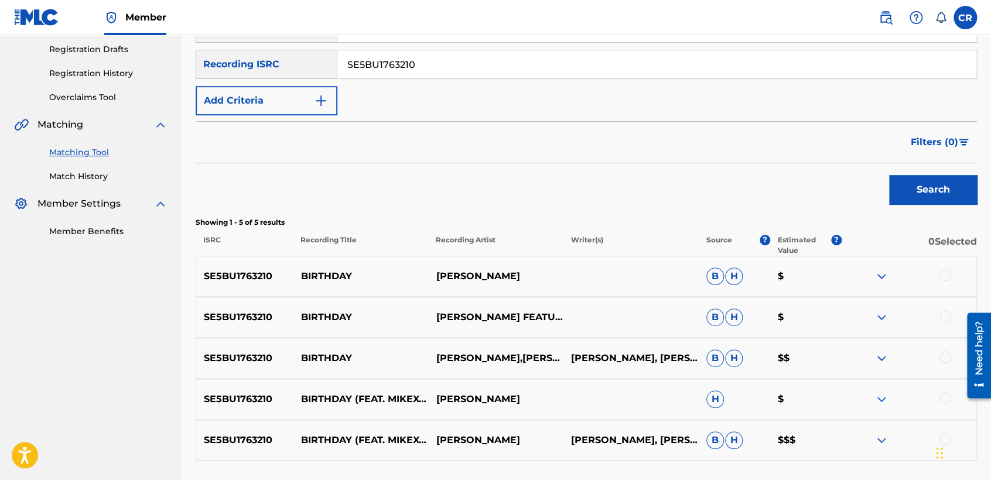
click at [587, 444] on p "MIKEXANGEL, MITCHY IRIS" at bounding box center [630, 440] width 135 height 14
click at [579, 445] on p "MIKEXANGEL, MITCHY IRIS" at bounding box center [630, 440] width 135 height 14
copy p "IRIS"
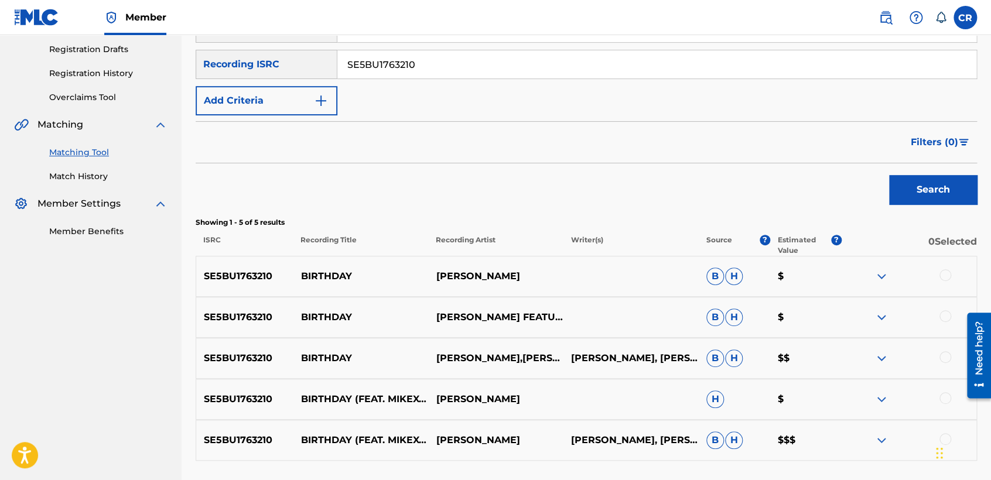
click at [950, 276] on div at bounding box center [945, 275] width 12 height 12
click at [942, 316] on div at bounding box center [945, 316] width 12 height 12
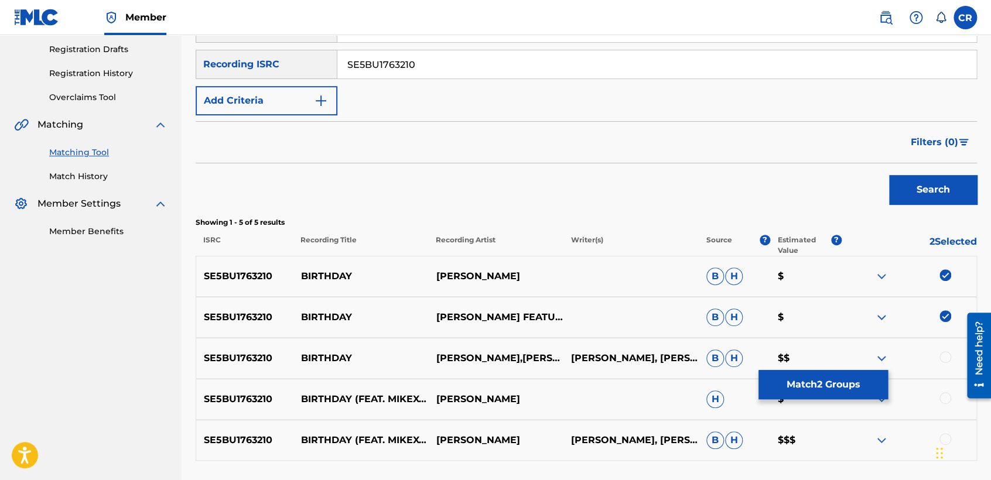
click at [940, 356] on div at bounding box center [945, 357] width 12 height 12
click at [940, 400] on div at bounding box center [945, 398] width 12 height 12
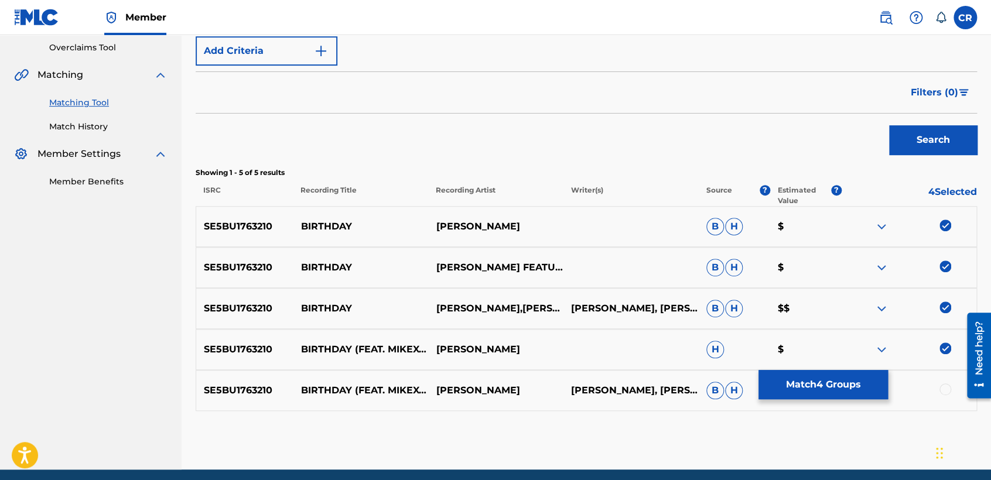
scroll to position [290, 0]
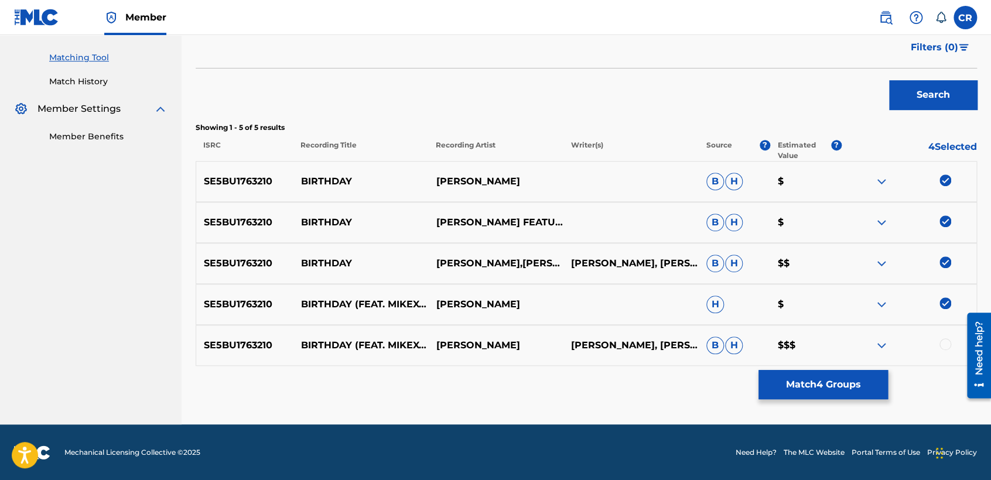
click at [943, 347] on div at bounding box center [945, 344] width 12 height 12
click at [828, 385] on button "Match 5 Groups" at bounding box center [822, 384] width 129 height 29
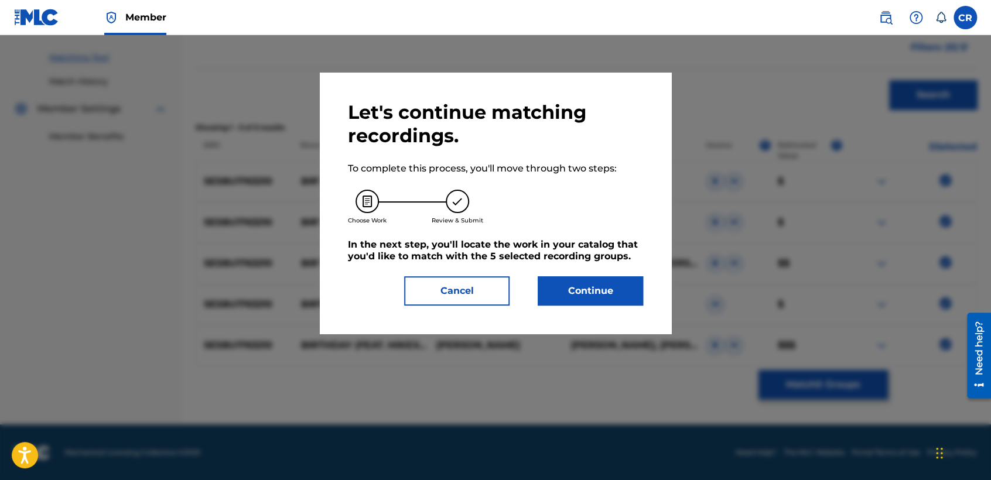
click at [604, 303] on button "Continue" at bounding box center [590, 290] width 105 height 29
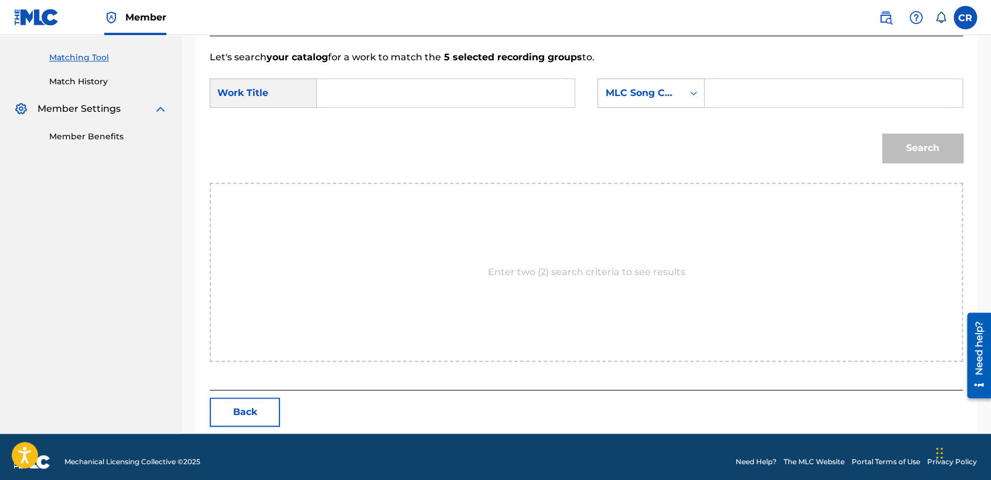
click at [659, 82] on div "MLC Song Code" at bounding box center [640, 93] width 85 height 22
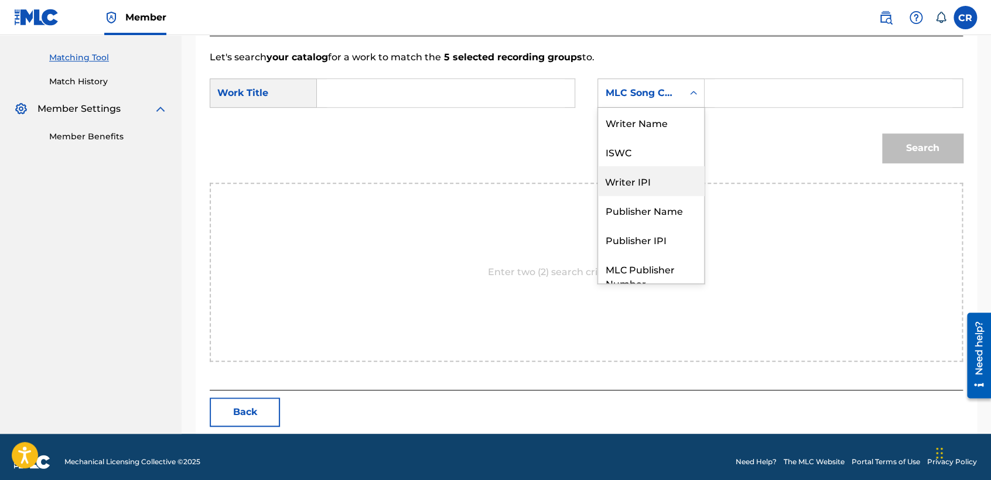
scroll to position [0, 0]
drag, startPoint x: 646, startPoint y: 134, endPoint x: 662, endPoint y: 124, distance: 18.7
click at [646, 134] on div "Writer Name" at bounding box center [651, 122] width 106 height 29
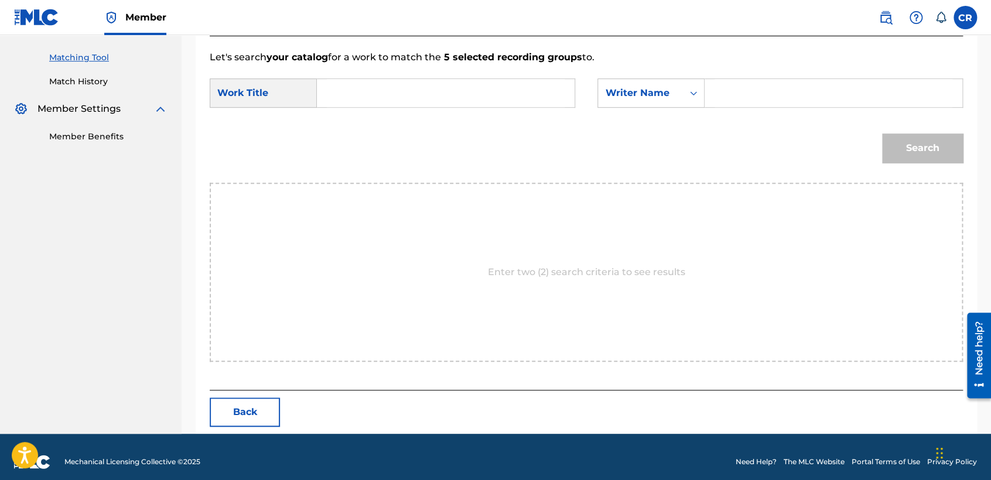
click at [756, 94] on input "Search Form" at bounding box center [833, 93] width 238 height 28
paste input "IRIS"
type input "IRIS"
drag, startPoint x: 519, startPoint y: 89, endPoint x: 651, endPoint y: 133, distance: 138.9
click at [519, 88] on input "Search Form" at bounding box center [446, 93] width 238 height 28
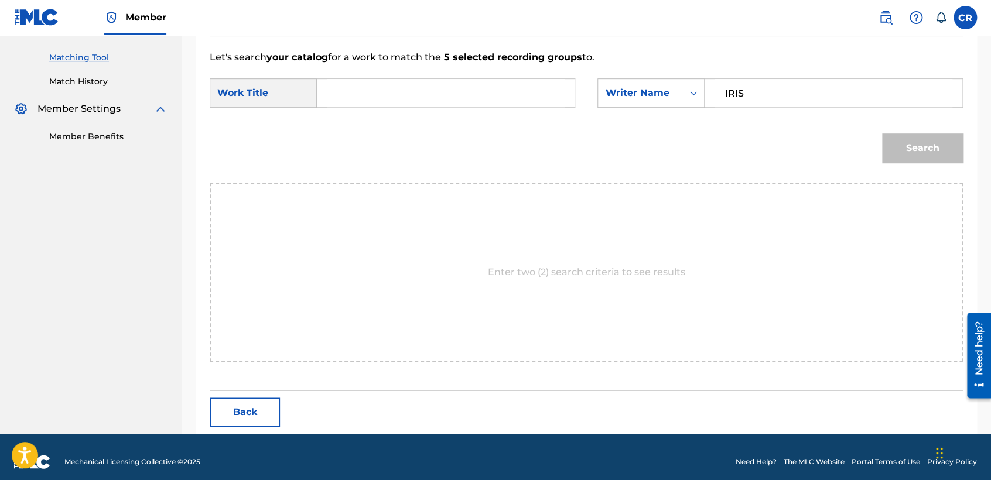
paste input "BIRTHDAY"
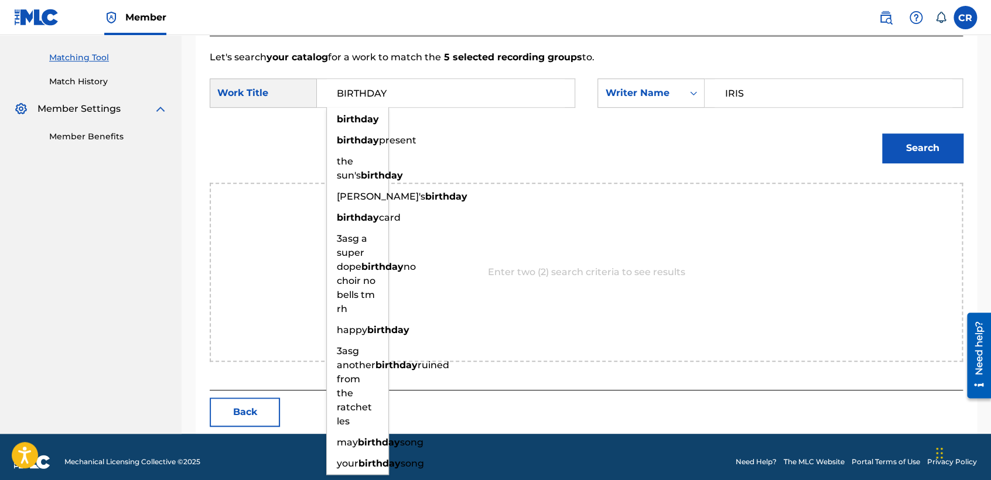
type input "BIRTHDAY"
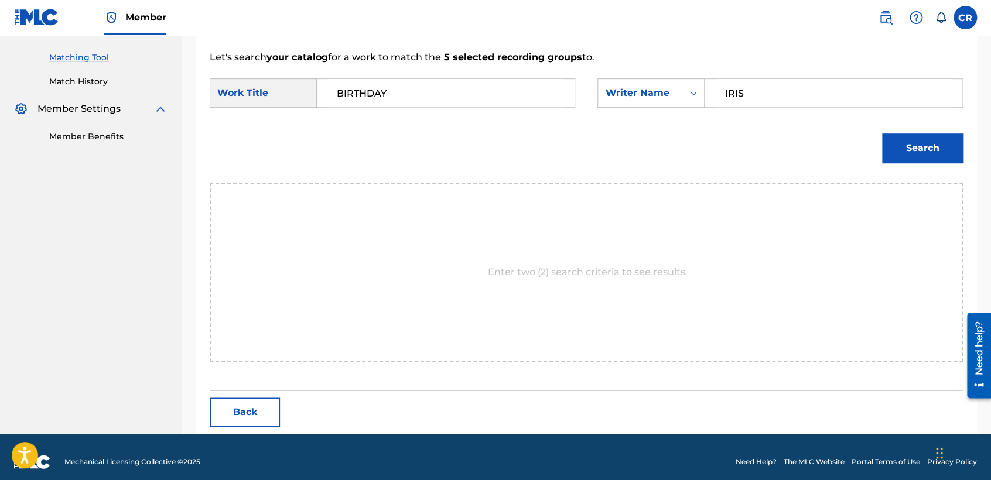
click at [928, 167] on div "Search" at bounding box center [919, 145] width 87 height 47
click at [927, 157] on button "Search" at bounding box center [922, 148] width 81 height 29
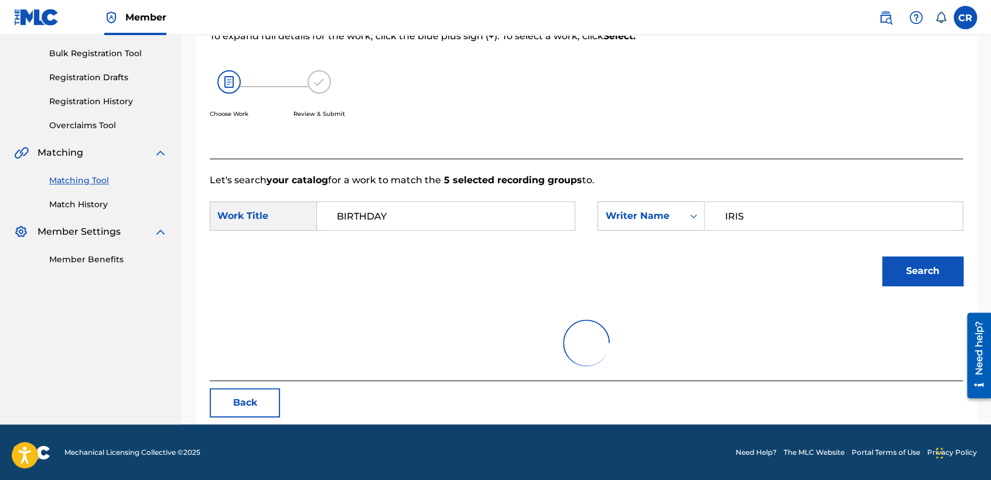
scroll to position [290, 0]
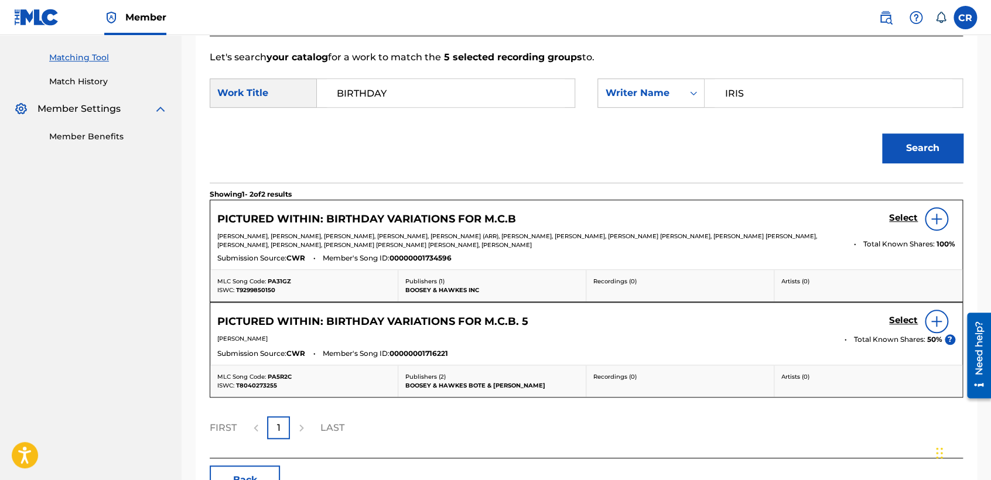
click at [272, 469] on button "Back" at bounding box center [245, 479] width 70 height 29
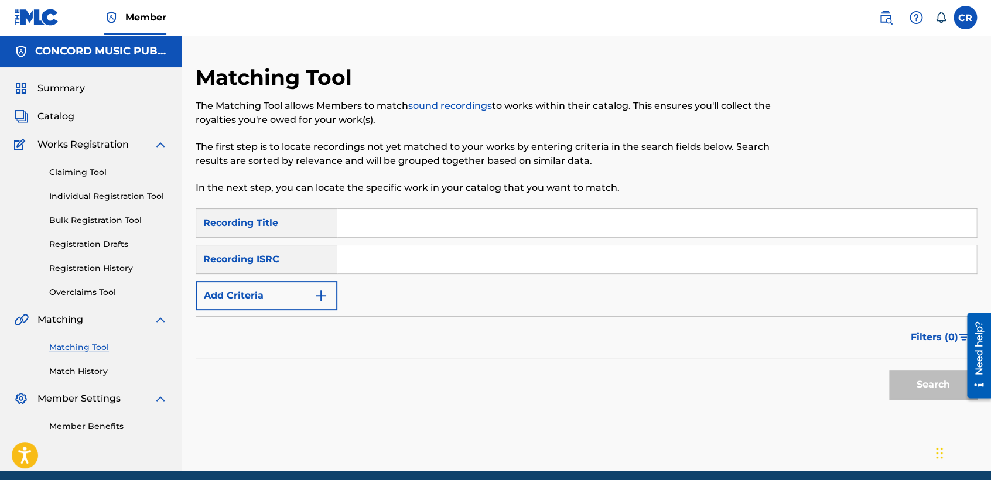
click at [505, 263] on input "Search Form" at bounding box center [656, 259] width 639 height 28
paste input "QZCE61875945"
type input "QZCE61875945"
click at [571, 232] on input "Search Form" at bounding box center [656, 223] width 639 height 28
paste input "MIXED SIGNALS"
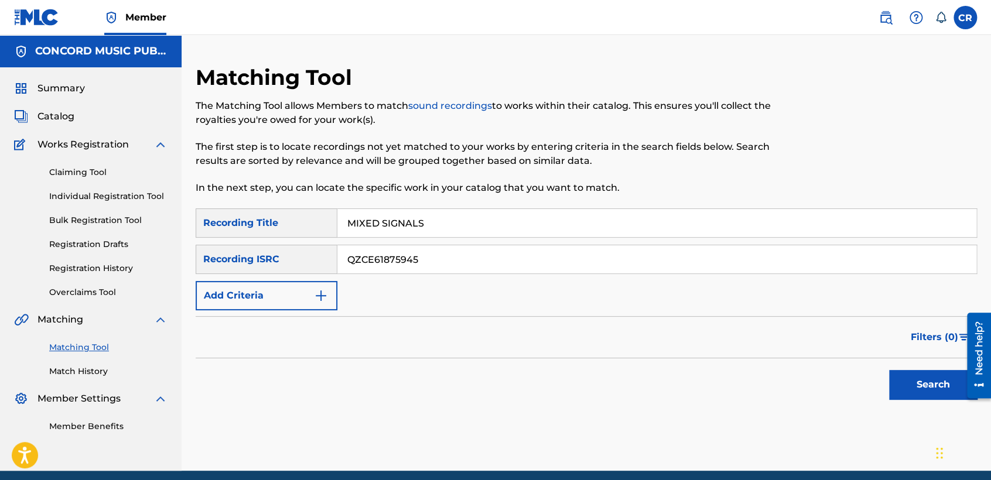
type input "MIXED SIGNALS"
click at [937, 393] on button "Search" at bounding box center [933, 384] width 88 height 29
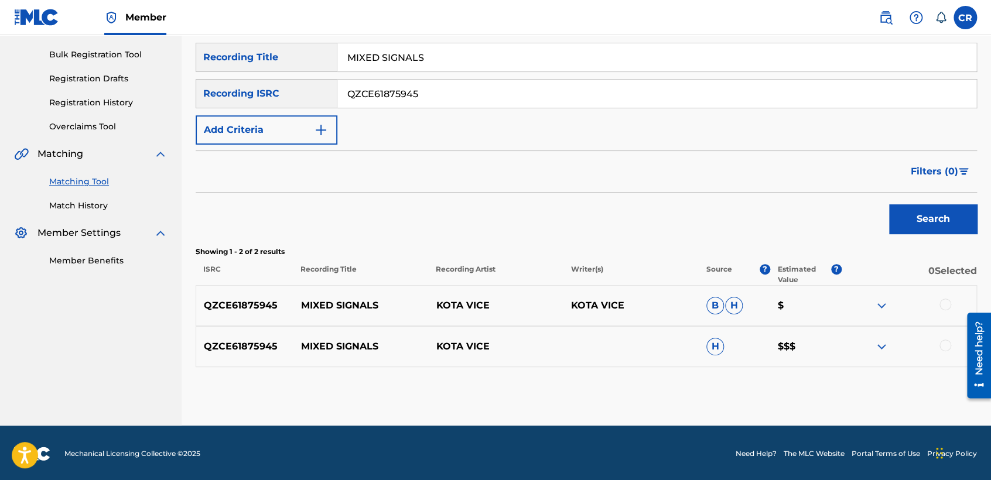
scroll to position [167, 0]
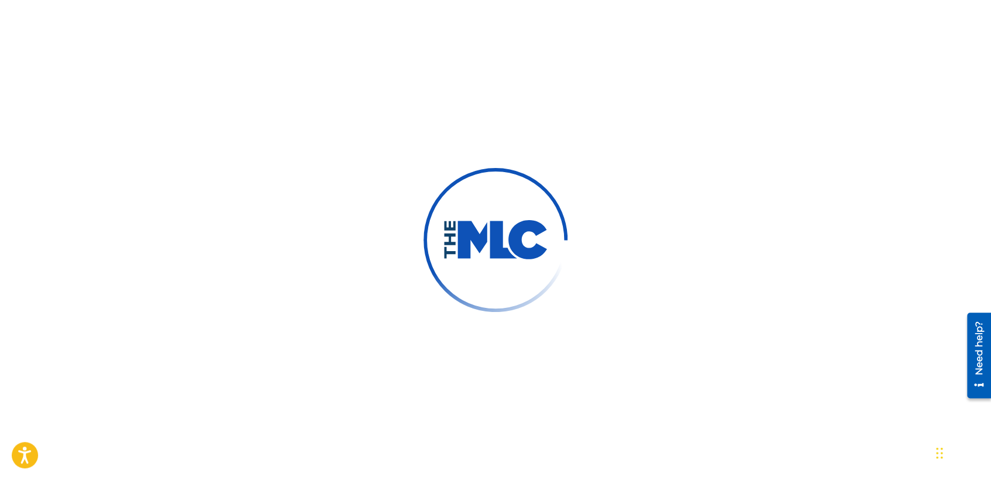
click at [220, 143] on div at bounding box center [495, 240] width 991 height 480
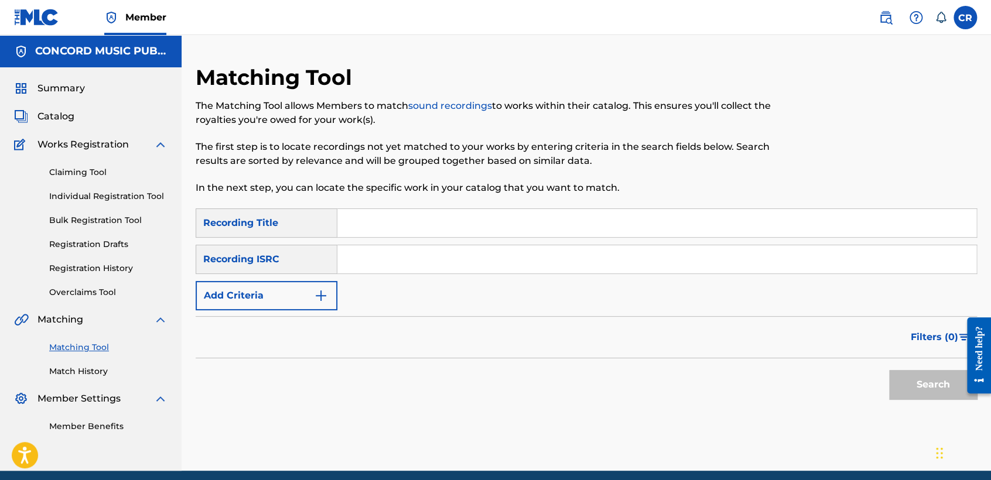
click at [459, 271] on input "Search Form" at bounding box center [656, 259] width 639 height 28
paste input "TCADQ1895507"
type input "TCADQ1895507"
click at [577, 216] on input "Search Form" at bounding box center [656, 223] width 639 height 28
paste input "NOTHING ON ME"
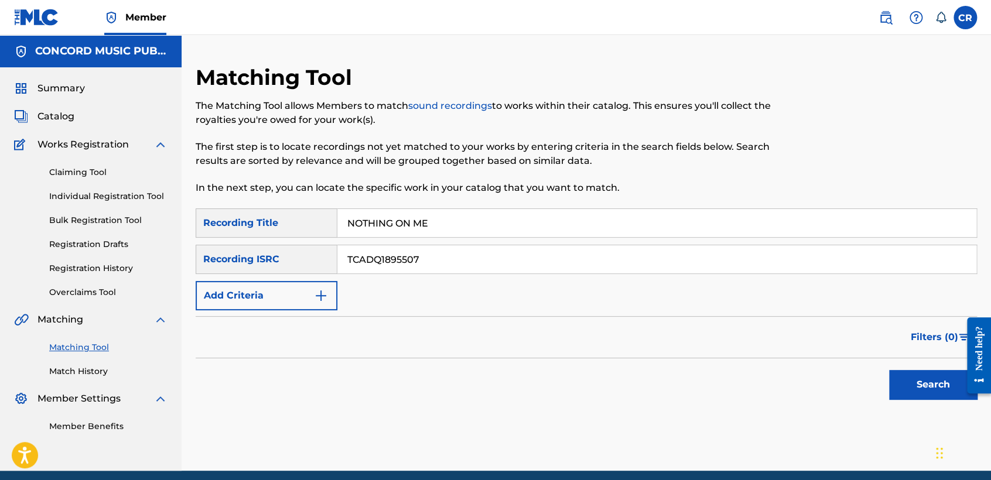
type input "NOTHING ON ME"
click at [909, 378] on button "Search" at bounding box center [933, 384] width 88 height 29
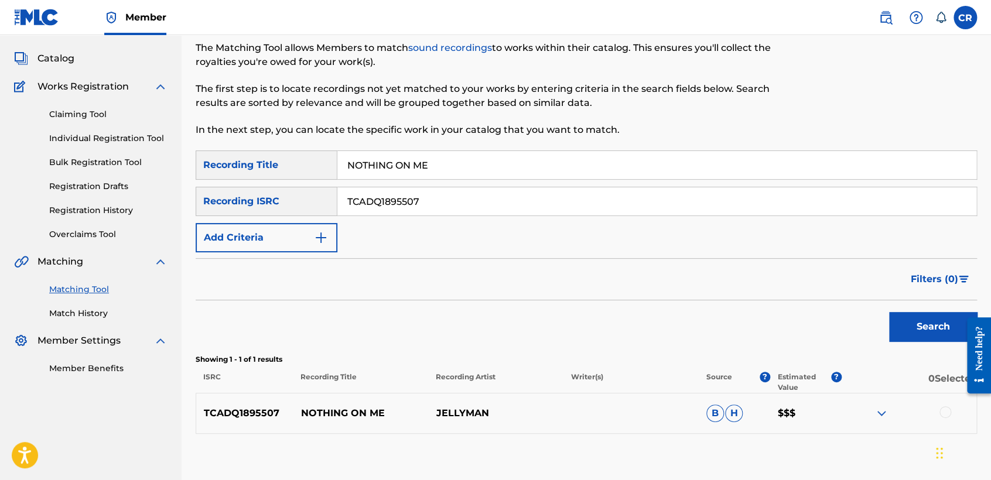
scroll to position [126, 0]
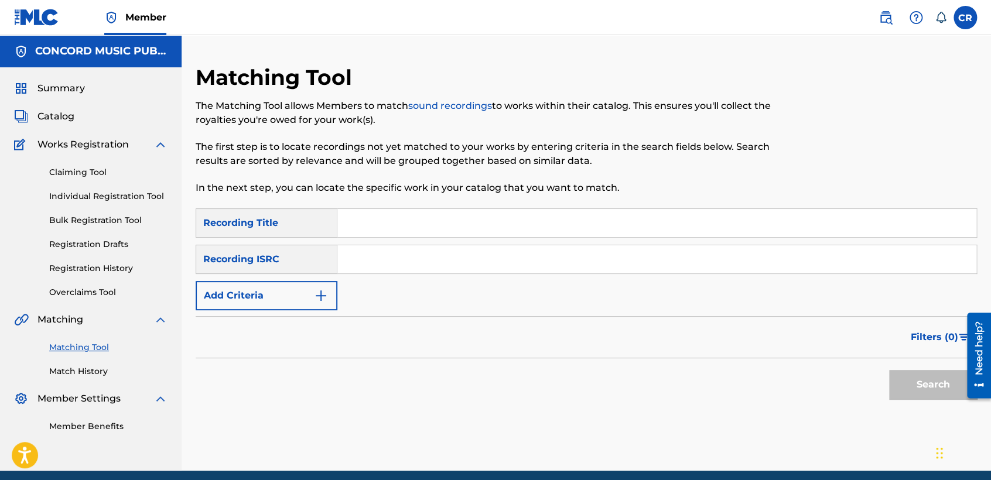
click at [463, 276] on div "SearchWithCriteria5d8b8bd2-fc0c-43e6-9578-7a5e0662fdb4 Recording Title SearchWi…" at bounding box center [586, 259] width 781 height 102
click at [485, 273] on input "Search Form" at bounding box center [656, 259] width 639 height 28
paste input "TCADZ1827674"
type input "TCADZ1827674"
click at [579, 236] on input "Search Form" at bounding box center [656, 223] width 639 height 28
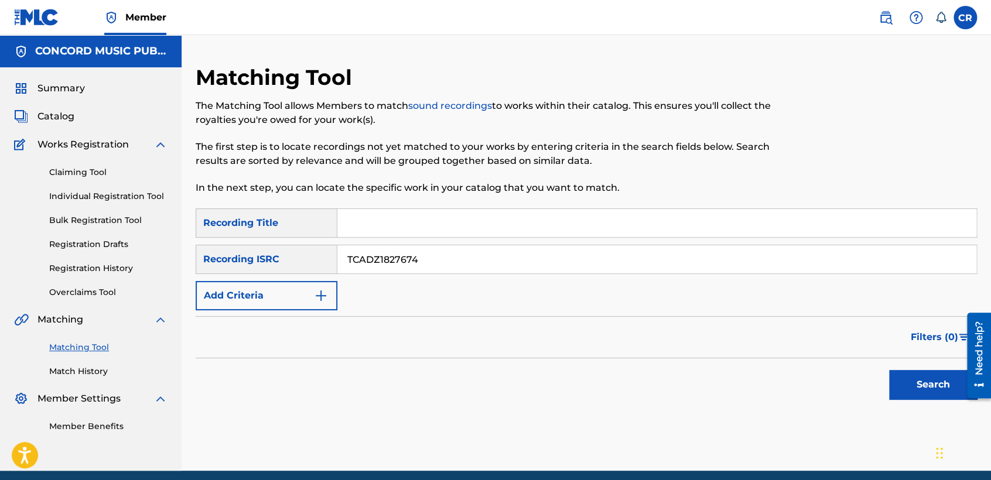
paste input "O COME ALL YE FAITHFUL"
type input "O COME ALL YE FAITHFUL"
click at [925, 371] on button "Search" at bounding box center [933, 384] width 88 height 29
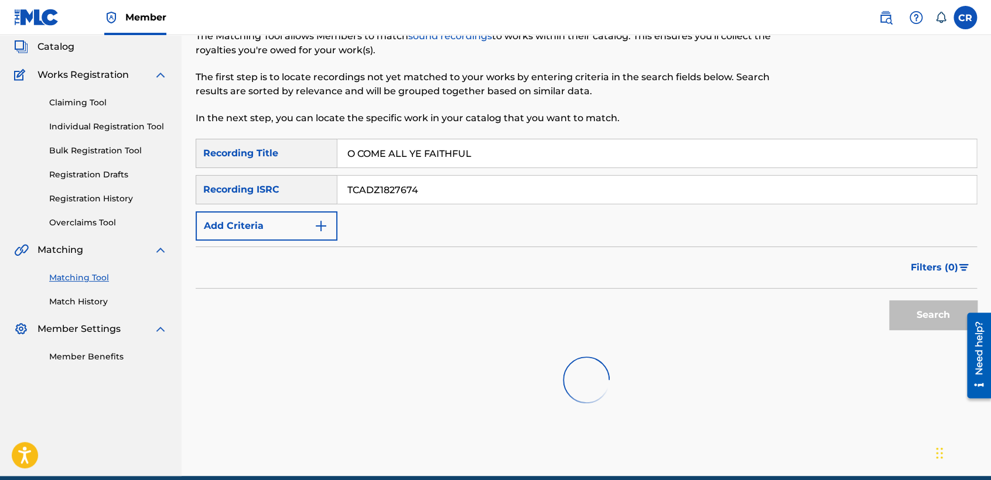
scroll to position [121, 0]
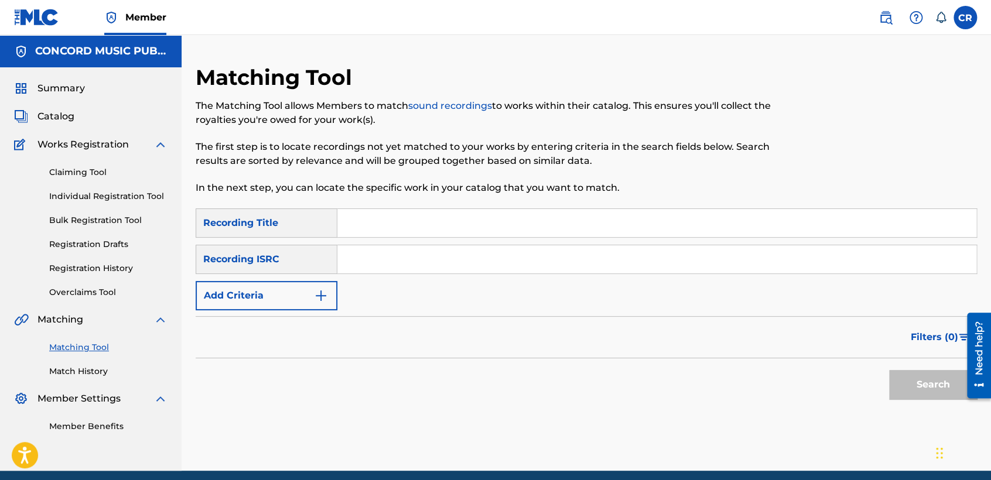
click at [409, 244] on div "SearchWithCriteria900d248b-8029-4f7c-ae2c-993c24e61c6b Recording Title SearchWi…" at bounding box center [586, 259] width 781 height 102
click at [530, 265] on input "Search Form" at bounding box center [656, 259] width 639 height 28
paste input "US6R21478440"
type input "US6R21478440"
click at [560, 217] on input "Search Form" at bounding box center [656, 223] width 639 height 28
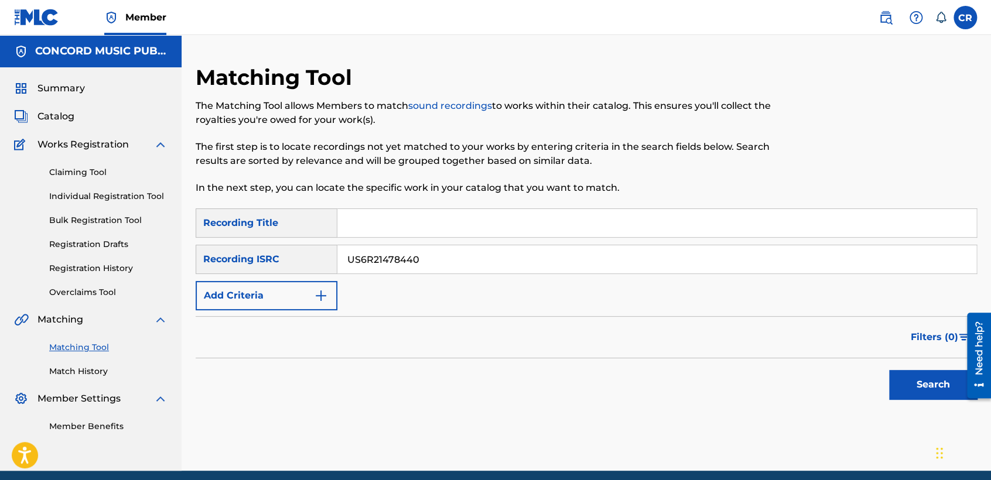
paste input "EL MENEAITO"
type input "EL MENEAITO"
click at [914, 367] on div "Search" at bounding box center [930, 381] width 94 height 47
click at [914, 376] on button "Search" at bounding box center [933, 384] width 88 height 29
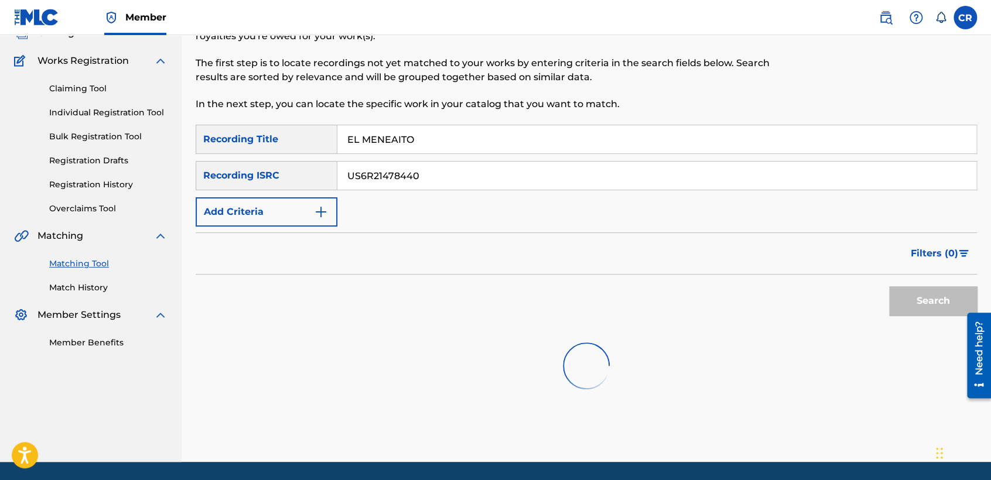
scroll to position [121, 0]
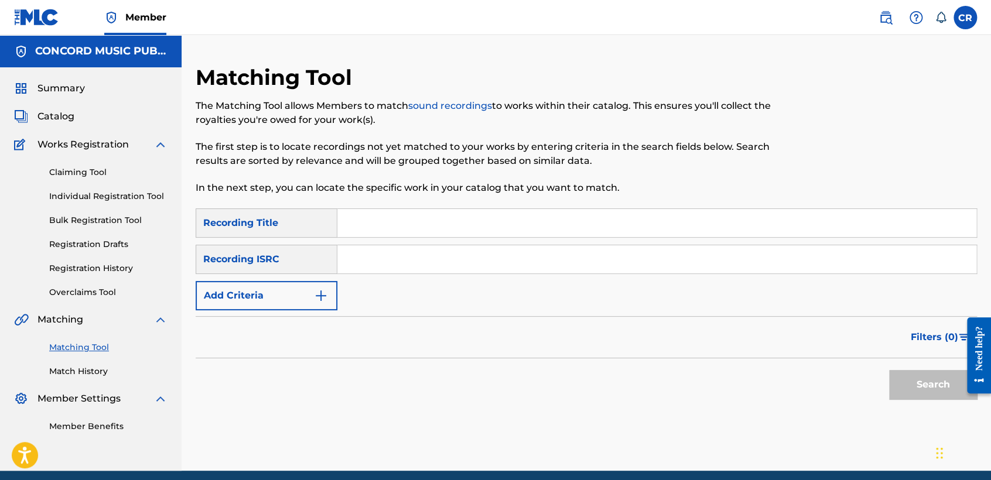
click at [511, 257] on input "Search Form" at bounding box center [656, 259] width 639 height 28
paste input "MXF360737847"
type input "MXF360737847"
drag, startPoint x: 563, startPoint y: 229, endPoint x: 588, endPoint y: 234, distance: 26.2
click at [563, 229] on input "Search Form" at bounding box center [656, 223] width 639 height 28
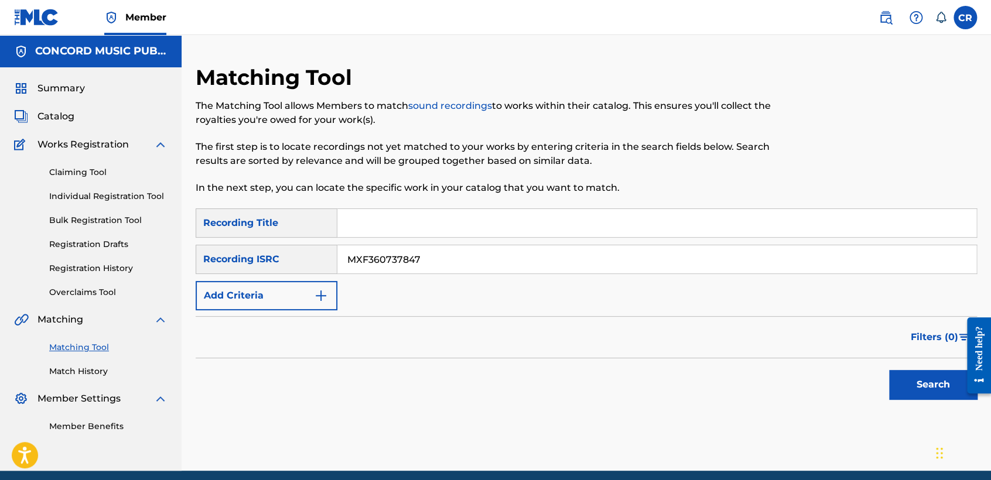
paste input "[DEMOGRAPHIC_DATA]"
type input "LAZARITA"
click at [918, 380] on button "Search" at bounding box center [933, 384] width 88 height 29
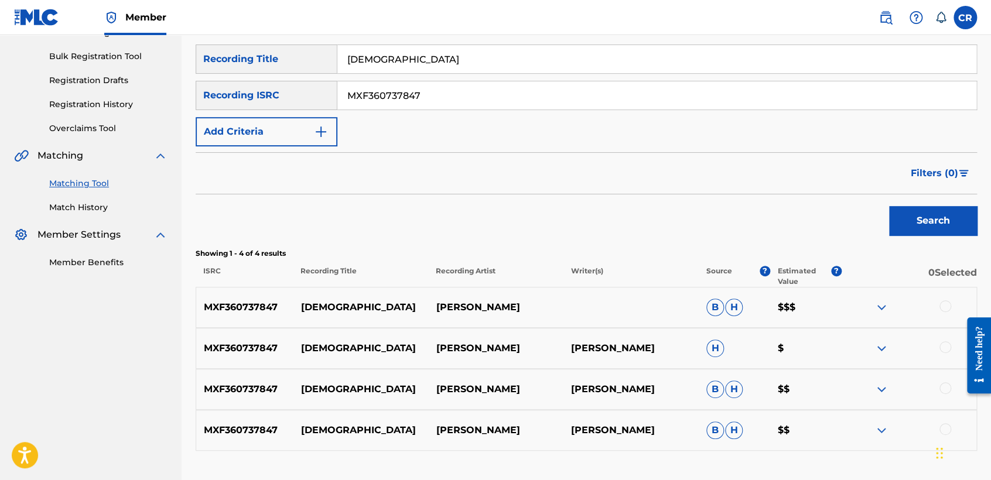
scroll to position [186, 0]
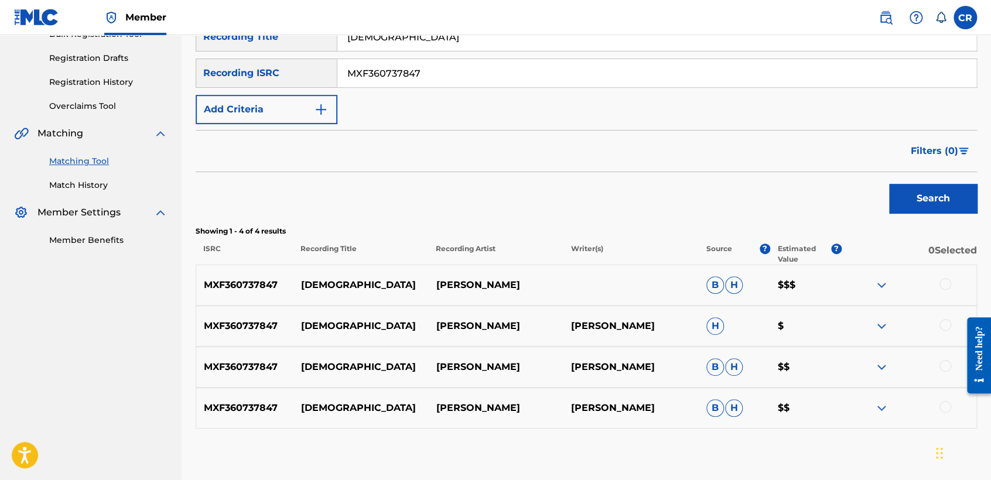
click at [645, 336] on div "MXF360737847 LAZARITA JUNIOR KLAN ELEAZAR GONZALEZ H $" at bounding box center [586, 326] width 781 height 41
copy p "GONZALEZ"
click at [937, 283] on div at bounding box center [908, 285] width 135 height 14
click at [945, 283] on div at bounding box center [945, 284] width 12 height 12
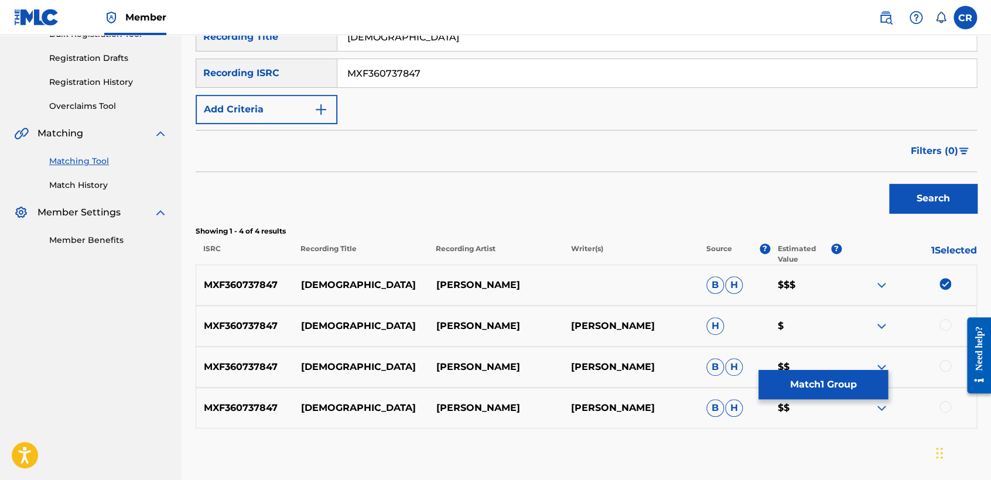
drag, startPoint x: 938, startPoint y: 322, endPoint x: 937, endPoint y: 333, distance: 11.1
click at [937, 332] on div at bounding box center [908, 326] width 135 height 14
click at [947, 327] on div at bounding box center [945, 325] width 12 height 12
click at [944, 363] on div at bounding box center [945, 366] width 12 height 12
click at [942, 409] on div at bounding box center [945, 407] width 12 height 12
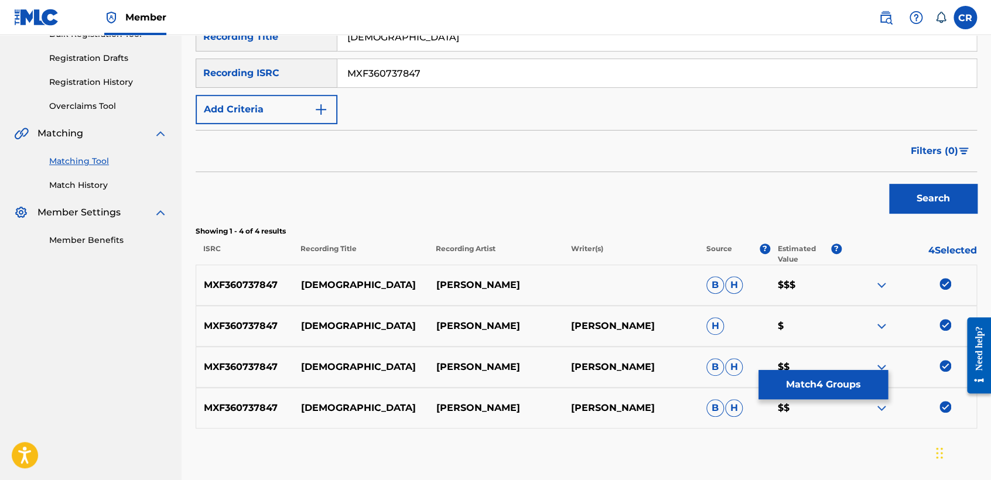
click at [811, 386] on button "Match 4 Groups" at bounding box center [822, 384] width 129 height 29
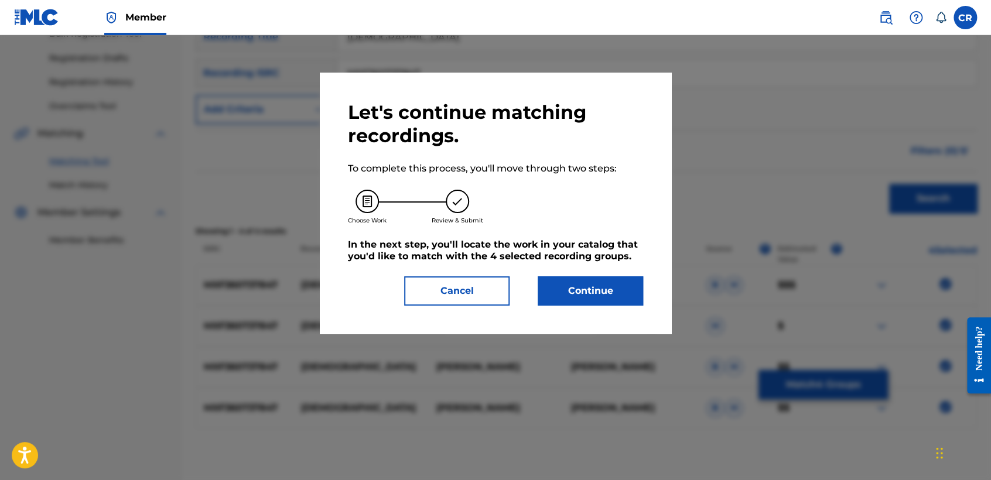
click at [617, 304] on button "Continue" at bounding box center [590, 290] width 105 height 29
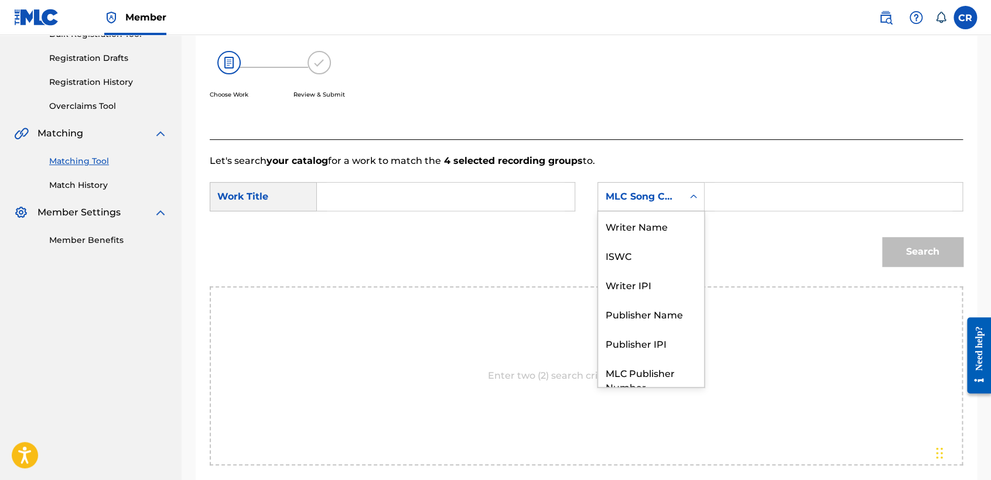
click at [669, 203] on div "MLC Song Code" at bounding box center [640, 197] width 71 height 14
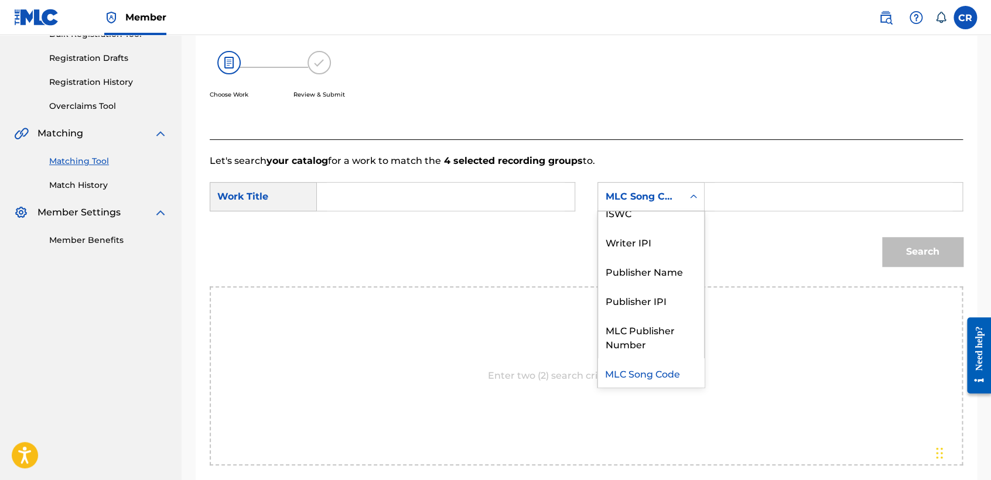
scroll to position [0, 0]
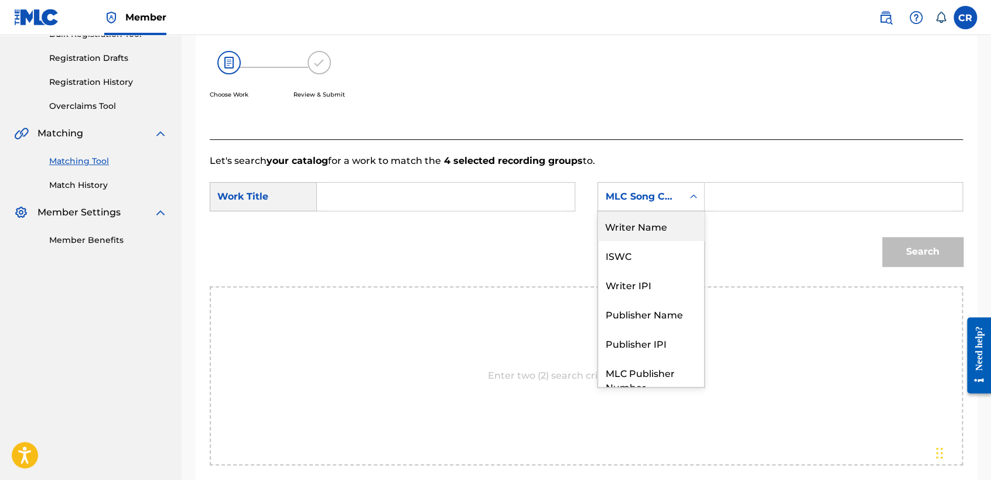
click at [672, 232] on div "Writer Name" at bounding box center [651, 225] width 106 height 29
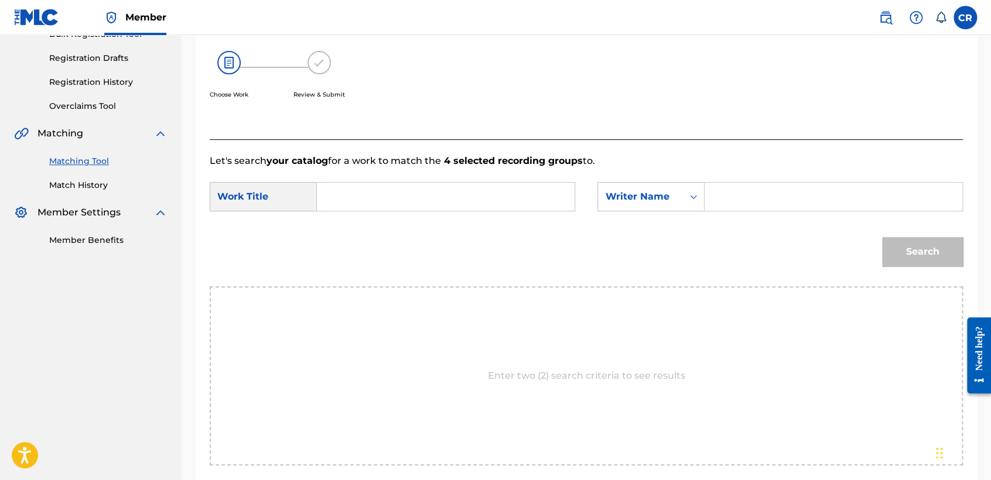
click at [785, 198] on input "Search Form" at bounding box center [833, 197] width 238 height 28
type input "GONZALEZ"
click at [520, 196] on input "Search Form" at bounding box center [446, 197] width 238 height 28
paste input "LAZARITA"
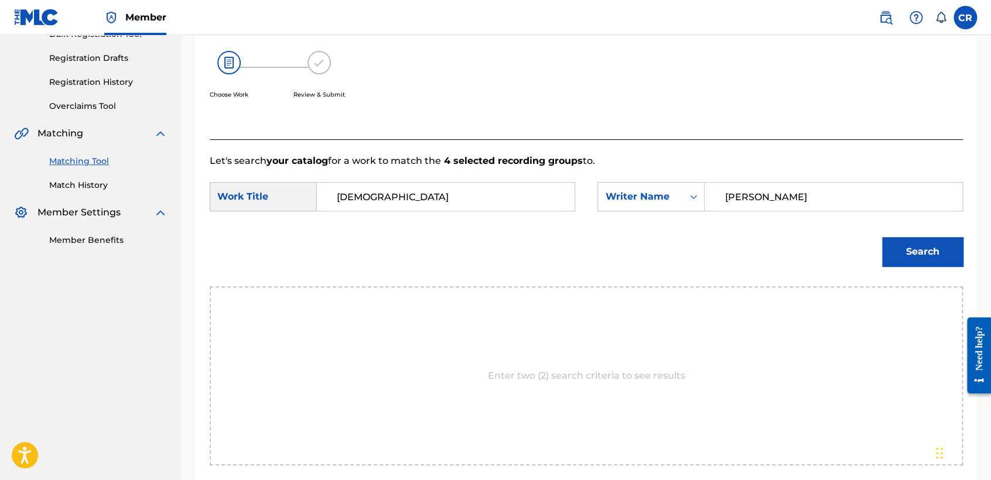
type input "LAZARITA"
click at [898, 261] on button "Search" at bounding box center [922, 251] width 81 height 29
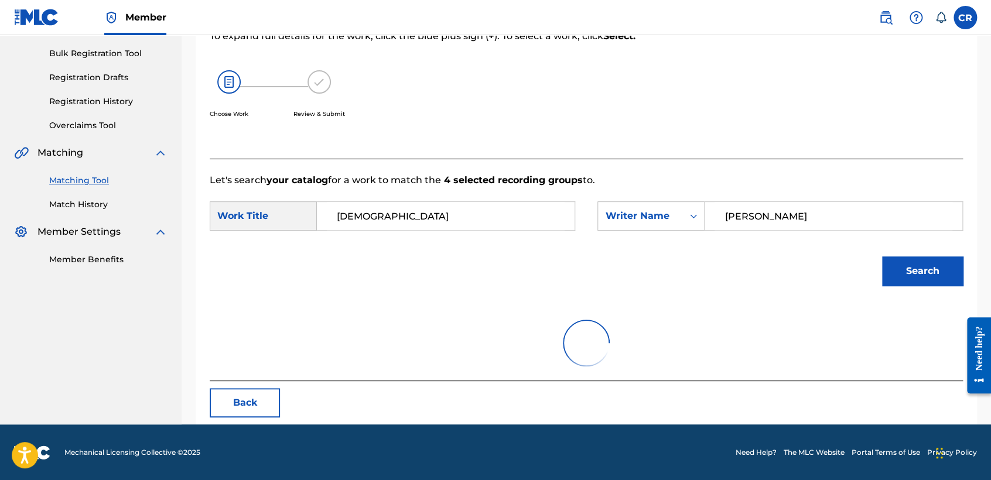
scroll to position [117, 0]
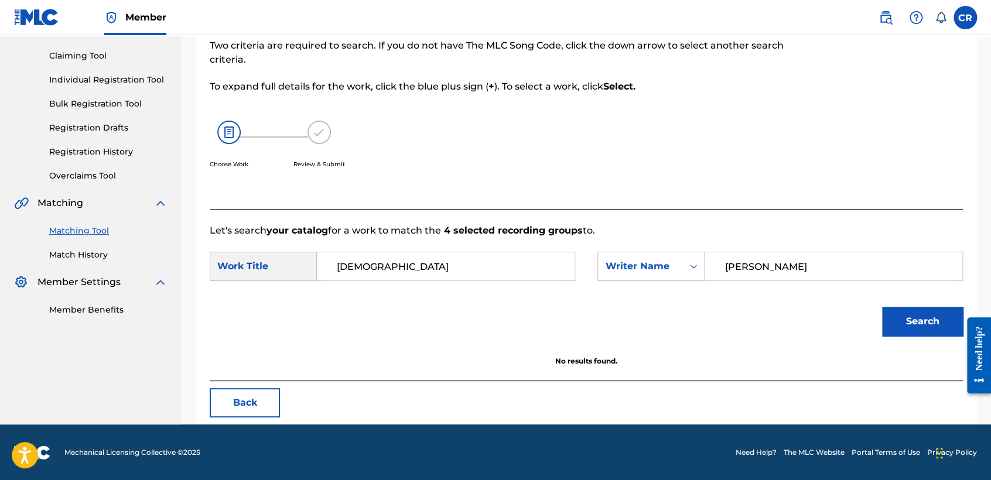
click at [238, 401] on button "Back" at bounding box center [245, 402] width 70 height 29
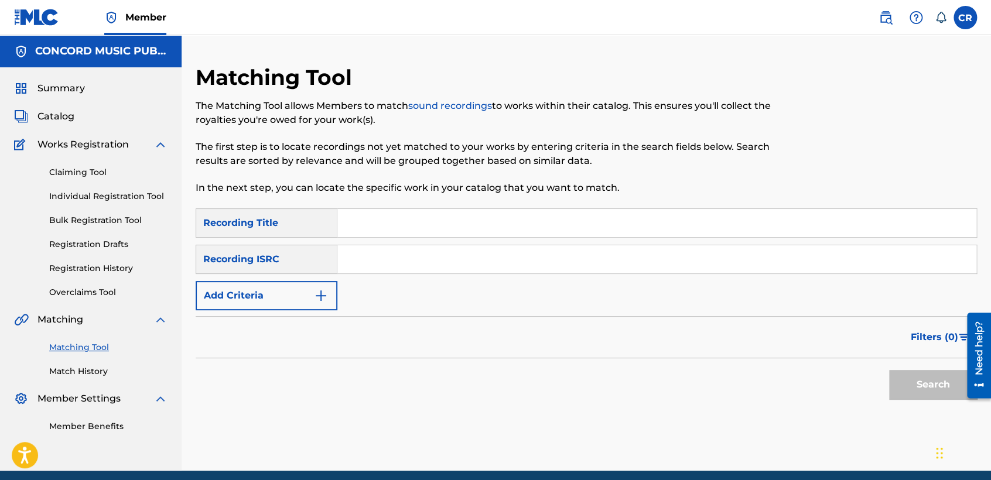
click at [500, 259] on input "Search Form" at bounding box center [656, 259] width 639 height 28
paste input "USDHM1614838"
type input "USDHM1614838"
click at [564, 230] on input "Search Form" at bounding box center [656, 223] width 639 height 28
paste input "WHATEVER IT TAKES"
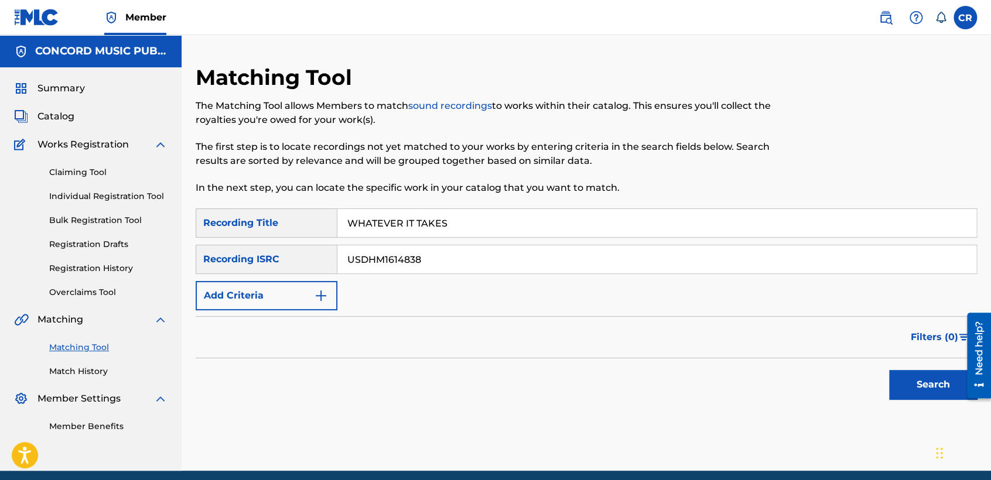
type input "WHATEVER IT TAKES"
click at [899, 378] on button "Search" at bounding box center [933, 384] width 88 height 29
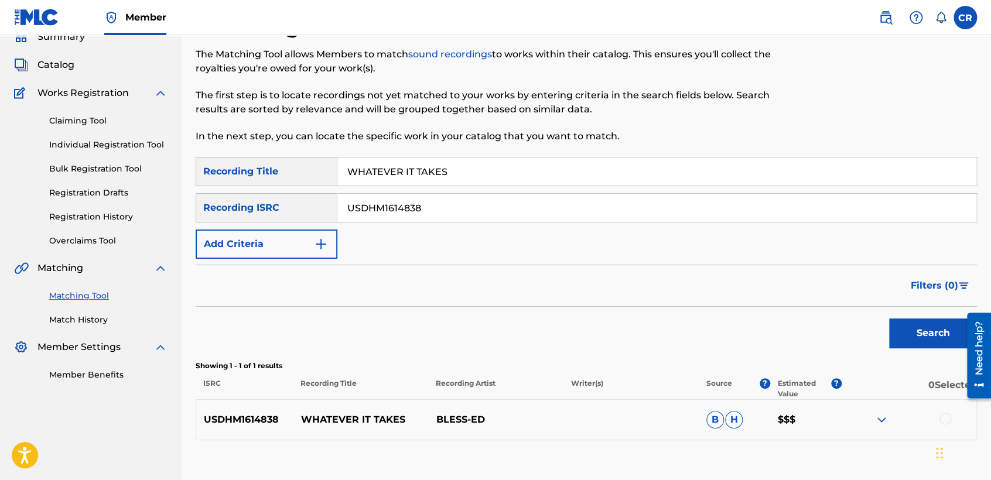
scroll to position [126, 0]
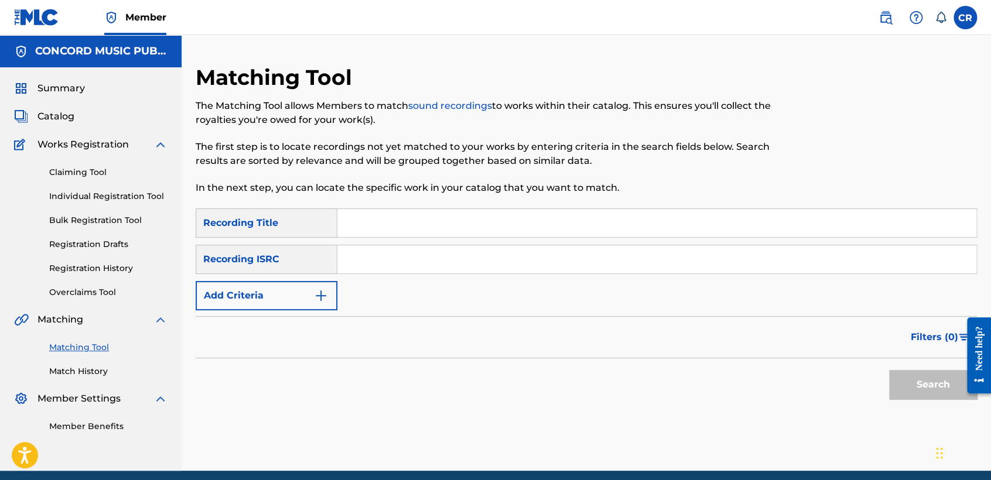
click at [525, 273] on div "Search Form" at bounding box center [656, 259] width 639 height 29
click at [529, 267] on input "Search Form" at bounding box center [656, 259] width 639 height 28
paste input "ES71G1720755"
type input "ES71G1720755"
click at [593, 235] on input "Search Form" at bounding box center [656, 223] width 639 height 28
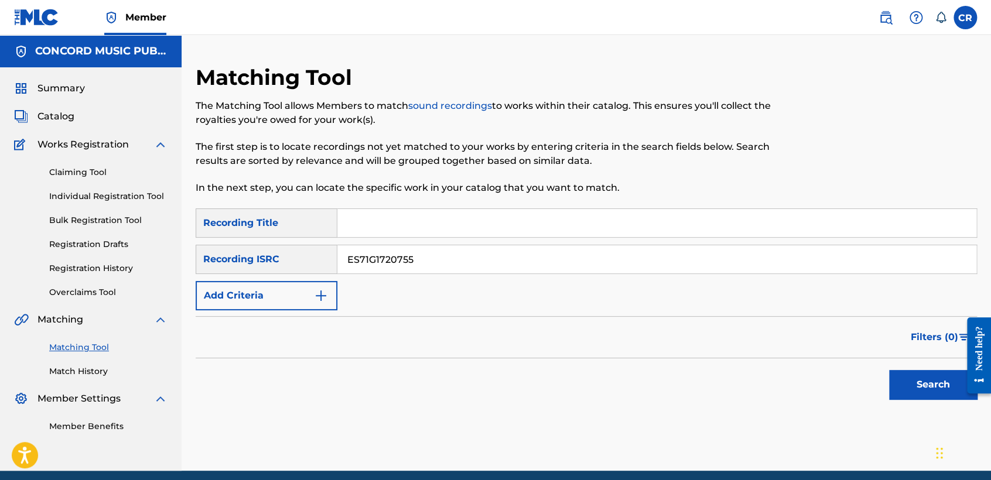
paste input "EL AGUA Y EL JABÃ“N"
type input "EL AGUA Y EL JABÃ“N"
click at [883, 373] on div "Search" at bounding box center [930, 381] width 94 height 47
click at [898, 375] on button "Search" at bounding box center [933, 384] width 88 height 29
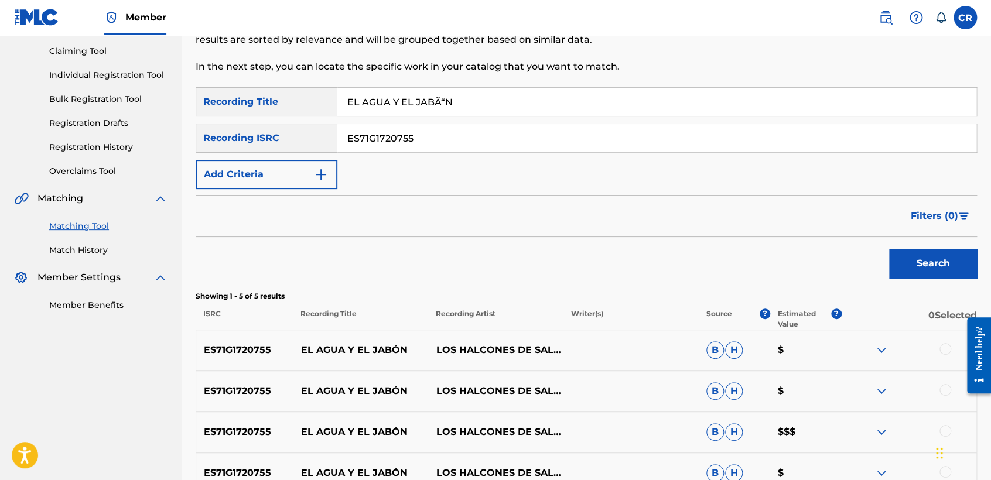
scroll to position [290, 0]
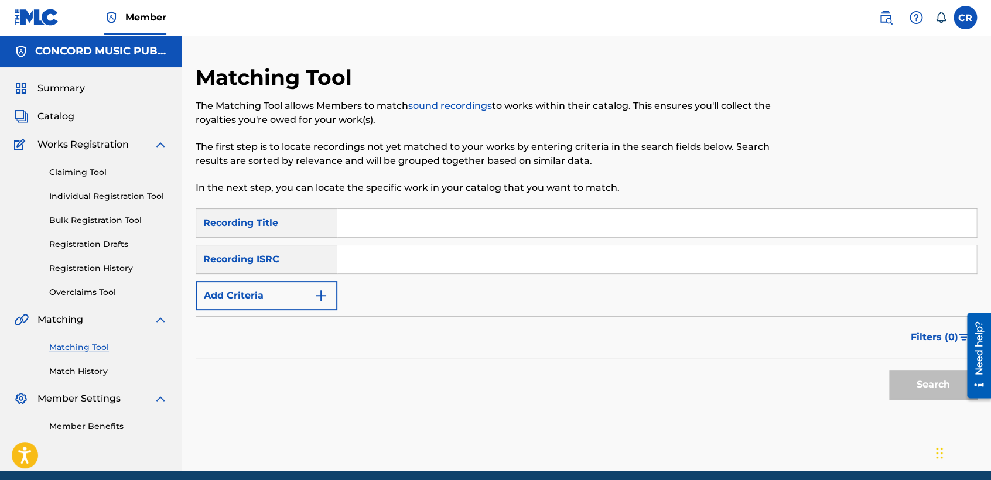
click at [439, 256] on input "Search Form" at bounding box center [656, 259] width 639 height 28
paste input "GBELX0903069"
click at [510, 262] on input "GBELX0903069" at bounding box center [656, 259] width 639 height 28
paste input "QM24S180202"
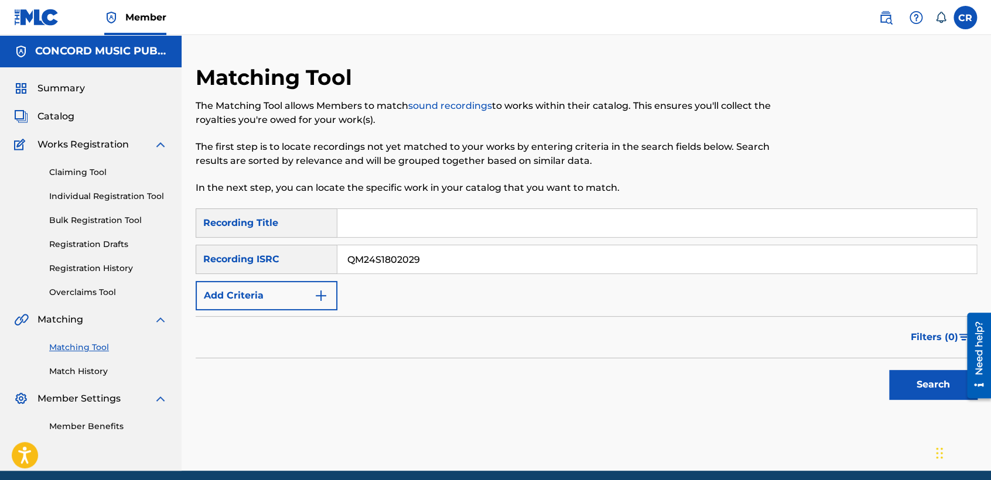
type input "QM24S1802029"
drag, startPoint x: 519, startPoint y: 218, endPoint x: 545, endPoint y: 227, distance: 27.2
click at [519, 217] on input "Search Form" at bounding box center [656, 223] width 639 height 28
paste input "KEEP RUNNIN"
type input "KEEP RUNNIN"
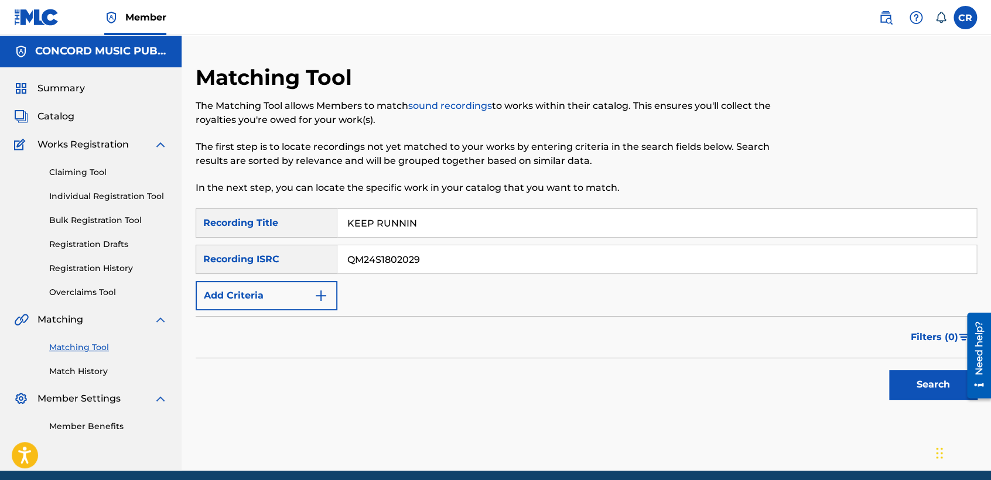
click at [909, 386] on button "Search" at bounding box center [933, 384] width 88 height 29
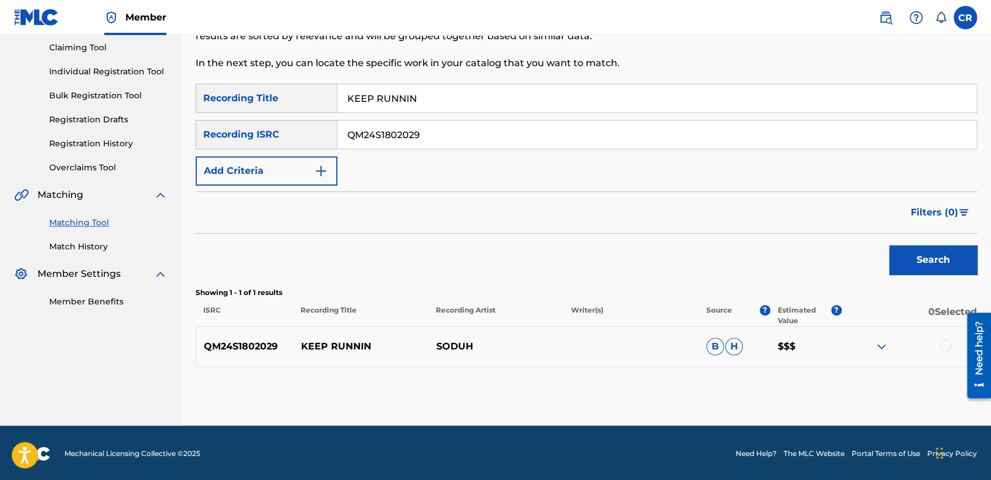
scroll to position [126, 0]
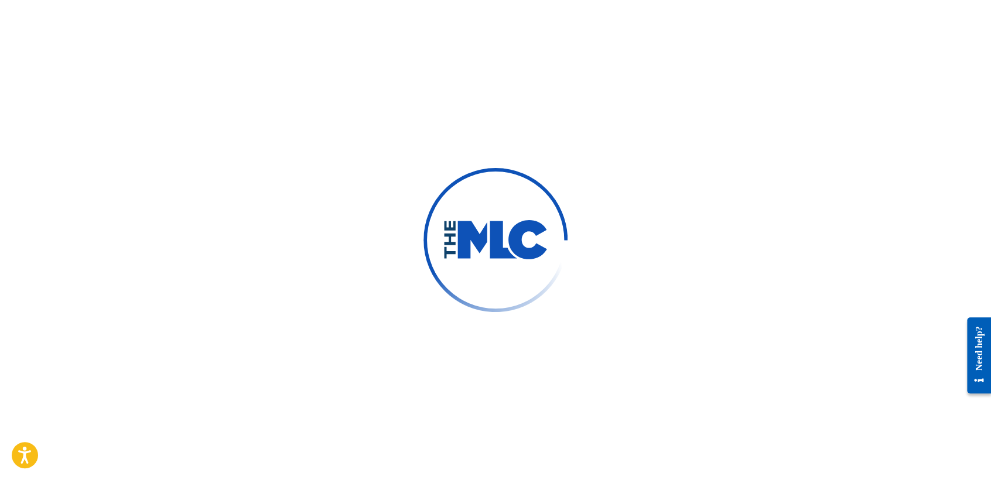
click at [252, 15] on div at bounding box center [495, 240] width 991 height 480
click at [337, 220] on div at bounding box center [495, 240] width 991 height 480
click at [162, 84] on div at bounding box center [495, 240] width 991 height 480
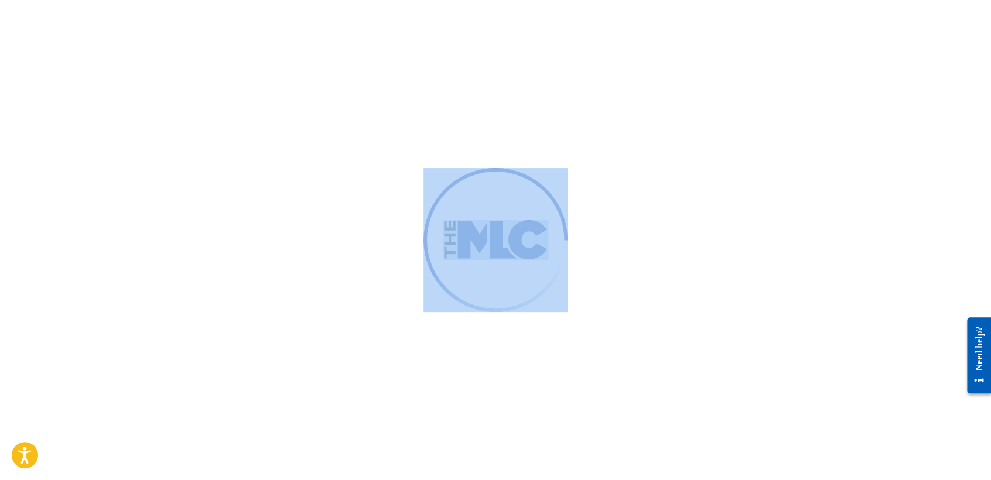
click at [162, 84] on div at bounding box center [495, 240] width 991 height 480
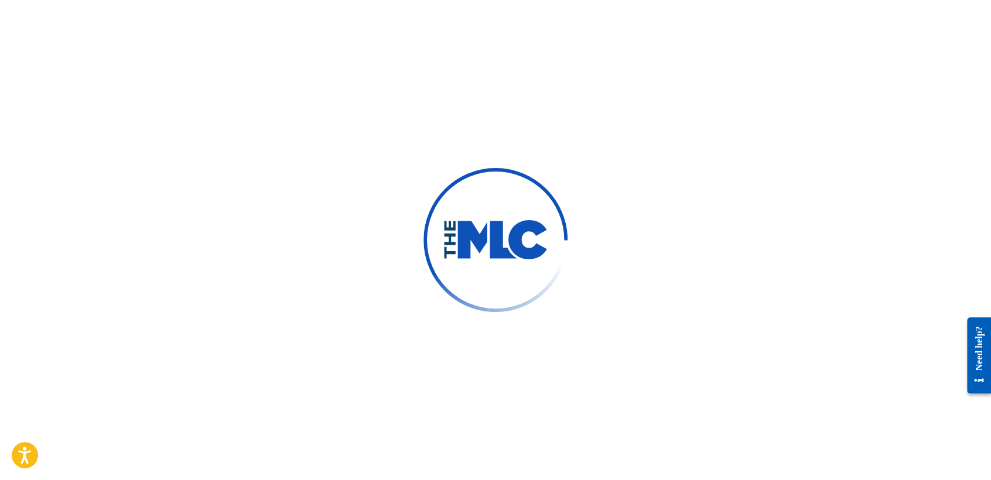
click at [162, 84] on div at bounding box center [495, 240] width 991 height 480
click at [290, 91] on div at bounding box center [495, 240] width 991 height 480
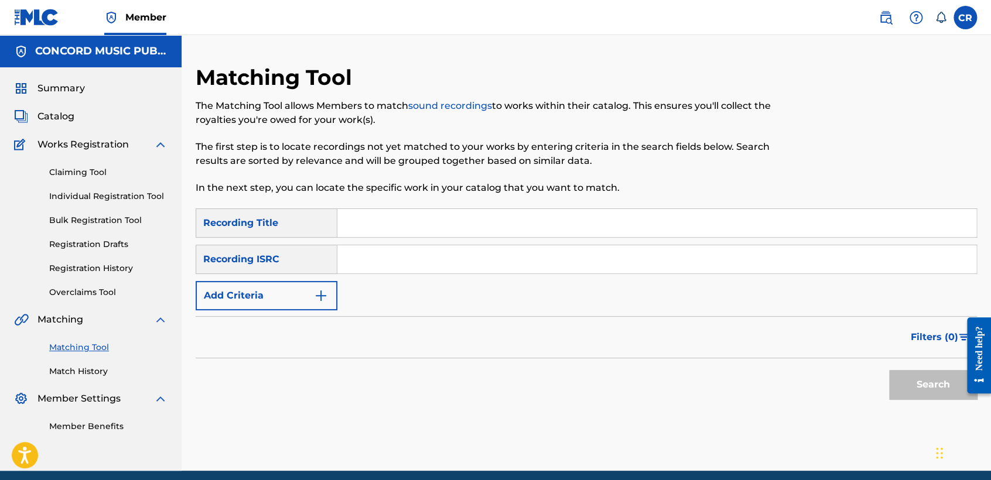
click at [594, 260] on input "Search Form" at bounding box center [656, 259] width 639 height 28
paste input "USSM17100984"
click at [480, 267] on input "USSM17100984" at bounding box center [656, 259] width 639 height 28
paste input "NLA509106617"
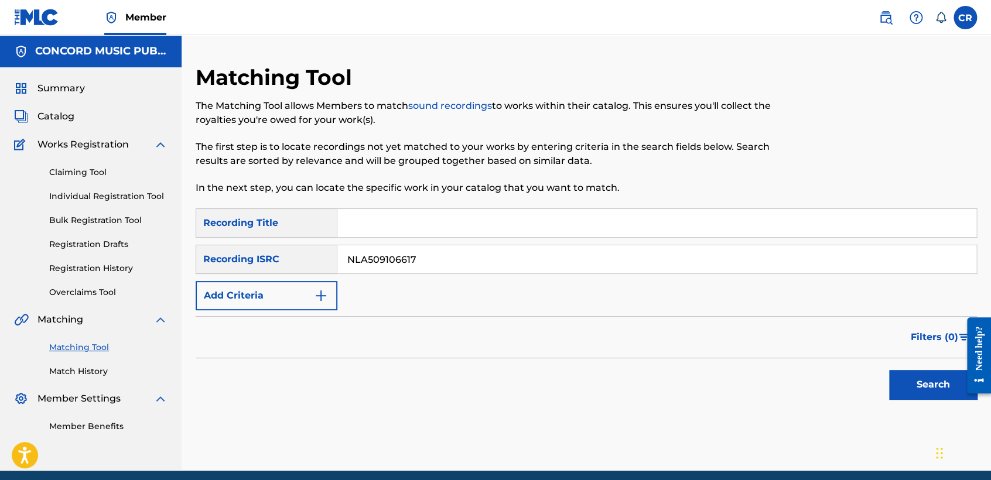
click at [515, 244] on div "SearchWithCriteria52783ae0-ff62-4f71-92d2-a0895cd3e59f Recording Title SearchWi…" at bounding box center [586, 259] width 781 height 102
click at [516, 256] on input "NLA509106617" at bounding box center [656, 259] width 639 height 28
paste input "USHM21973218"
type input "USHM21973218"
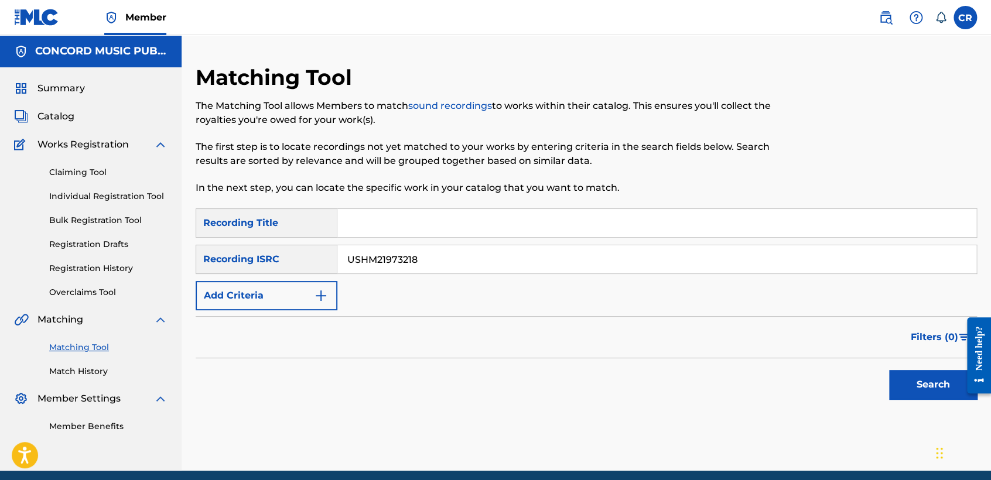
click at [535, 205] on div "Matching Tool The Matching Tool allows Members to match sound recordings to wor…" at bounding box center [496, 136] width 601 height 144
click at [545, 218] on input "Search Form" at bounding box center [656, 223] width 639 height 28
paste input "MY ADORED ONE"
type input "MY ADORED ONE"
click at [909, 379] on button "Search" at bounding box center [933, 384] width 88 height 29
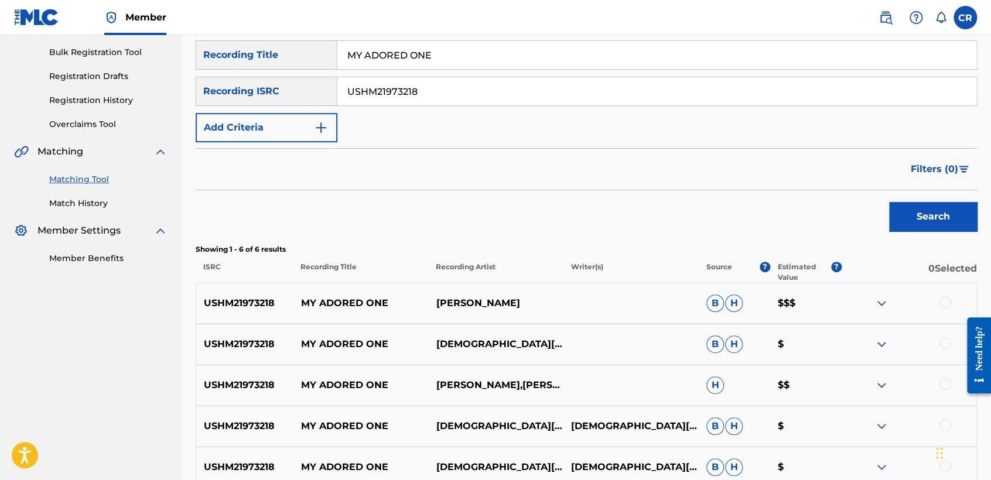
scroll to position [195, 0]
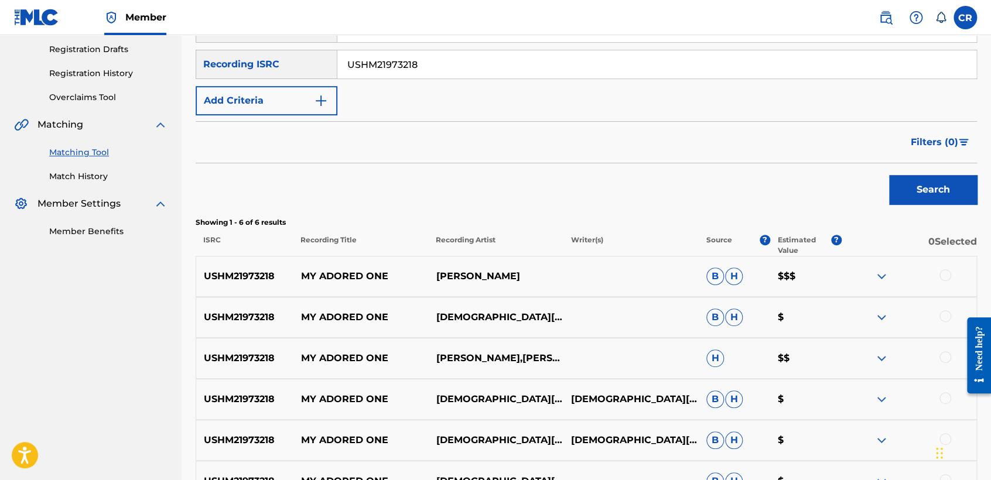
click at [669, 392] on p "SHADI TOLOUI-WALLACE, SHIDAN TOLOUI-WALLACE" at bounding box center [630, 399] width 135 height 14
copy p "WALLACE"
click at [940, 270] on div at bounding box center [945, 275] width 12 height 12
click at [941, 314] on div at bounding box center [945, 316] width 12 height 12
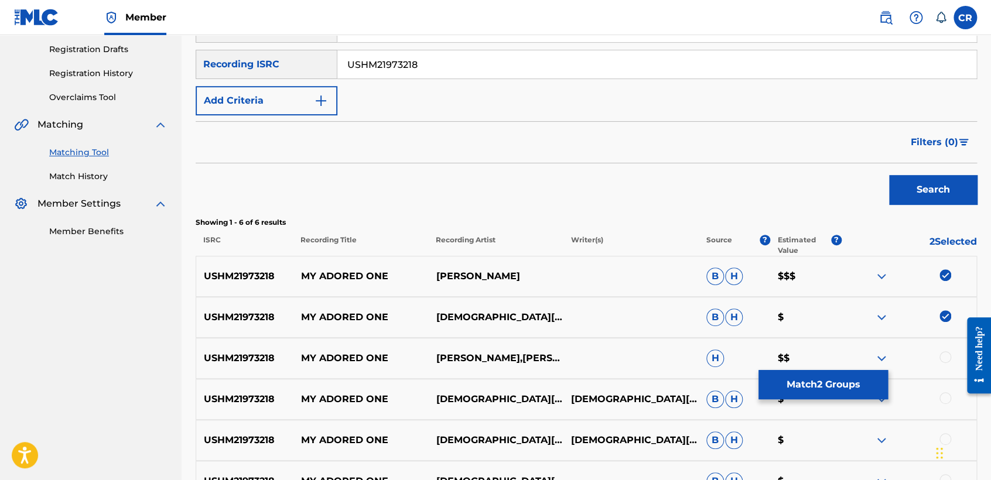
click at [942, 355] on div at bounding box center [945, 357] width 12 height 12
click at [942, 395] on div at bounding box center [945, 398] width 12 height 12
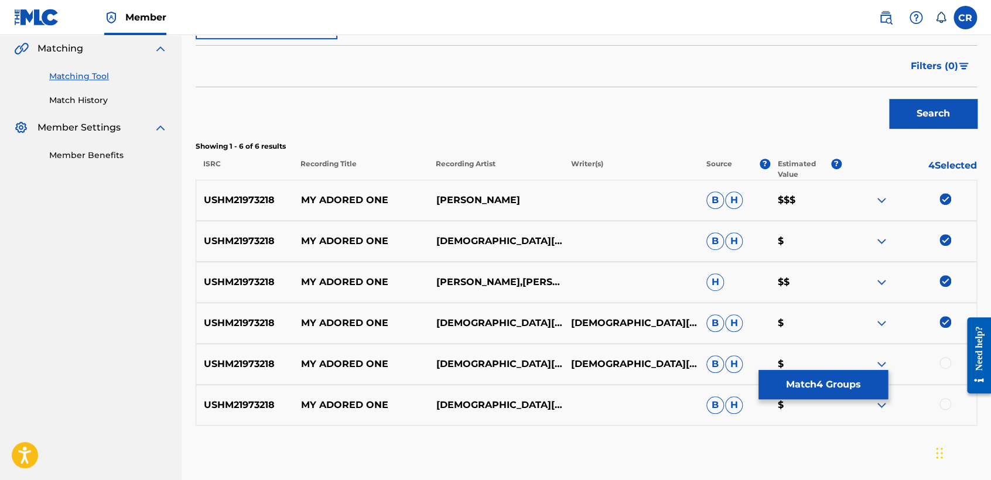
scroll to position [331, 0]
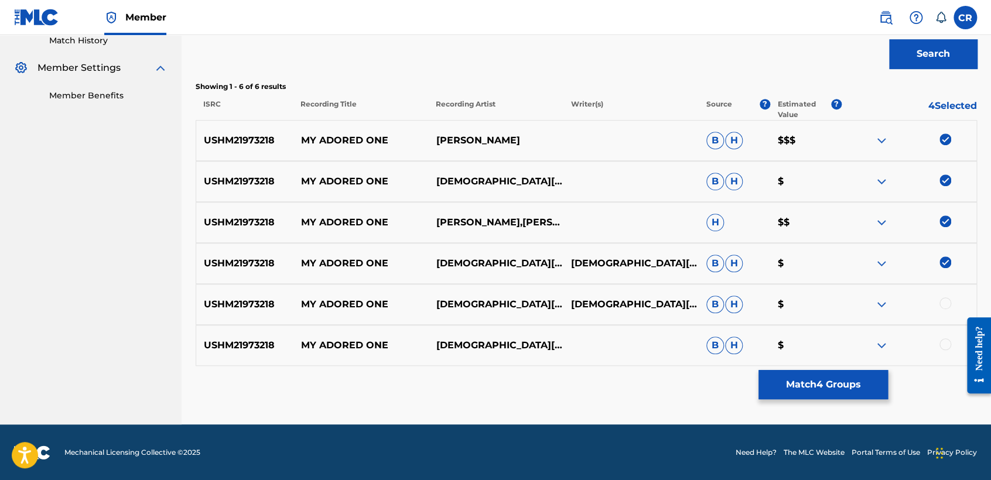
click at [944, 300] on div at bounding box center [945, 303] width 12 height 12
click at [946, 340] on div at bounding box center [945, 344] width 12 height 12
click at [828, 394] on button "Match 6 Groups" at bounding box center [822, 384] width 129 height 29
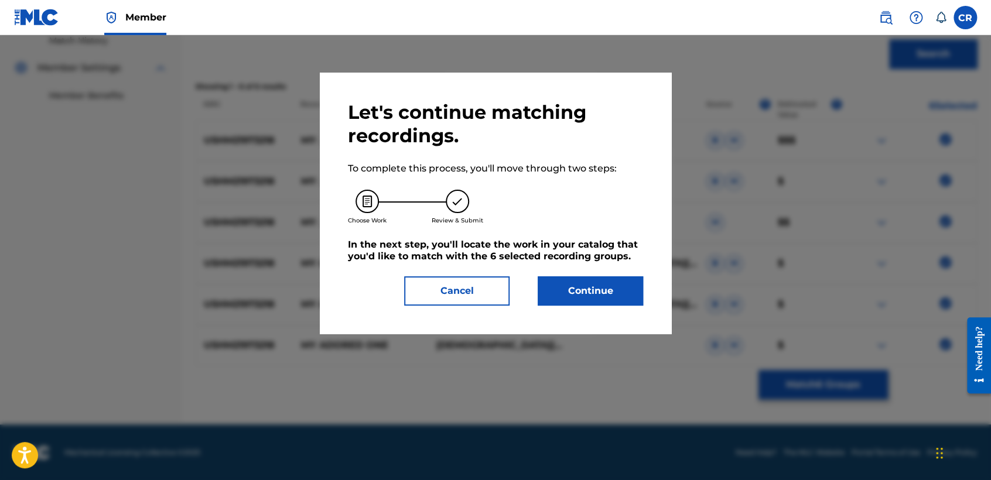
click at [625, 298] on button "Continue" at bounding box center [590, 290] width 105 height 29
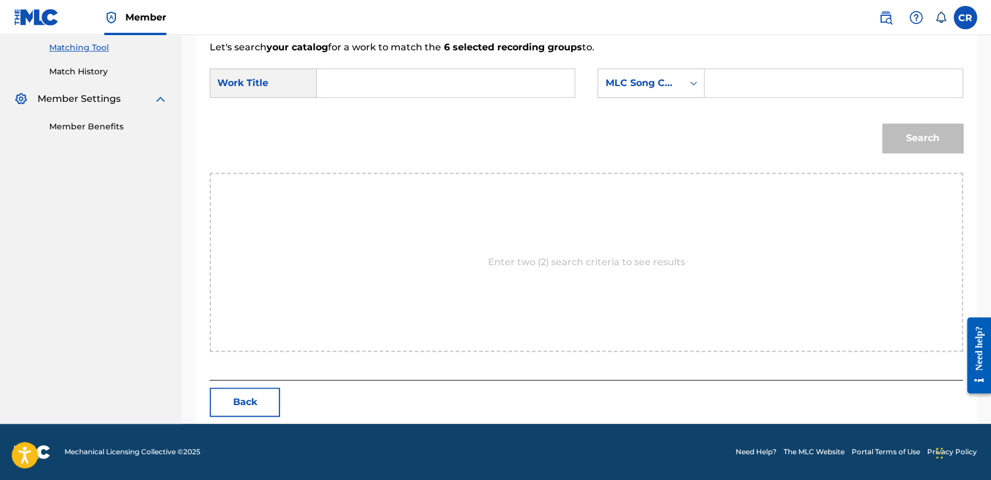
scroll to position [299, 0]
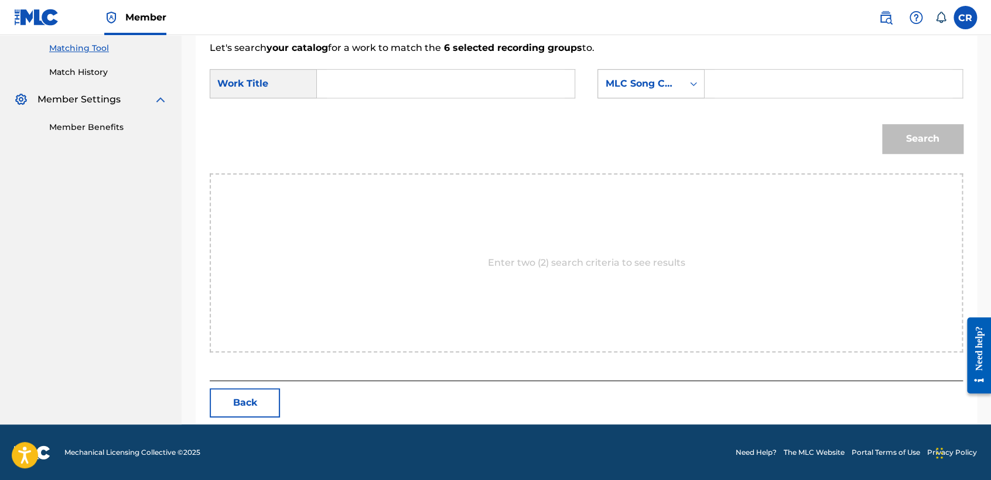
click at [638, 89] on div "MLC Song Code" at bounding box center [640, 84] width 71 height 14
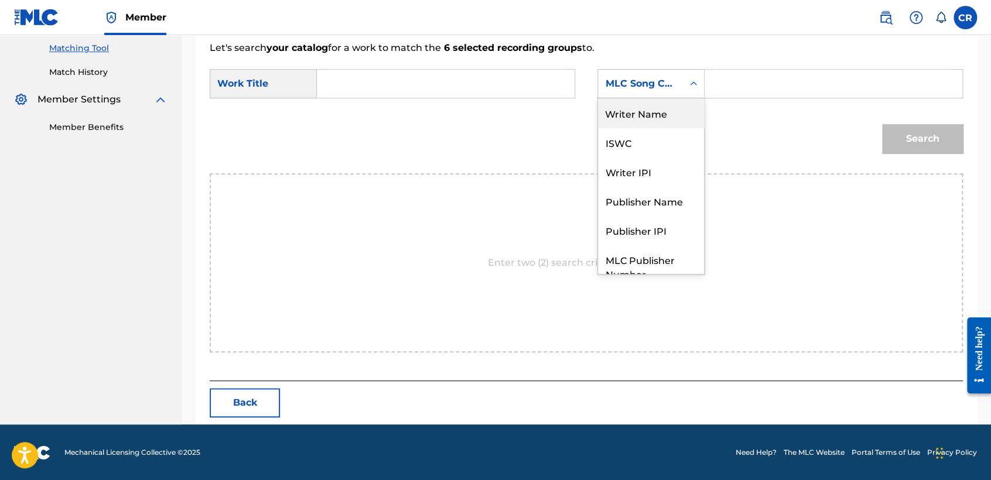
drag, startPoint x: 642, startPoint y: 125, endPoint x: 749, endPoint y: 101, distance: 110.5
click at [656, 122] on div "Writer Name" at bounding box center [651, 112] width 106 height 29
click at [749, 101] on div "SearchWithCriteria804e5e00-e4aa-4834-934f-b4b7b6e605be Work Title SearchWithCri…" at bounding box center [586, 87] width 753 height 36
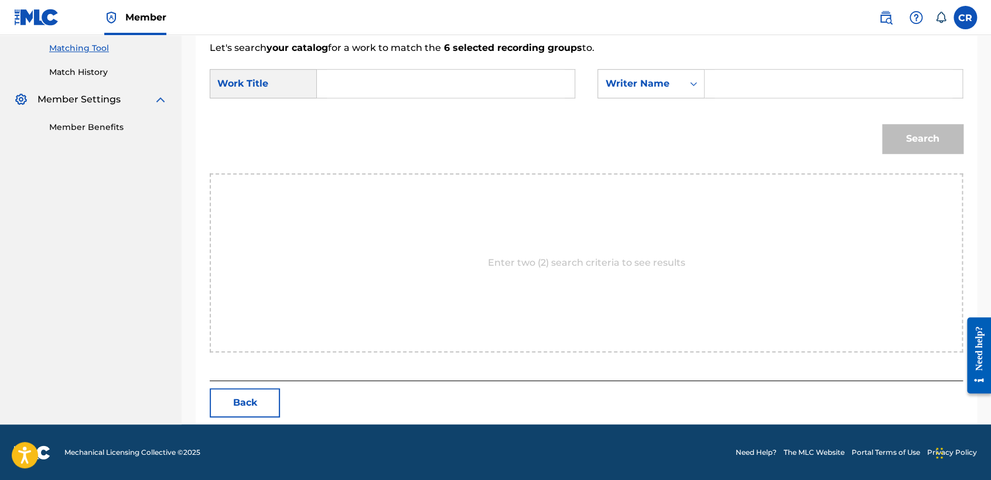
click at [755, 87] on input "Search Form" at bounding box center [833, 84] width 238 height 28
paste input "WALLACE"
type input "WALLACE"
click at [532, 95] on input "Search Form" at bounding box center [446, 84] width 238 height 28
paste input "MY ADORED ONE"
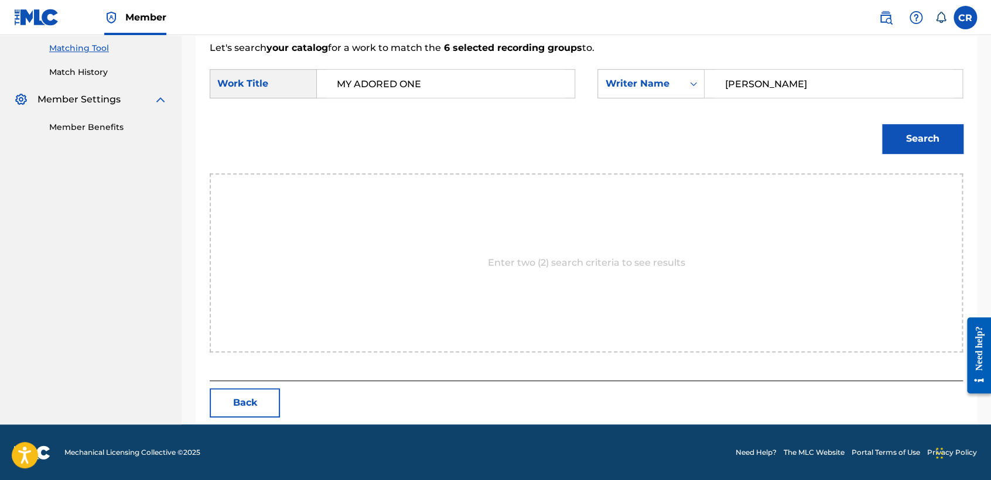
type input "MY ADORED ONE"
click at [930, 132] on button "Search" at bounding box center [922, 138] width 81 height 29
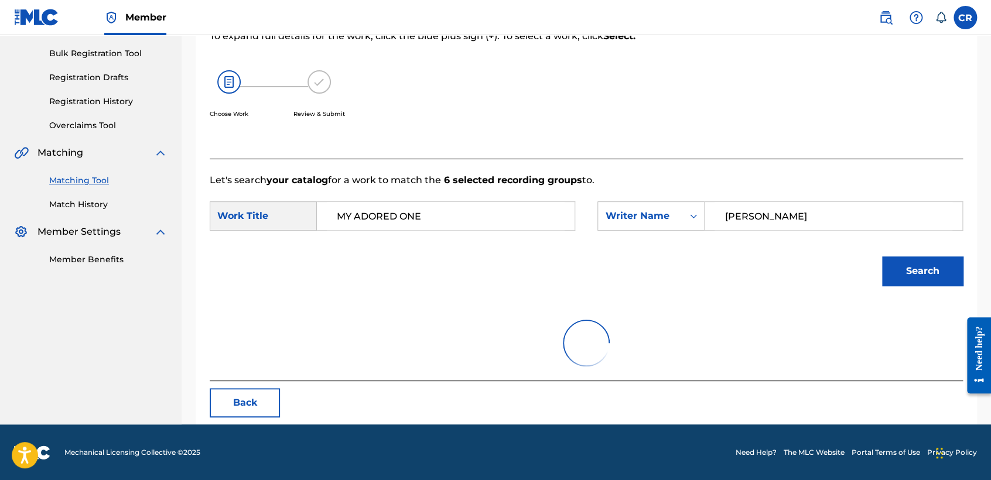
scroll to position [299, 0]
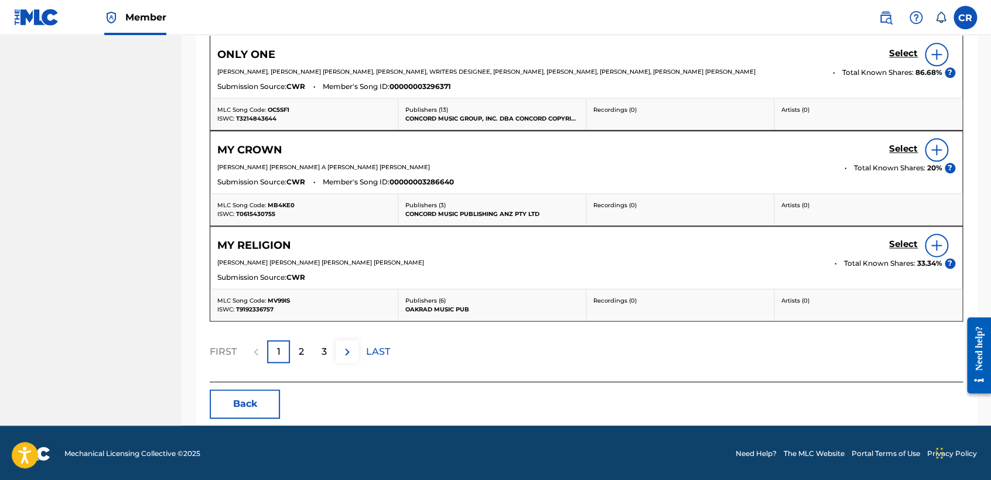
click at [262, 396] on button "Back" at bounding box center [245, 403] width 70 height 29
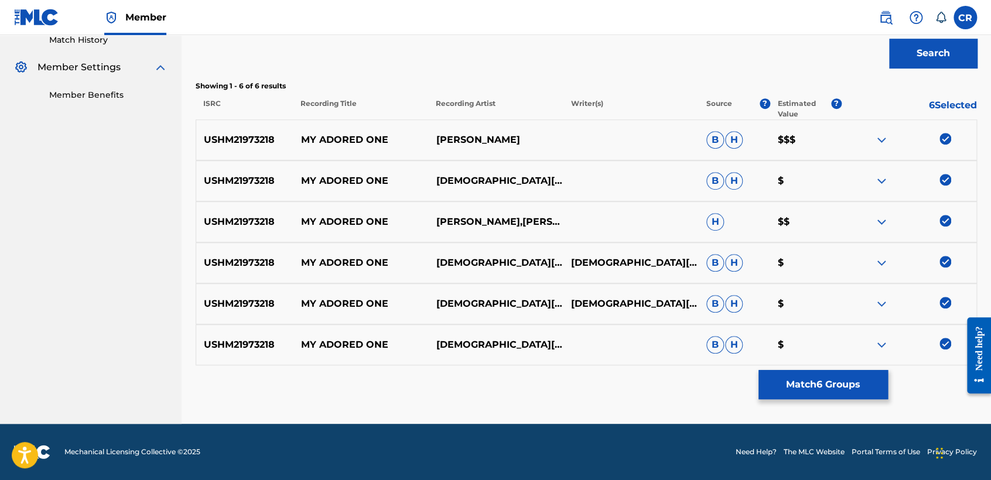
scroll to position [331, 0]
